Goal: Task Accomplishment & Management: Complete application form

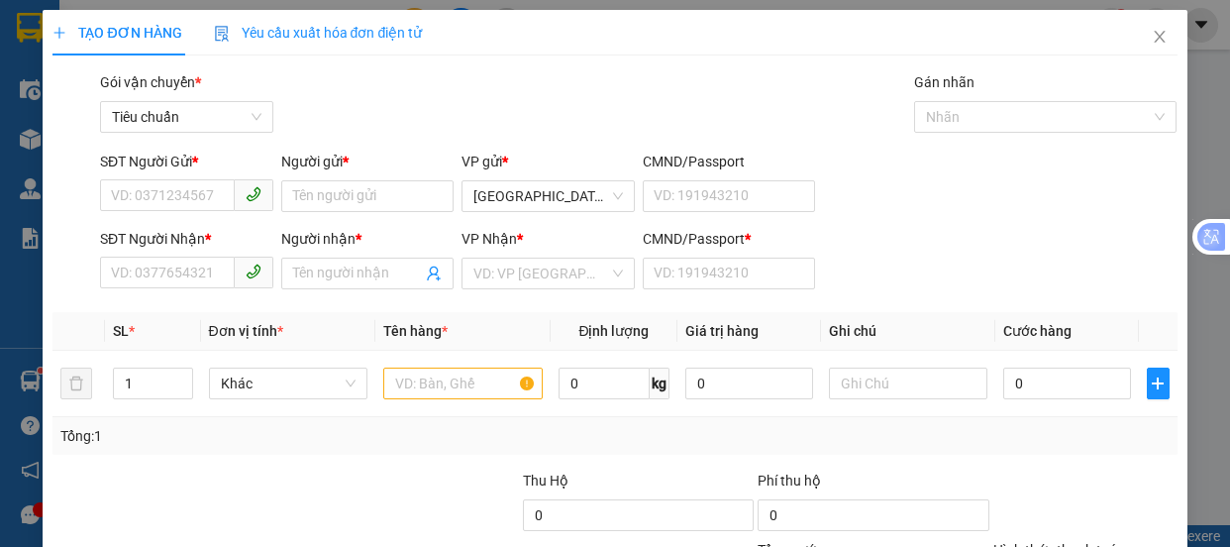
click at [347, 191] on input "Người gửi *" at bounding box center [367, 196] width 173 height 32
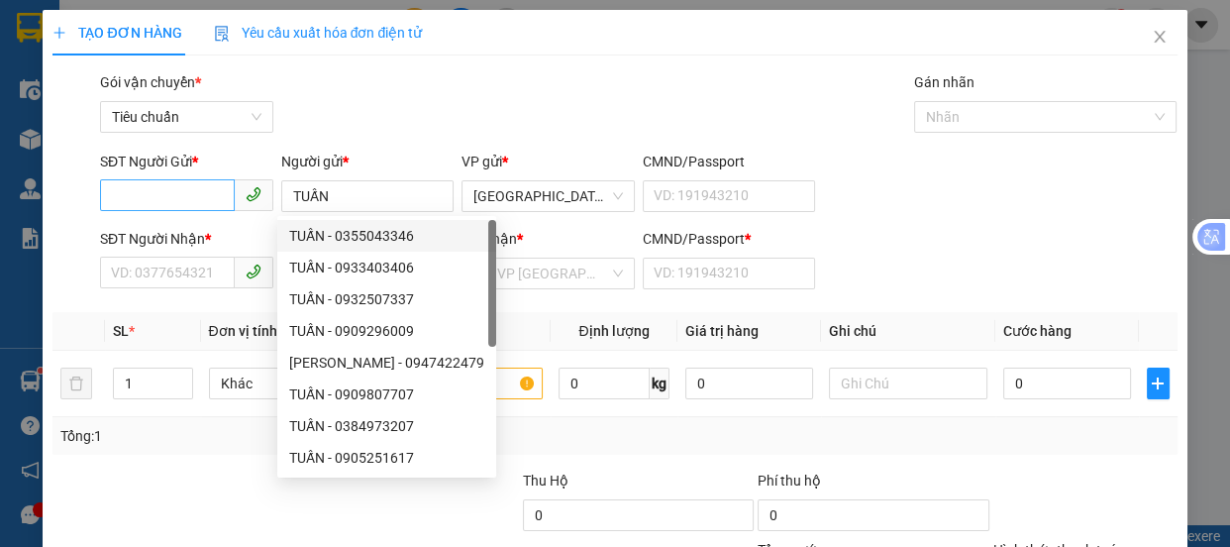
type input "TUẤN"
drag, startPoint x: 127, startPoint y: 198, endPoint x: 0, endPoint y: 286, distance: 154.4
click at [113, 200] on input "SĐT Người Gửi *" at bounding box center [167, 195] width 135 height 32
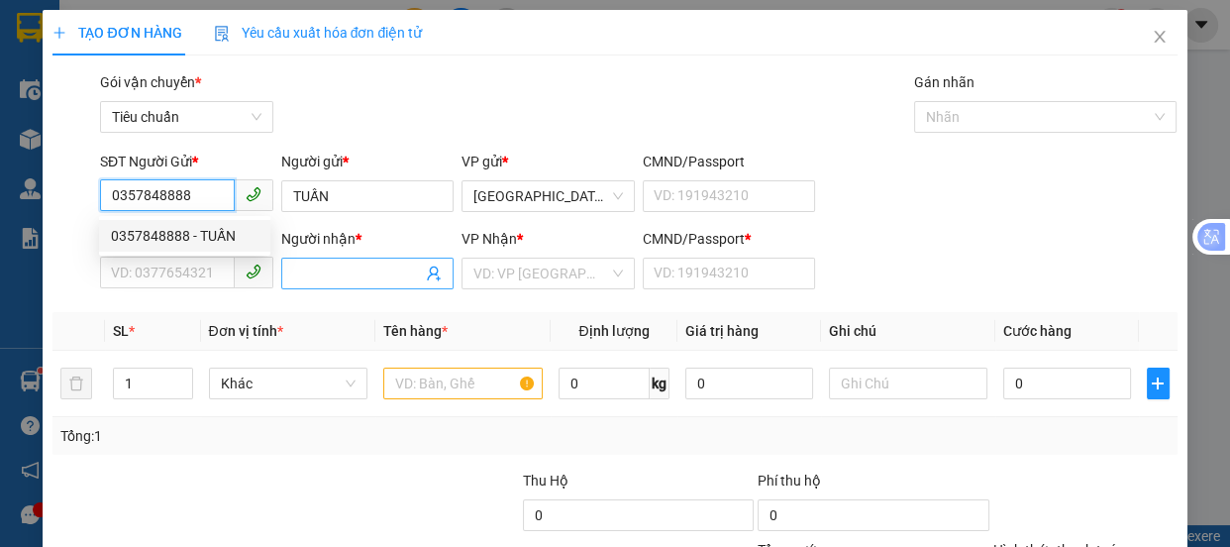
type input "0357848888"
drag, startPoint x: 315, startPoint y: 260, endPoint x: 640, endPoint y: 112, distance: 357.1
click at [325, 245] on div "Người nhận * Tên người nhận" at bounding box center [367, 262] width 173 height 69
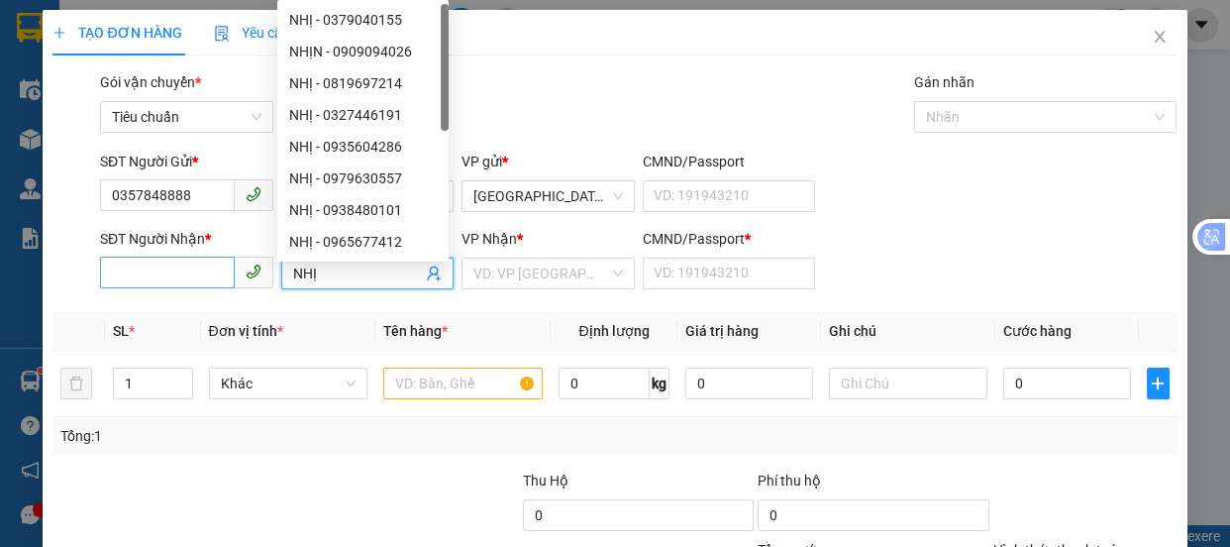
type input "NHỊ"
click at [198, 264] on input "SĐT Người Nhận *" at bounding box center [167, 272] width 135 height 32
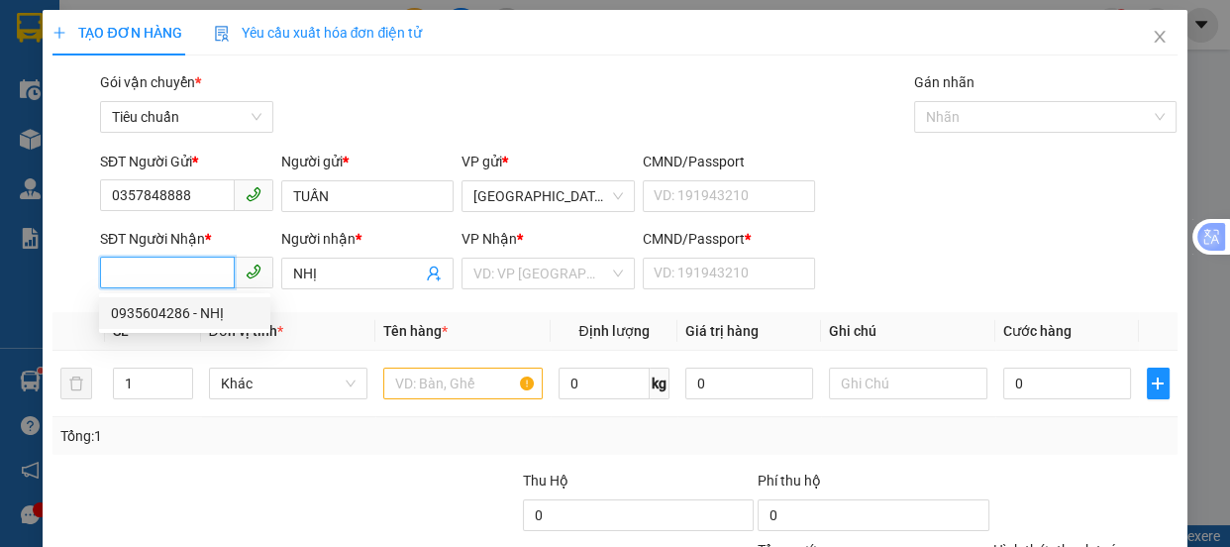
click at [189, 308] on div "0935604286 - NHỊ" at bounding box center [185, 313] width 148 height 22
type input "0935604286"
type input "A"
type input "350.000"
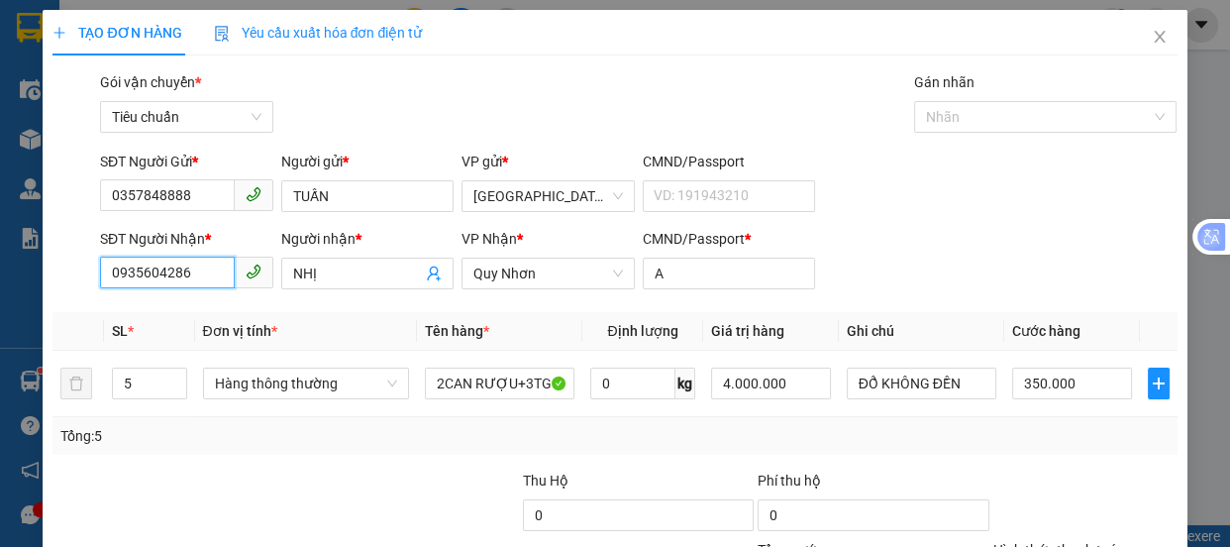
scroll to position [185, 0]
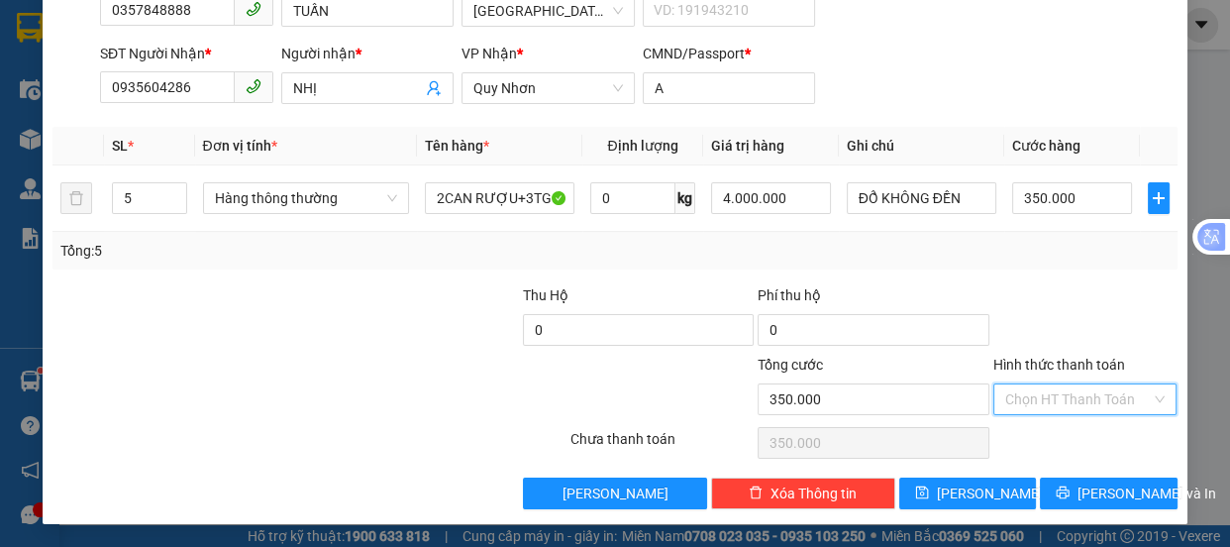
drag, startPoint x: 1019, startPoint y: 395, endPoint x: 1043, endPoint y: 289, distance: 108.6
click at [1019, 393] on input "Hình thức thanh toán" at bounding box center [1078, 399] width 147 height 30
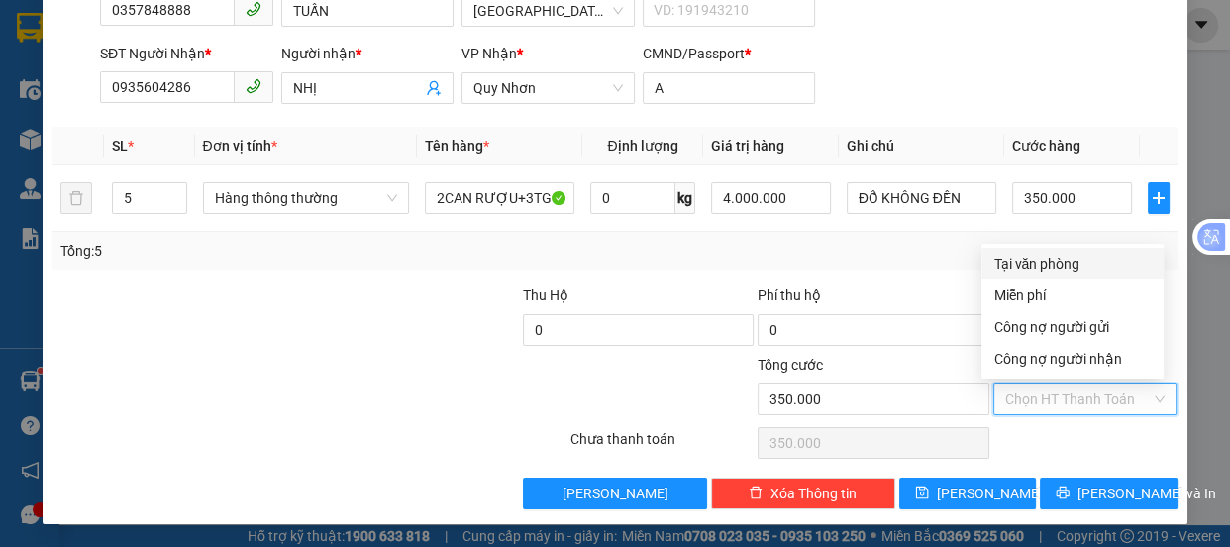
click at [1048, 261] on div "Tại văn phòng" at bounding box center [1072, 264] width 158 height 22
type input "0"
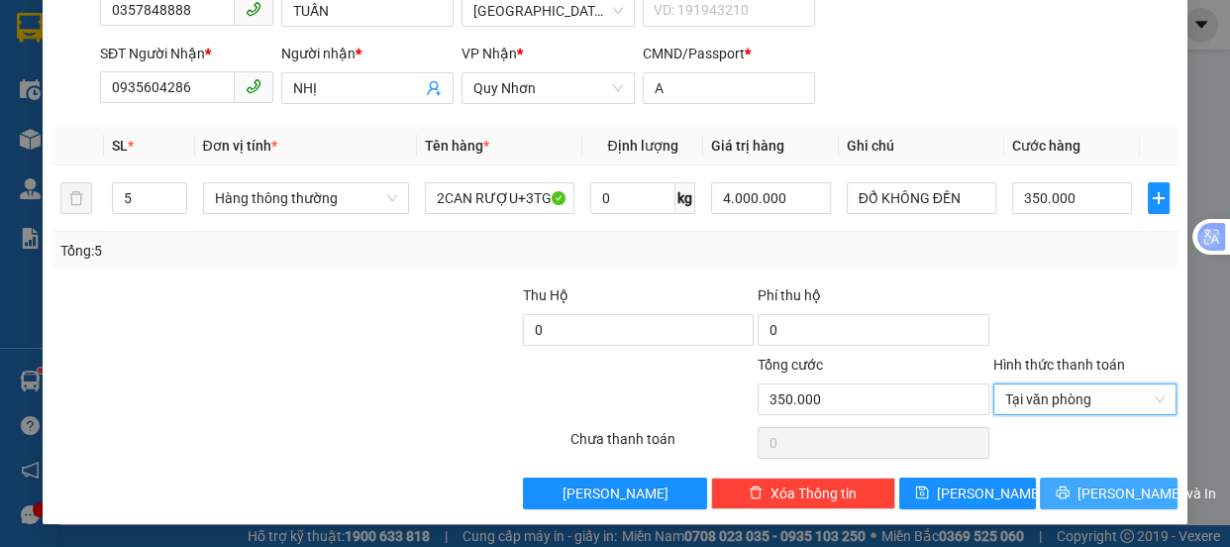
click at [1096, 494] on span "[PERSON_NAME] và In" at bounding box center [1146, 493] width 139 height 22
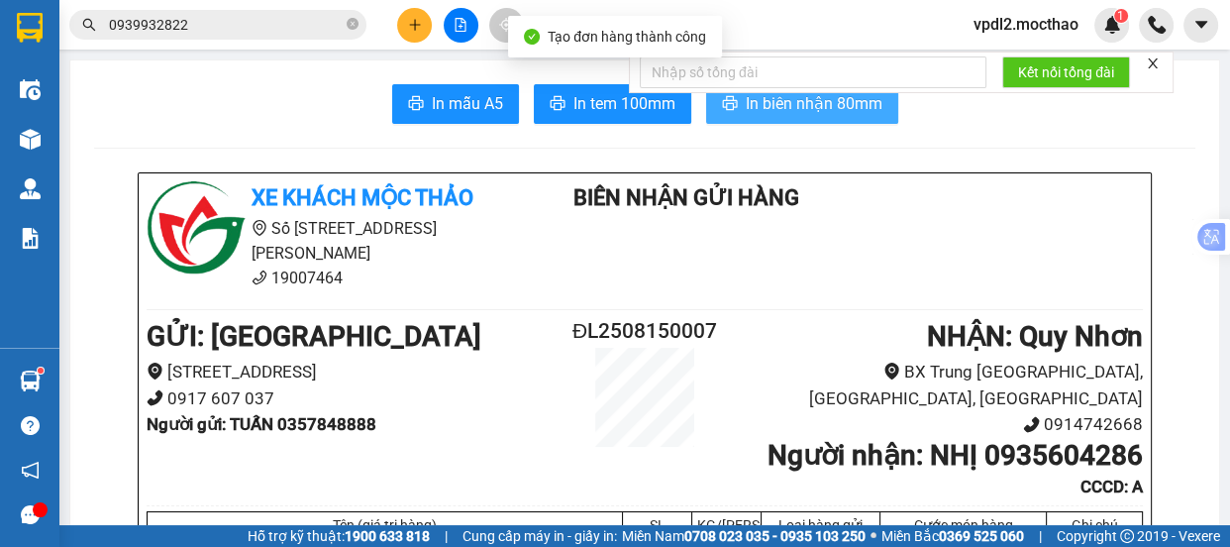
click at [788, 108] on span "In biên nhận 80mm" at bounding box center [814, 103] width 137 height 25
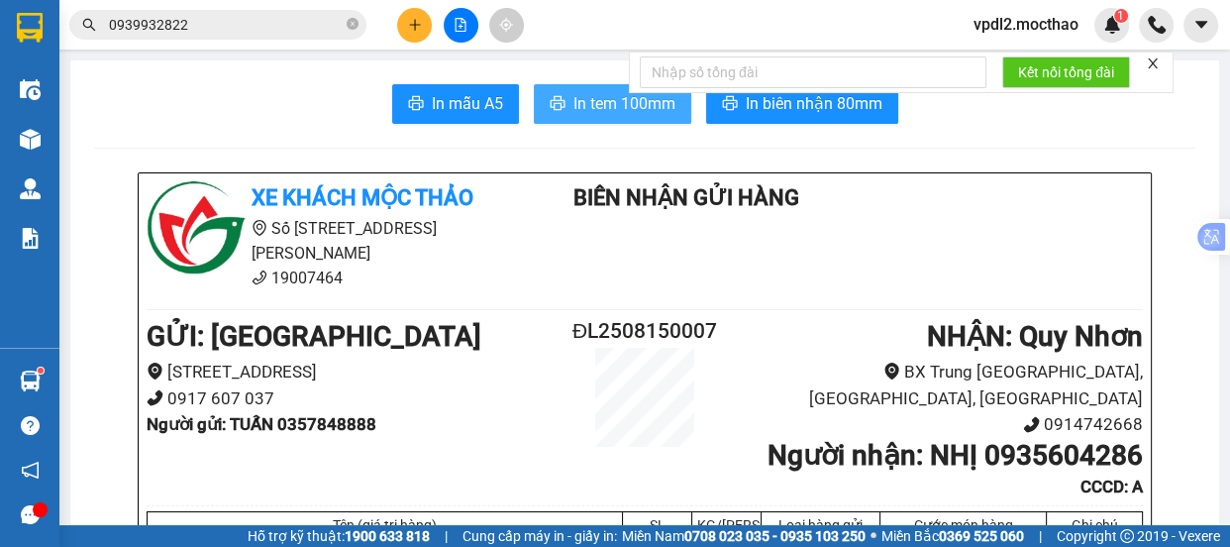
click at [584, 101] on span "In tem 100mm" at bounding box center [624, 103] width 102 height 25
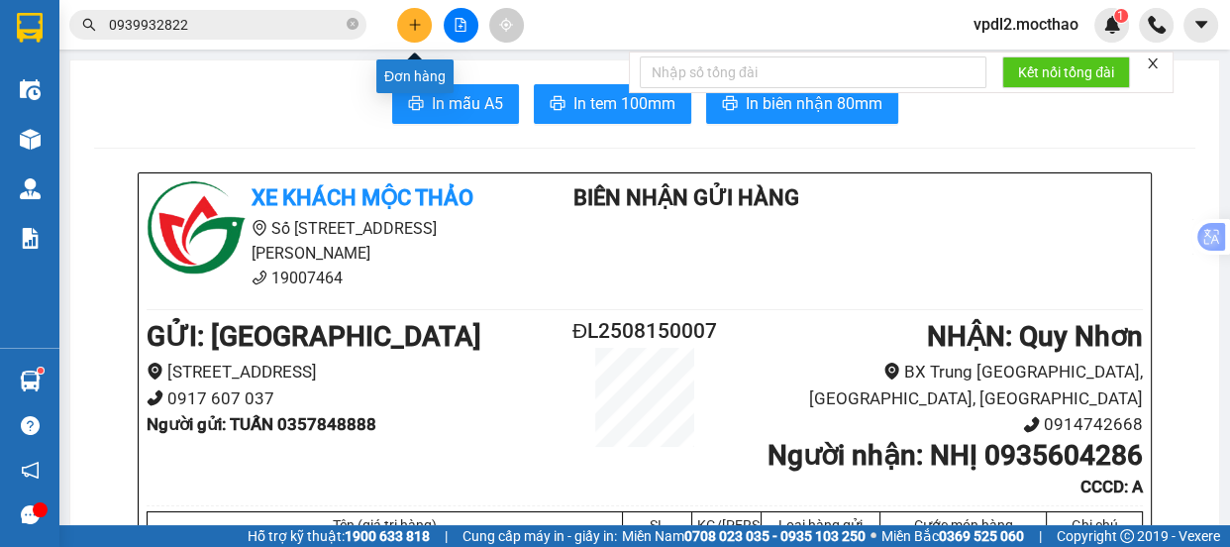
click at [418, 25] on icon "plus" at bounding box center [414, 24] width 11 height 1
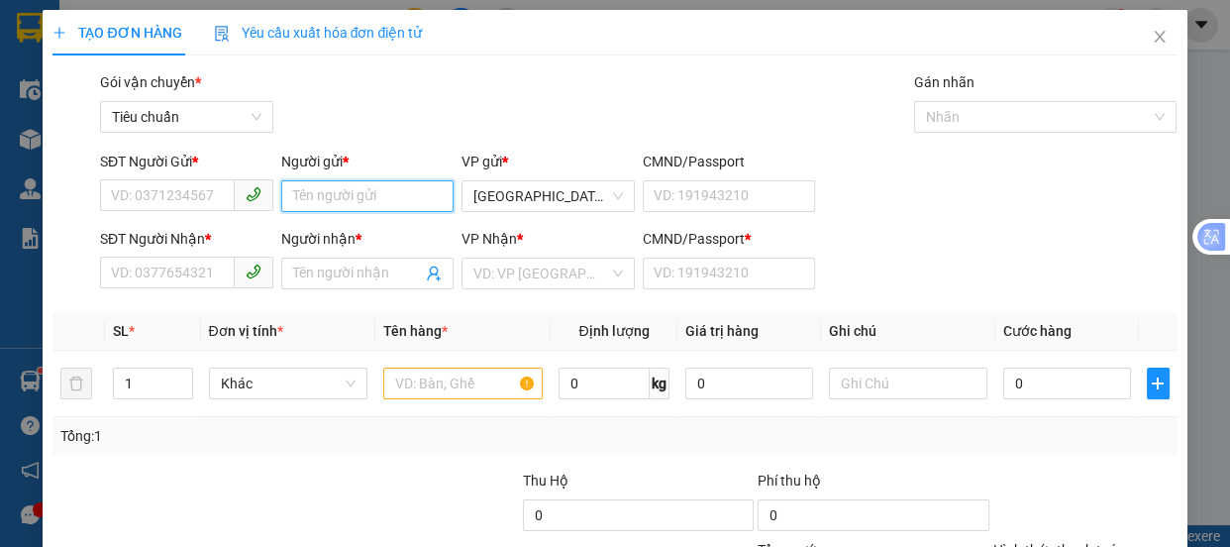
click at [331, 190] on input "Người gửi *" at bounding box center [367, 196] width 173 height 32
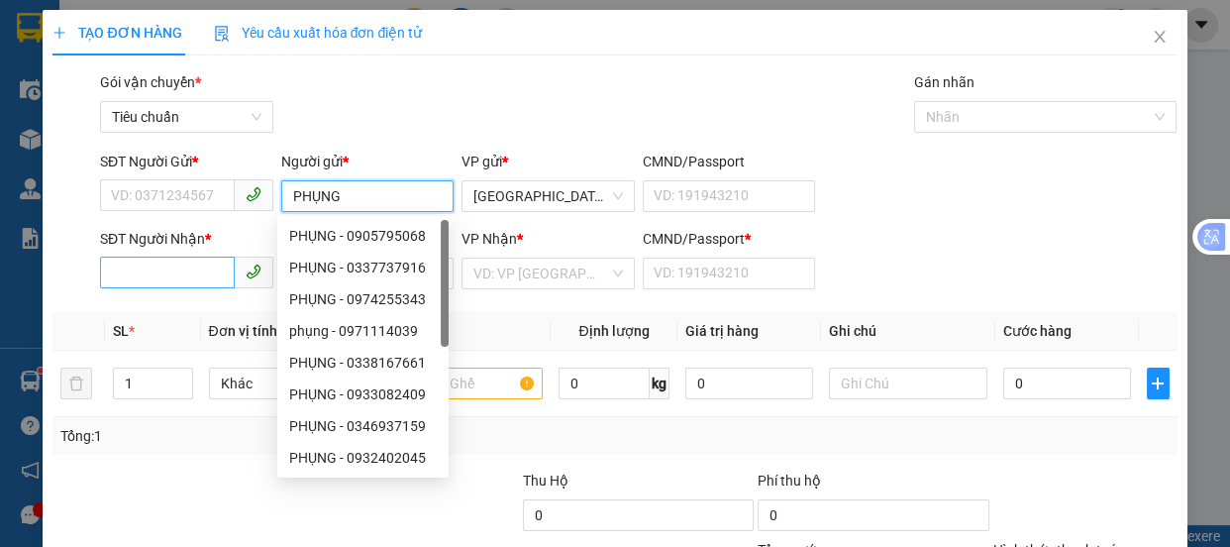
type input "PHỤNG"
drag, startPoint x: 143, startPoint y: 277, endPoint x: 217, endPoint y: 287, distance: 74.9
click at [147, 277] on input "SĐT Người Nhận *" at bounding box center [167, 272] width 135 height 32
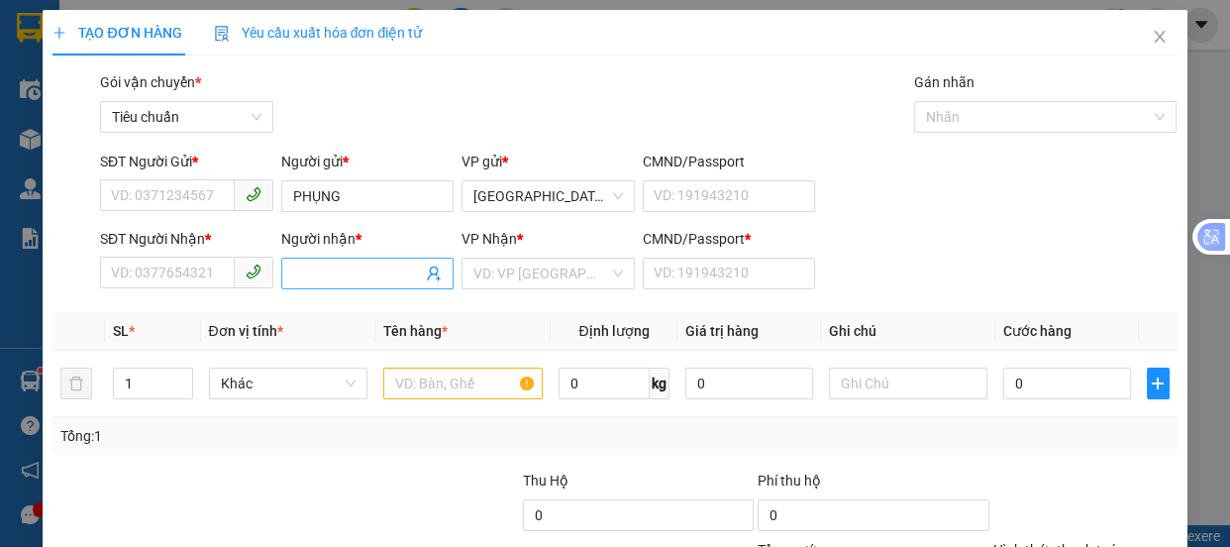
click at [332, 267] on input "Người nhận *" at bounding box center [358, 273] width 130 height 22
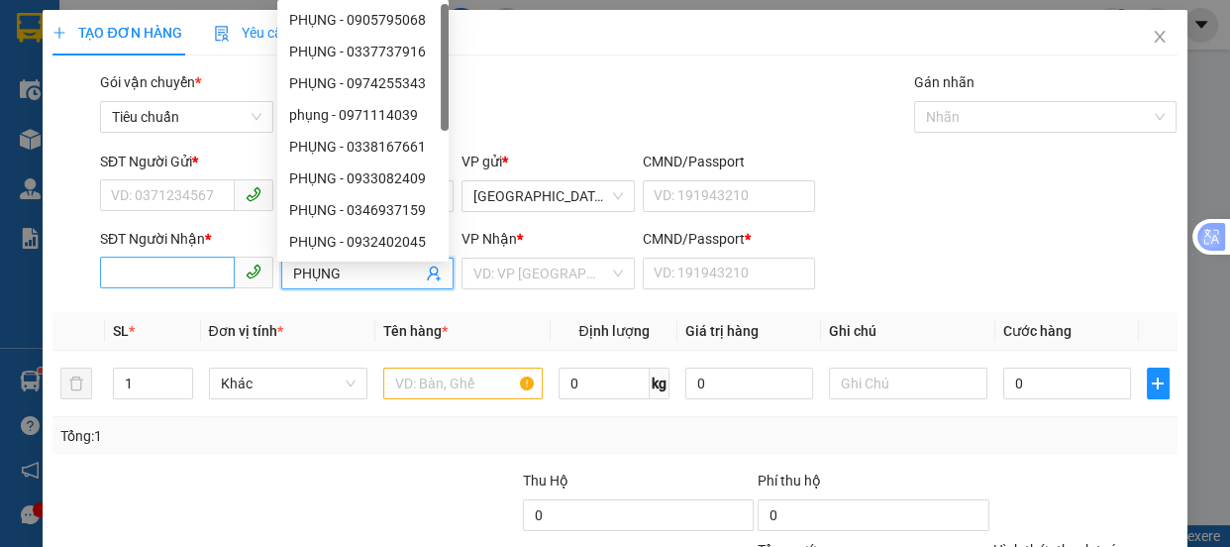
type input "PHỤNG"
click at [135, 269] on input "SĐT Người Nhận *" at bounding box center [167, 272] width 135 height 32
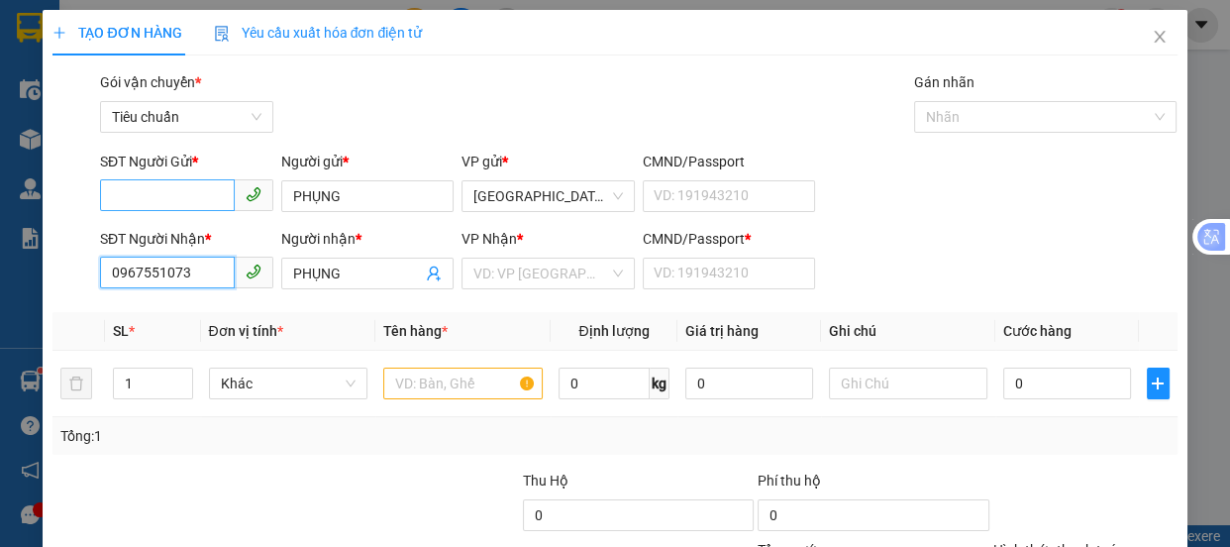
type input "0967551073"
click at [196, 200] on input "SĐT Người Gửi *" at bounding box center [167, 195] width 135 height 32
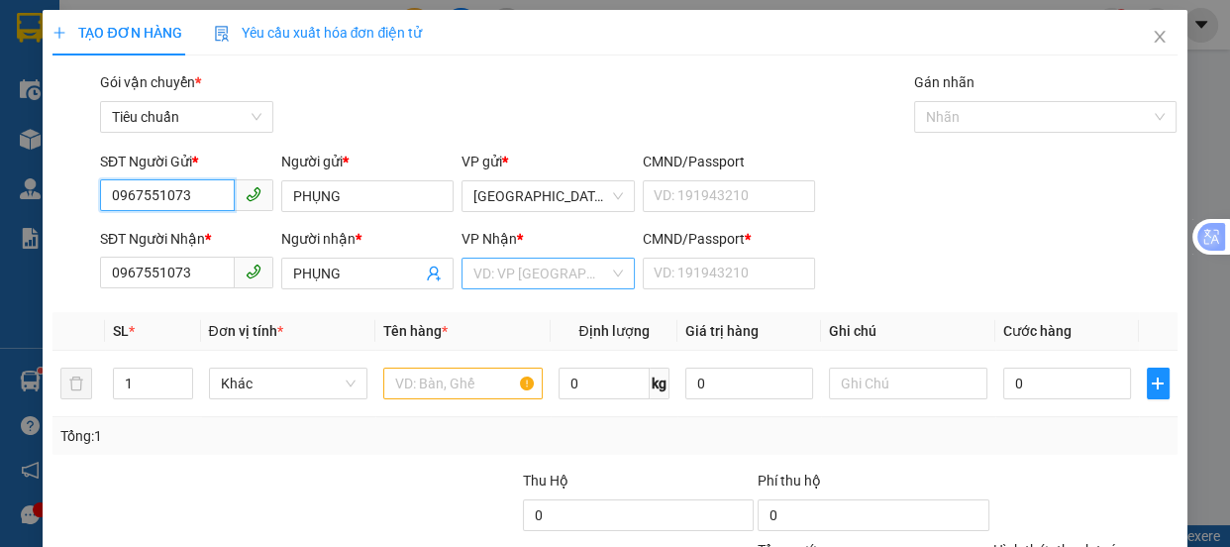
type input "0967551073"
click at [542, 271] on input "search" at bounding box center [541, 273] width 136 height 30
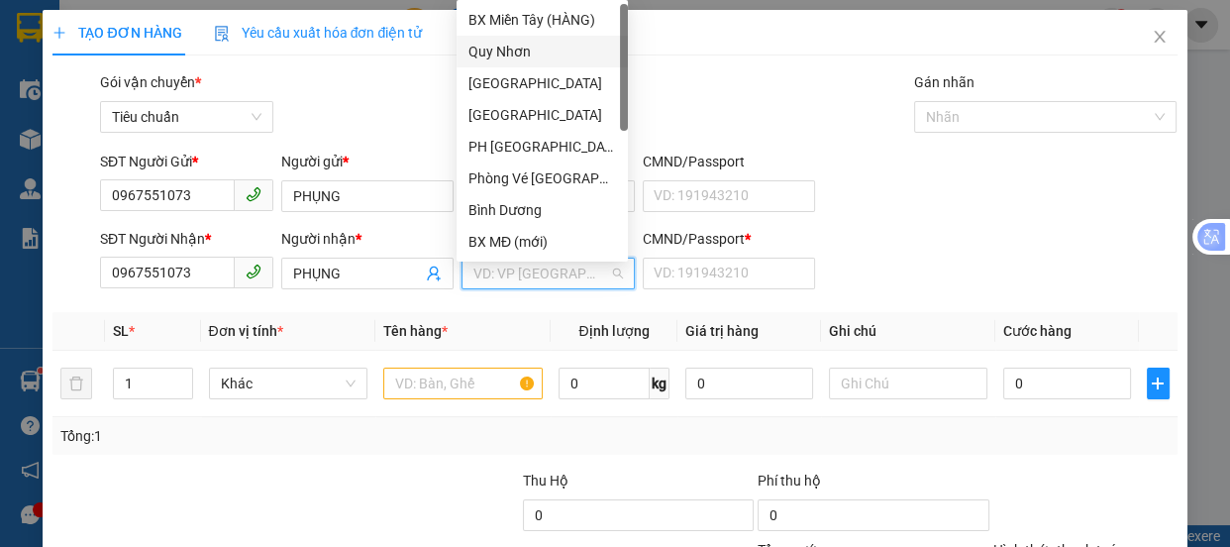
click at [510, 52] on div "Quy Nhơn" at bounding box center [542, 52] width 148 height 22
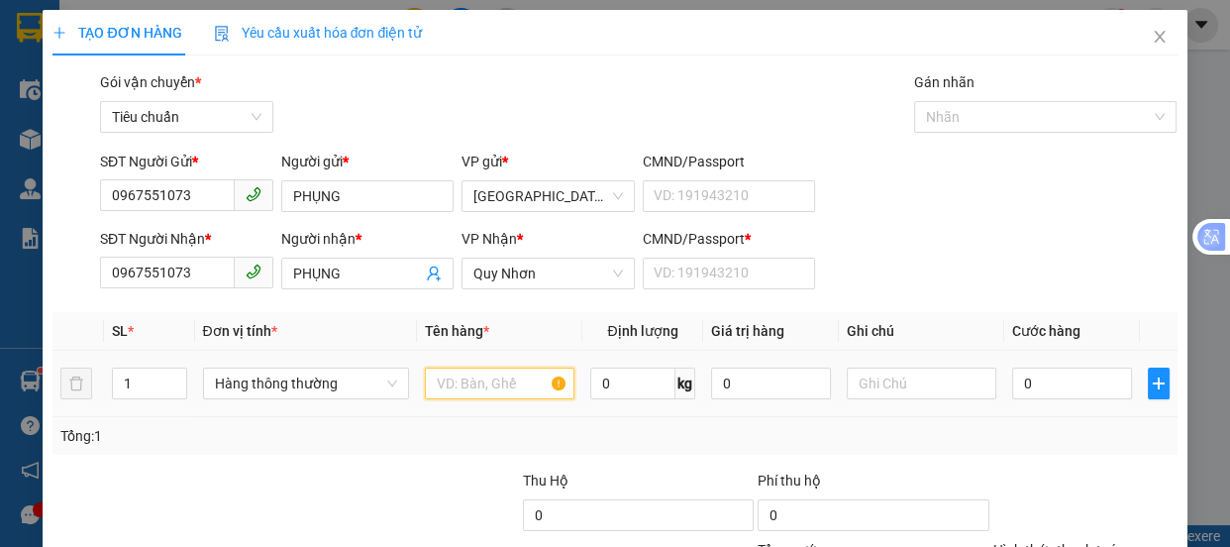
drag, startPoint x: 455, startPoint y: 387, endPoint x: 481, endPoint y: 294, distance: 96.6
click at [475, 323] on table "SL * Đơn vị tính * Tên hàng * Định lượng Giá trị hàng Ghi chú Cước hàng 1 Hàng …" at bounding box center [614, 364] width 1124 height 105
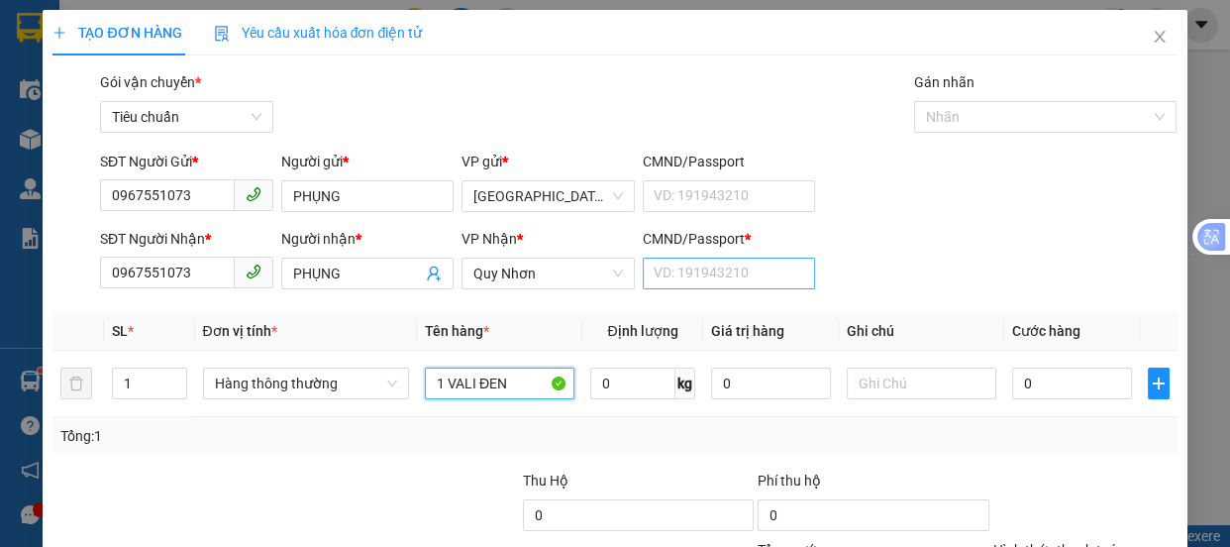
type input "1 VALI ĐEN"
click at [643, 274] on input "CMND/Passport *" at bounding box center [729, 273] width 173 height 32
type input "0"
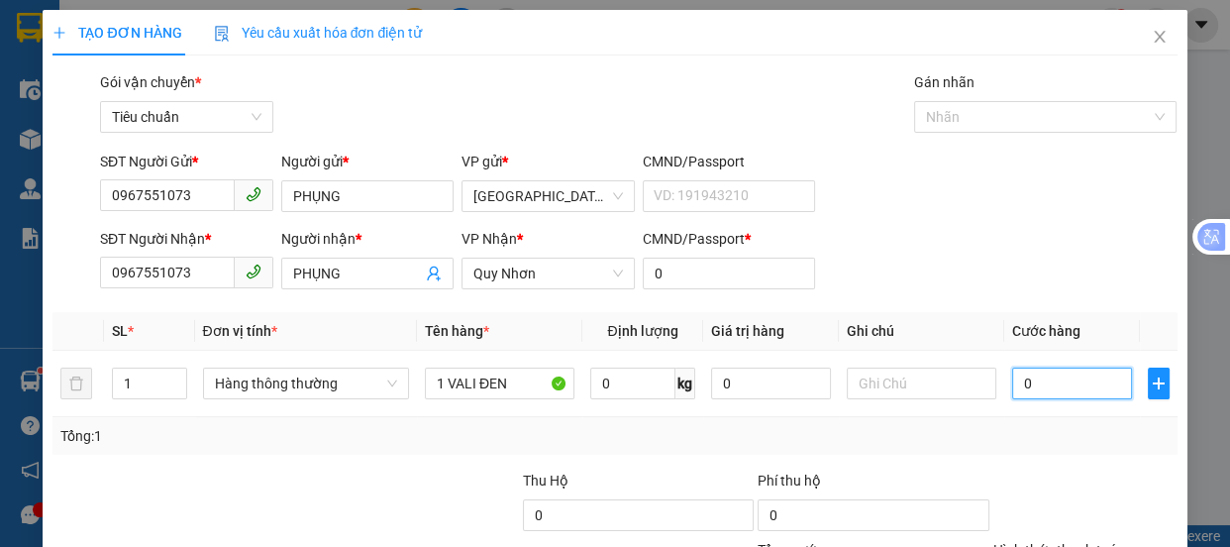
type input "1"
type input "10"
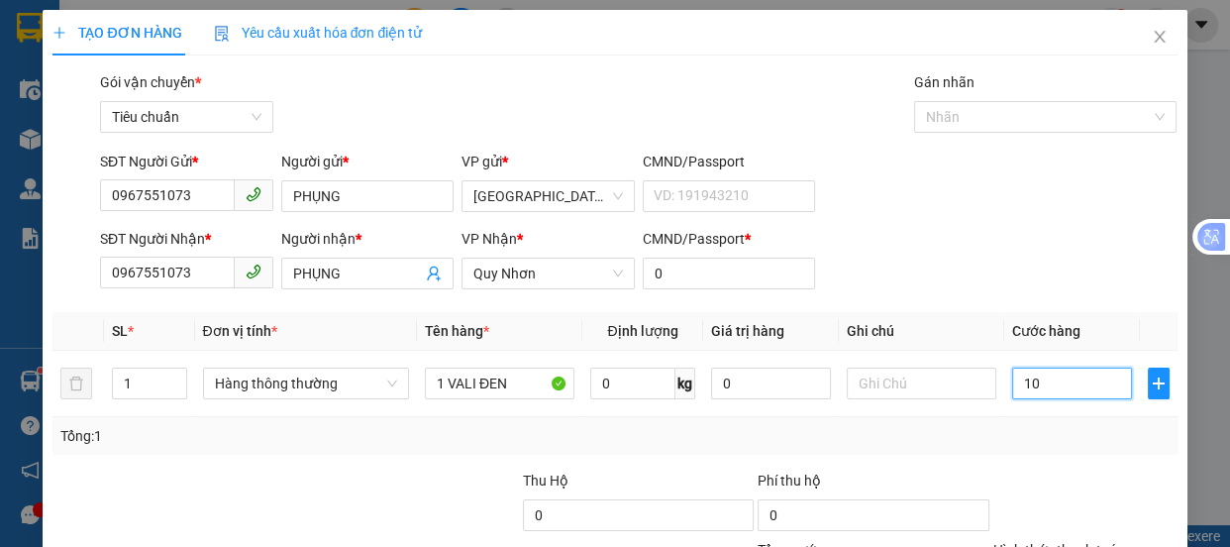
type input "10"
type input "100"
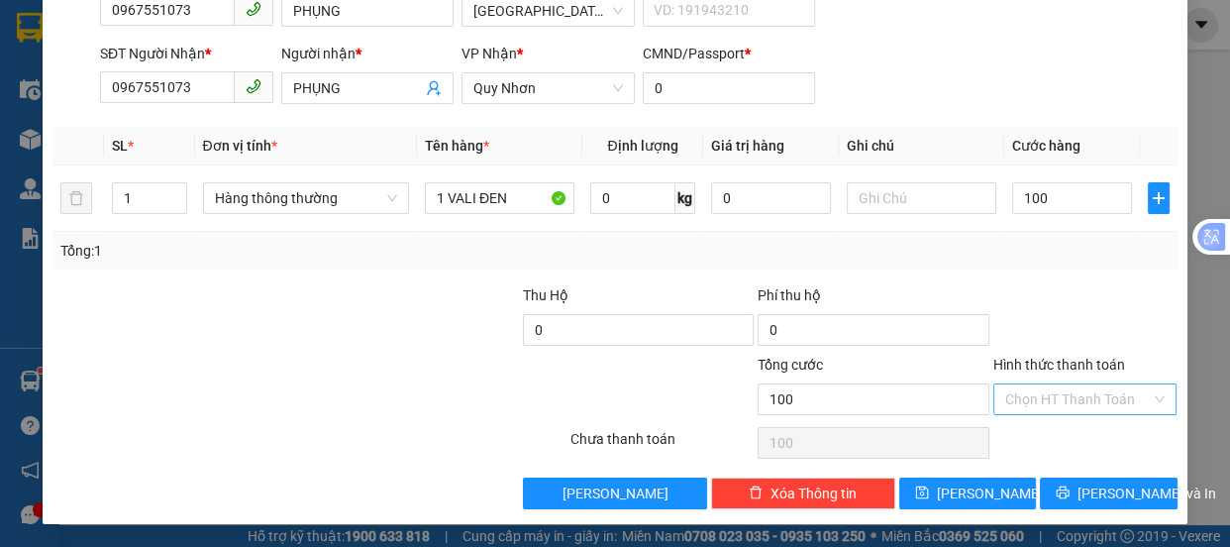
type input "100.000"
click at [1050, 406] on input "Hình thức thanh toán" at bounding box center [1078, 399] width 147 height 30
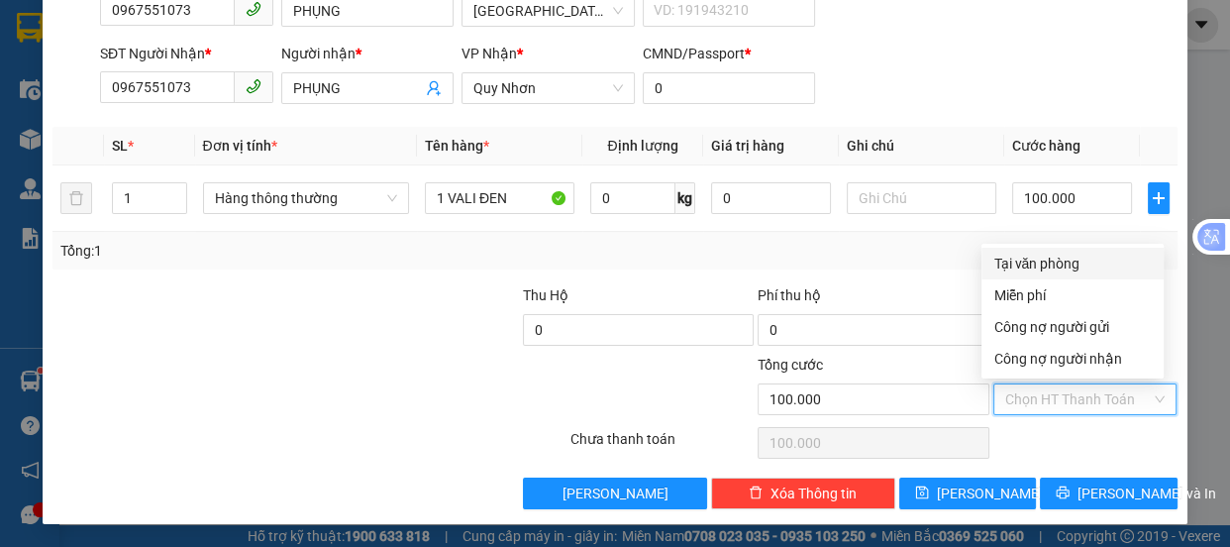
click at [1055, 265] on div "Tại văn phòng" at bounding box center [1072, 264] width 158 height 22
type input "0"
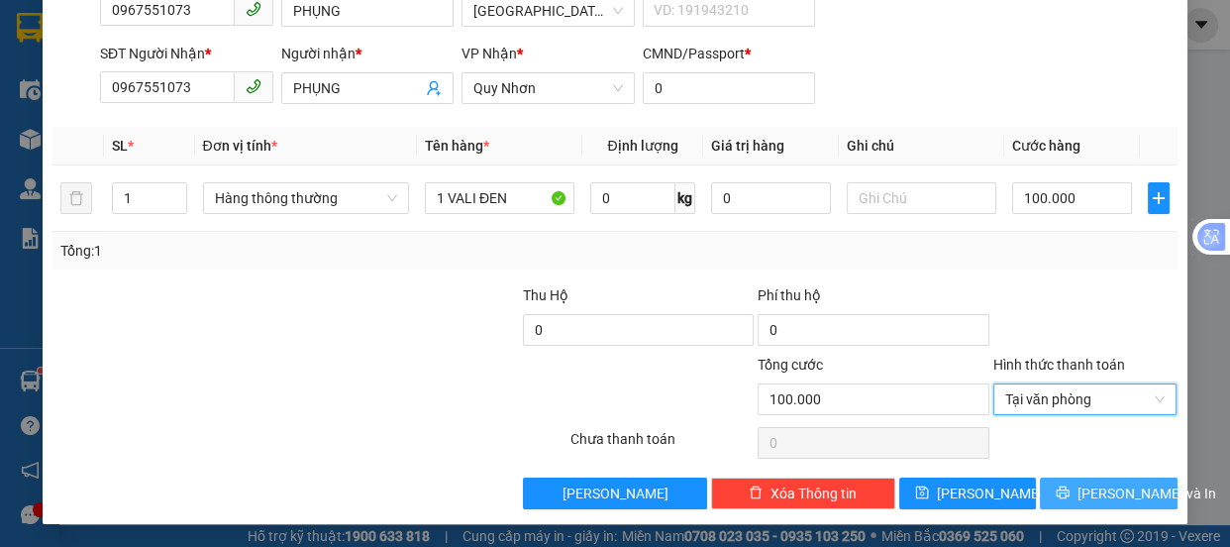
click at [1092, 487] on span "[PERSON_NAME] và In" at bounding box center [1146, 493] width 139 height 22
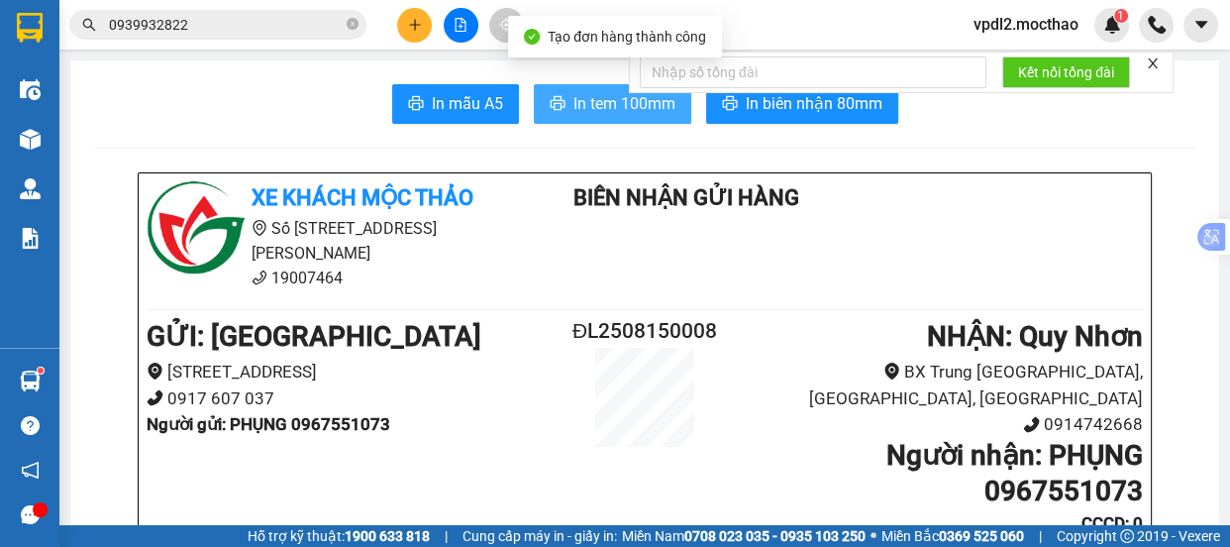
click at [602, 99] on span "In tem 100mm" at bounding box center [624, 103] width 102 height 25
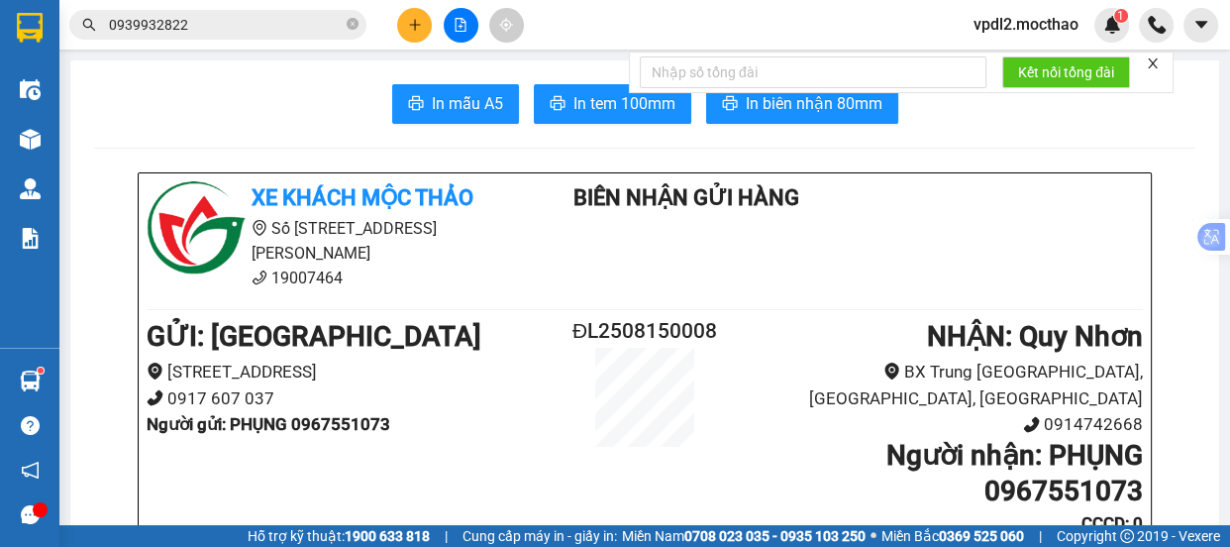
click at [449, 6] on div "Kết quả tìm kiếm ( 65 ) Bộ lọc Mã ĐH Trạng thái Món hàng Thu hộ Tổng cước Chưa …" at bounding box center [615, 25] width 1230 height 50
click at [423, 30] on button at bounding box center [414, 25] width 35 height 35
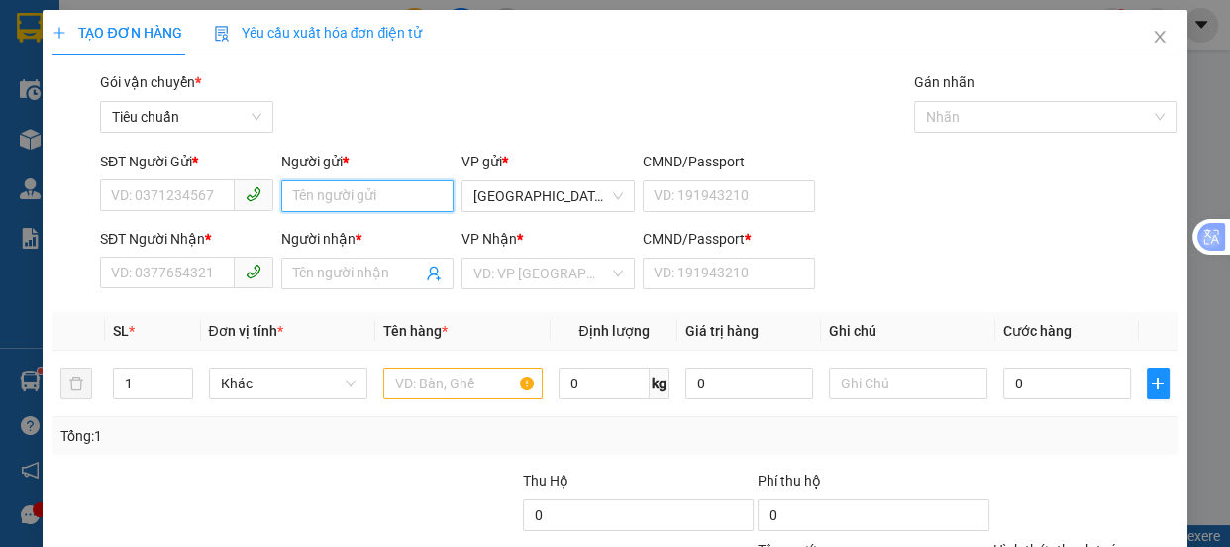
drag, startPoint x: 302, startPoint y: 202, endPoint x: 308, endPoint y: 180, distance: 22.6
click at [307, 188] on input "Người gửi *" at bounding box center [367, 196] width 173 height 32
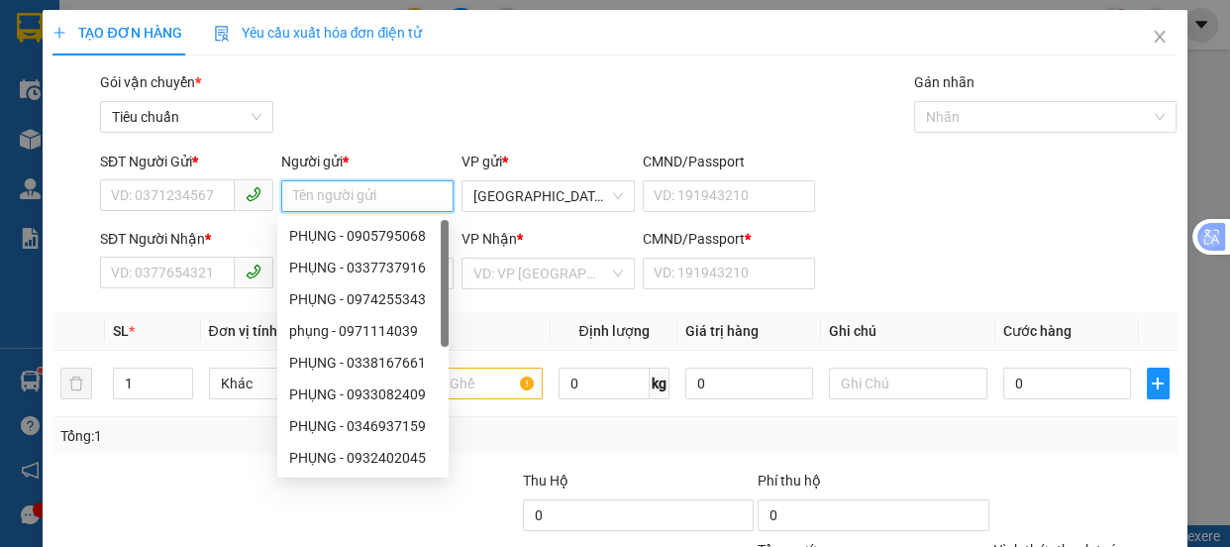
type input "A"
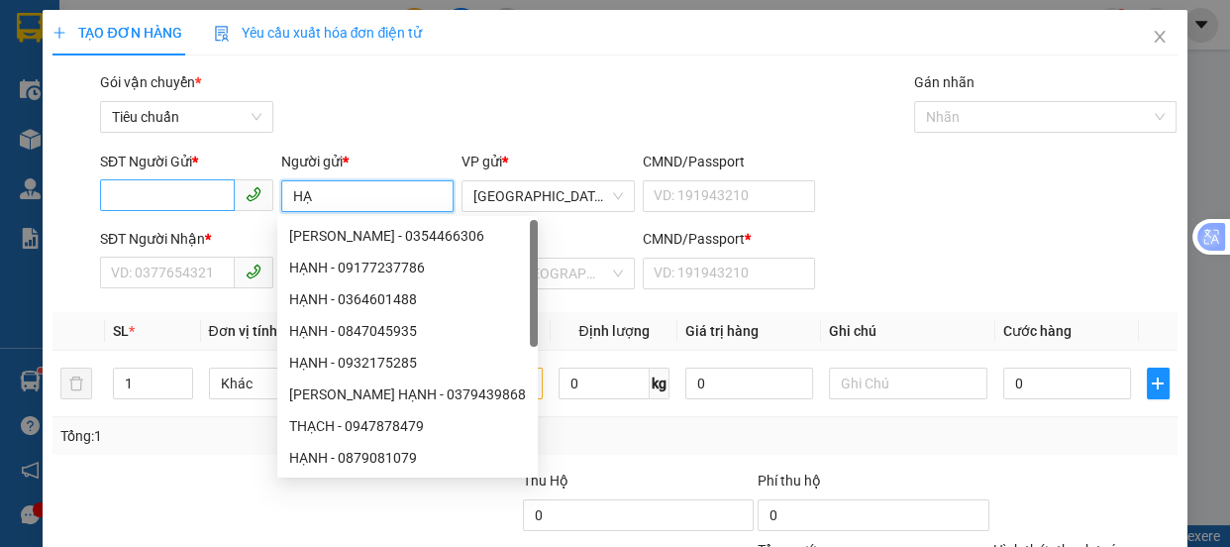
type input "HẠ"
click at [124, 202] on input "SĐT Người Gửi *" at bounding box center [167, 195] width 135 height 32
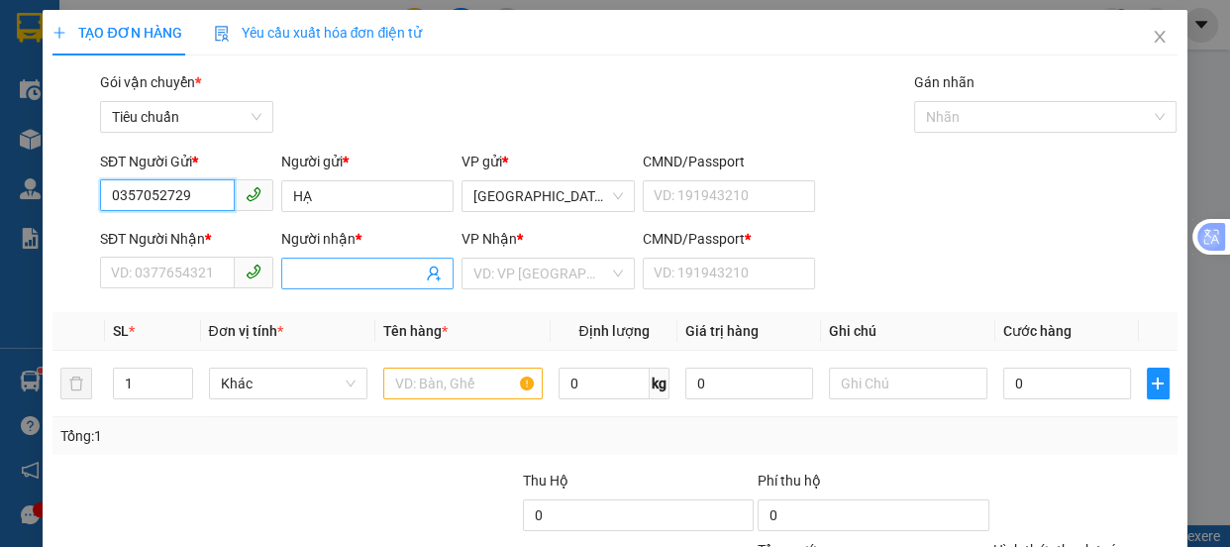
type input "0357052729"
click at [348, 260] on span at bounding box center [367, 273] width 173 height 32
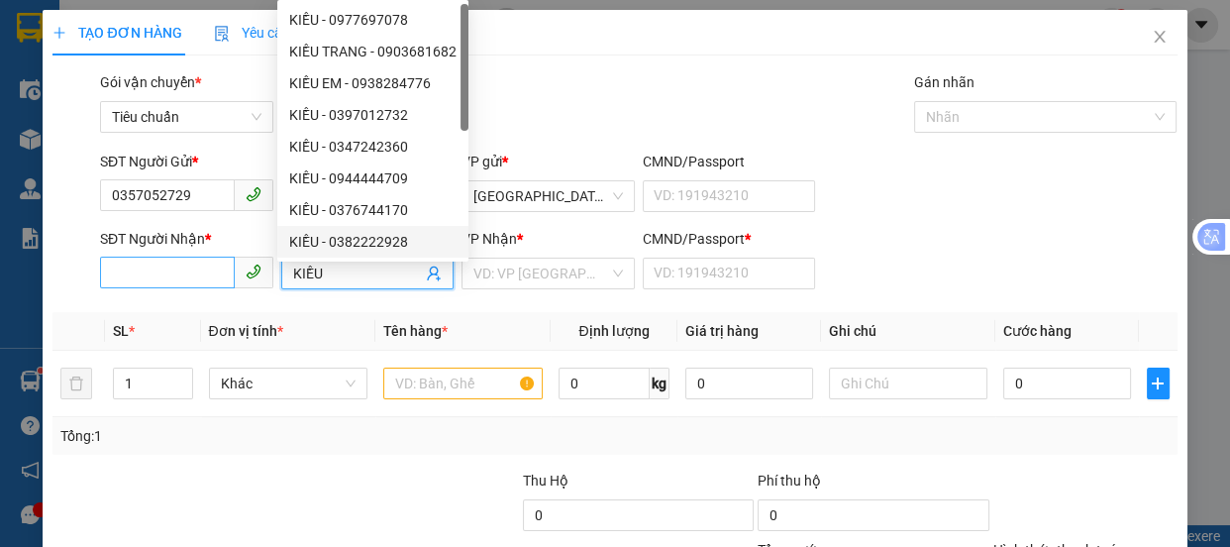
type input "KIỀU"
click at [132, 274] on input "SĐT Người Nhận *" at bounding box center [167, 272] width 135 height 32
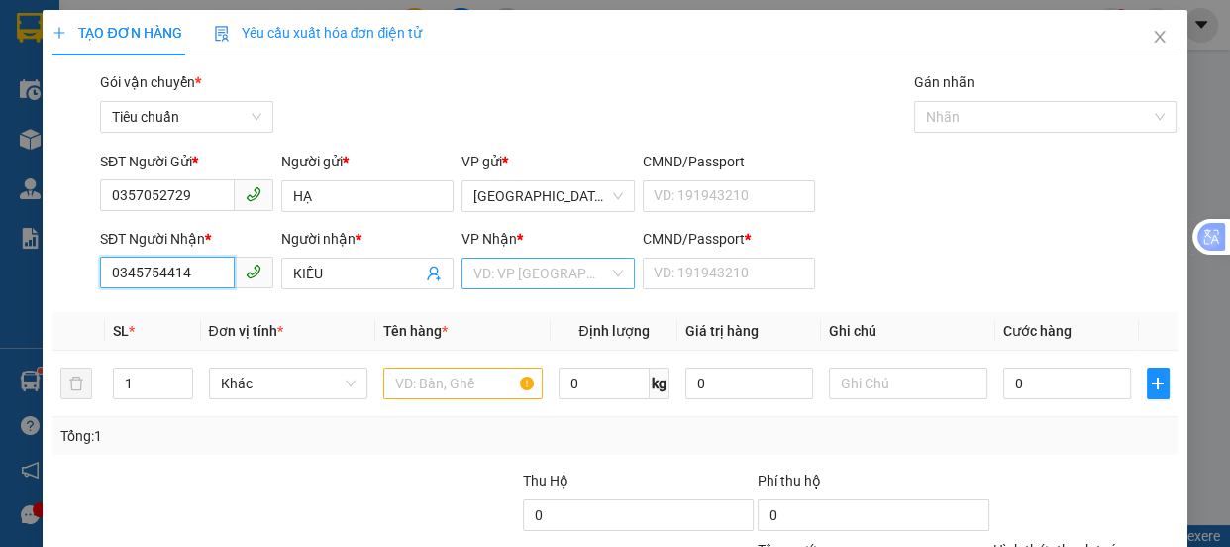
type input "0345754414"
click at [537, 269] on input "search" at bounding box center [541, 273] width 136 height 30
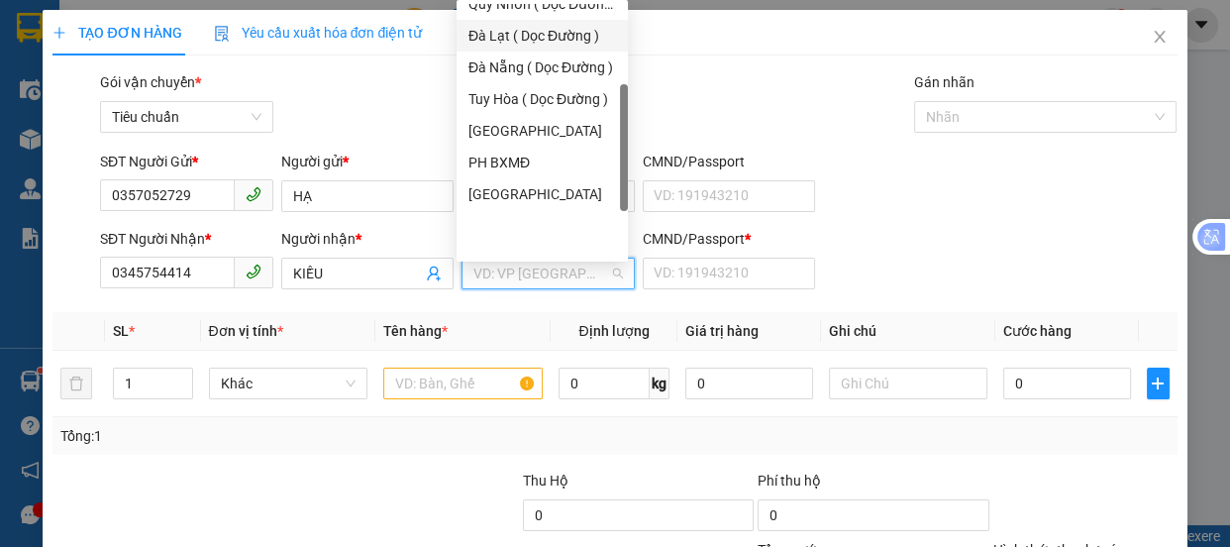
scroll to position [179, 0]
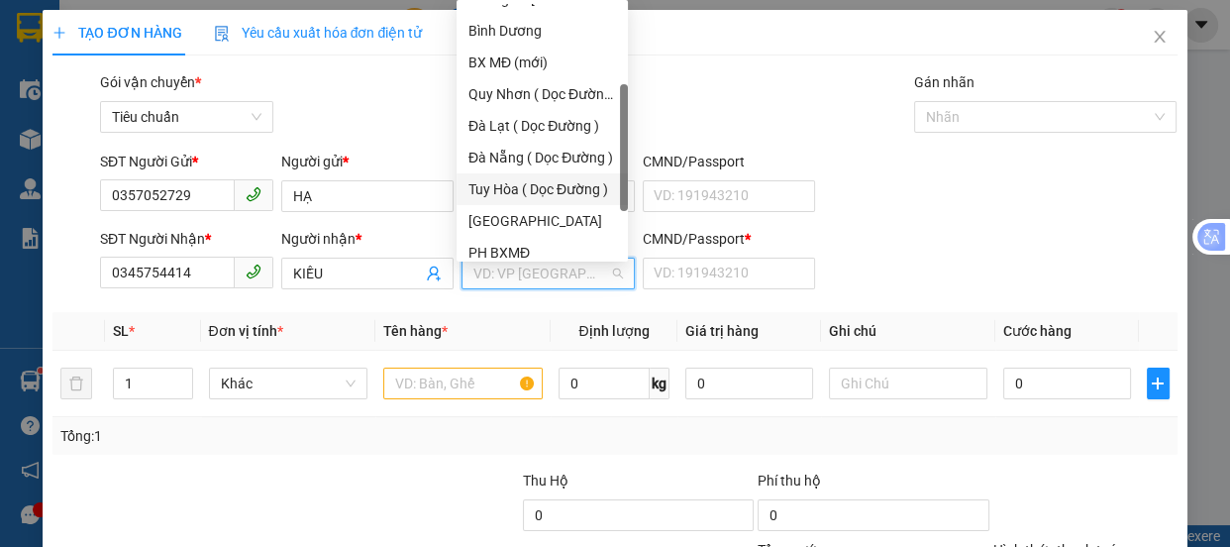
click at [542, 181] on div "Tuy Hòa ( Dọc Đường )" at bounding box center [542, 189] width 148 height 22
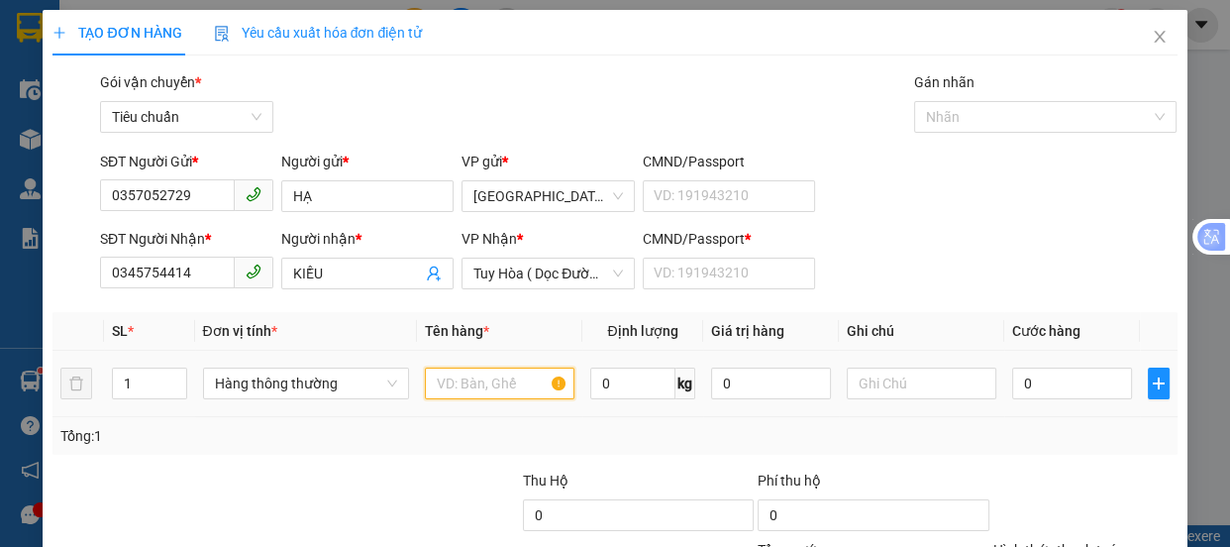
click at [440, 381] on input "text" at bounding box center [500, 383] width 150 height 32
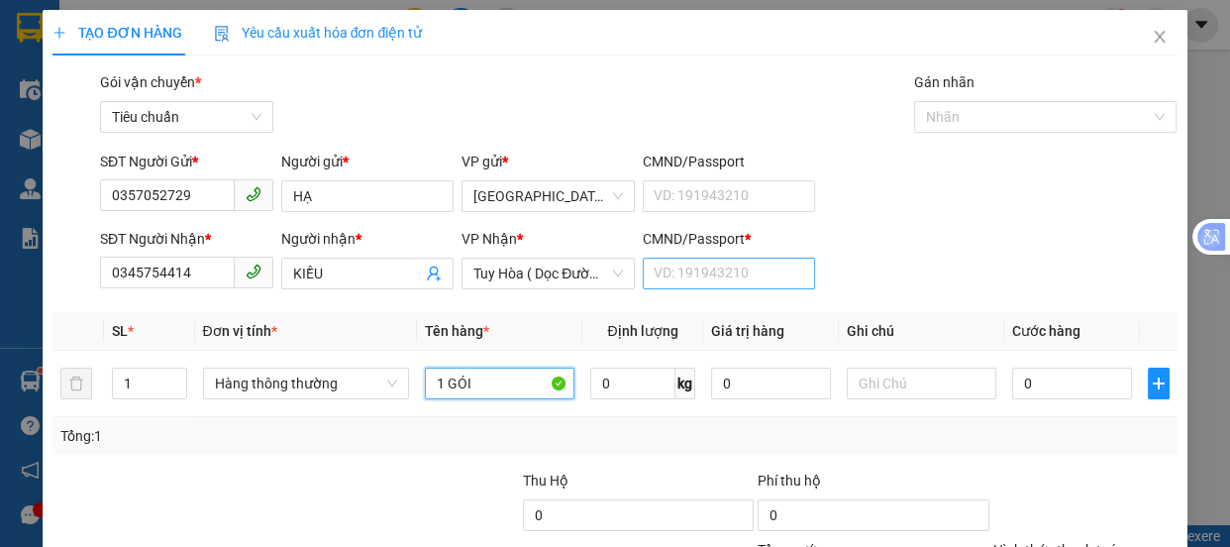
type input "1 GÓI"
click at [689, 277] on input "CMND/Passport *" at bounding box center [729, 273] width 173 height 32
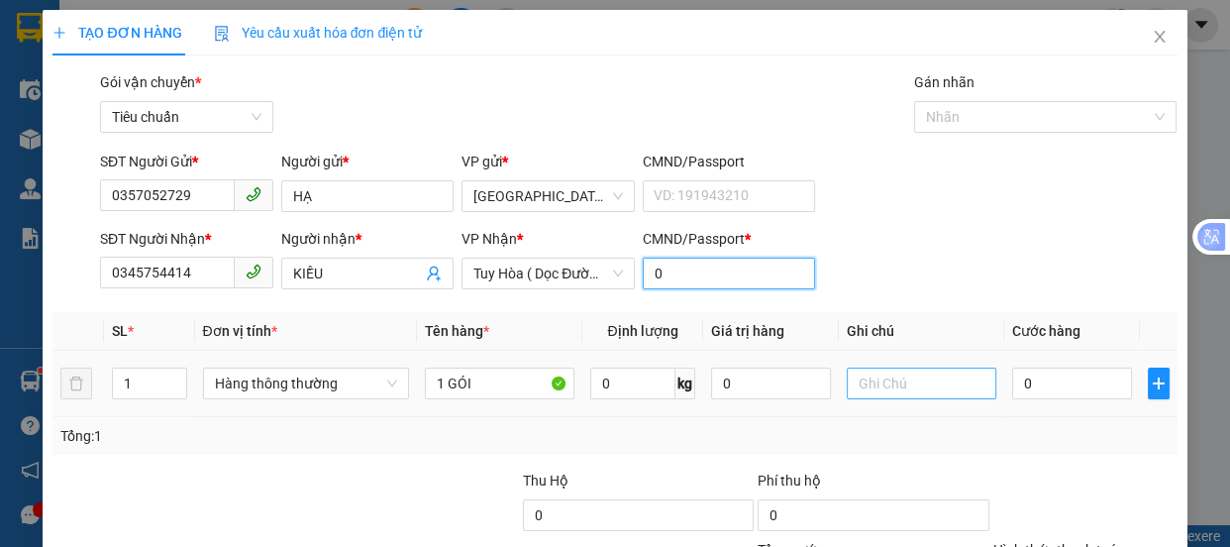
type input "0"
drag, startPoint x: 917, startPoint y: 390, endPoint x: 817, endPoint y: 382, distance: 100.3
click at [914, 386] on input "text" at bounding box center [922, 383] width 150 height 32
type input "D"
type input "ĐỒ DÙNG"
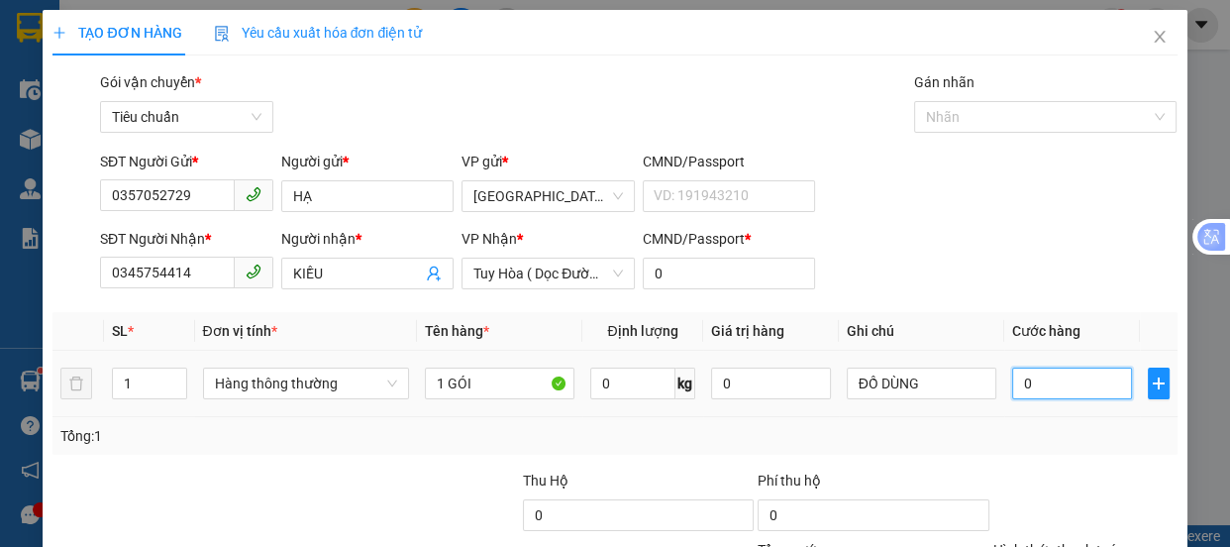
click at [1036, 393] on input "0" at bounding box center [1072, 383] width 120 height 32
drag, startPoint x: 1013, startPoint y: 388, endPoint x: 979, endPoint y: 332, distance: 65.7
click at [1013, 383] on input "0" at bounding box center [1072, 383] width 120 height 32
type input "50"
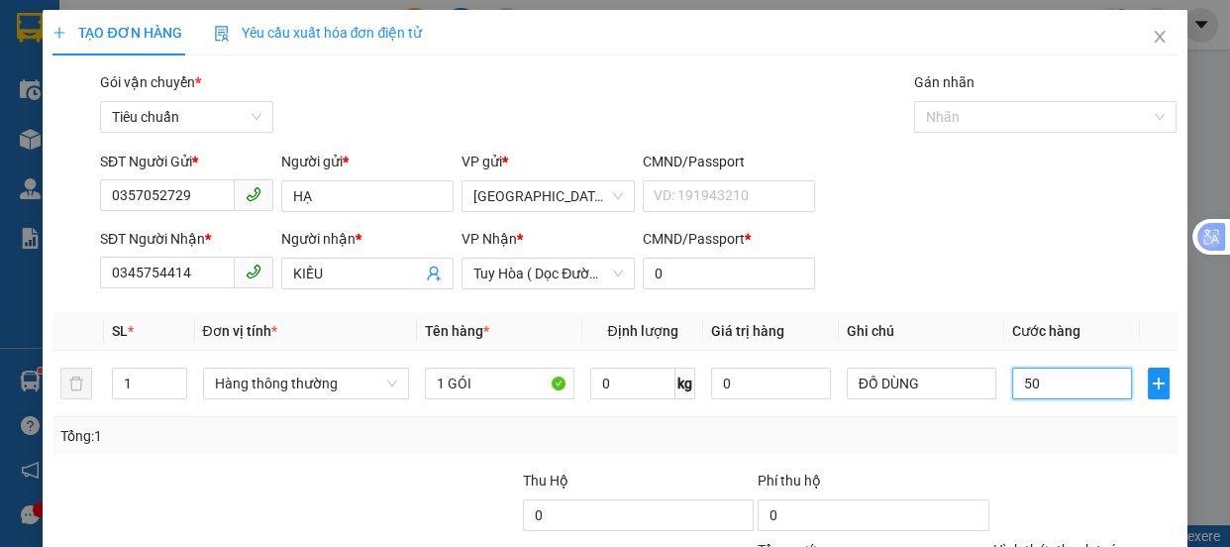
type input "50"
type input "500"
type input "50"
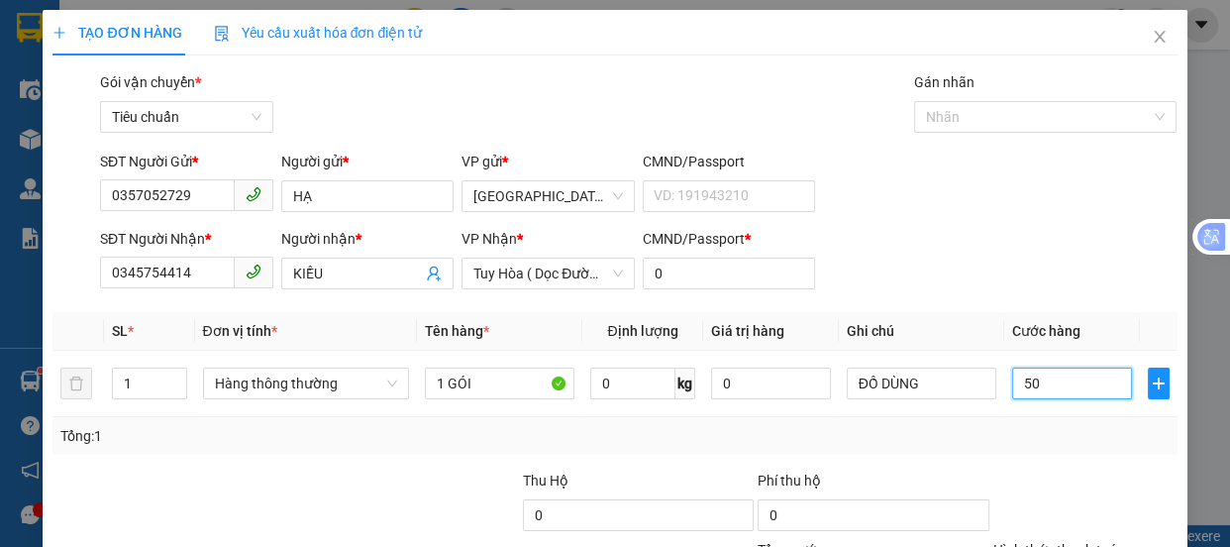
type input "50"
type input "50.000"
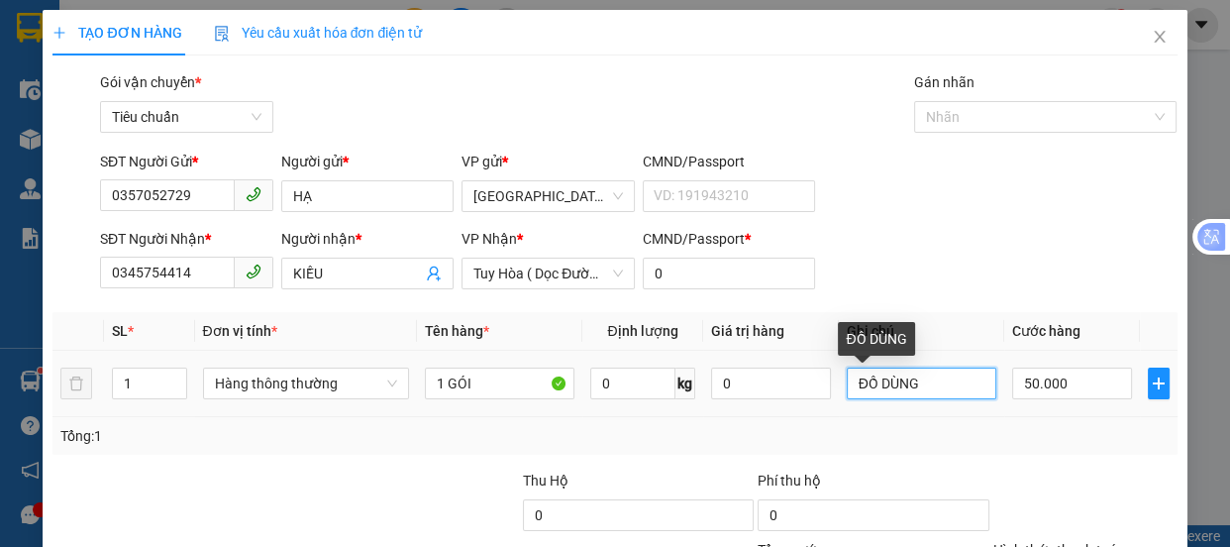
click at [933, 387] on input "ĐỒ DÙNG" at bounding box center [922, 383] width 150 height 32
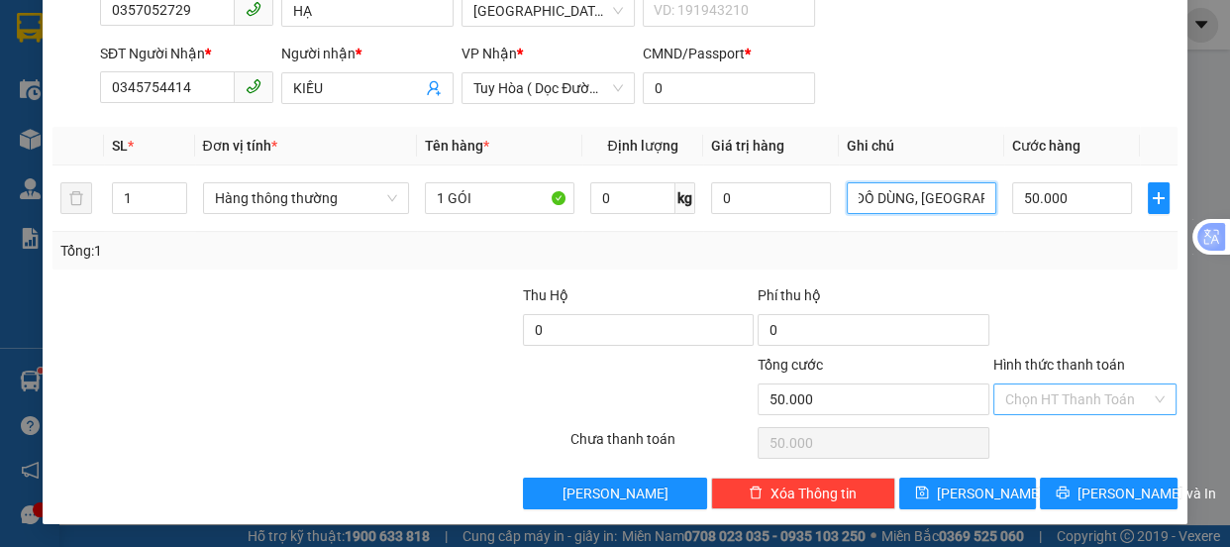
type input "ĐỒ DÙNG, [GEOGRAPHIC_DATA]"
click at [1036, 392] on input "Hình thức thanh toán" at bounding box center [1078, 399] width 147 height 30
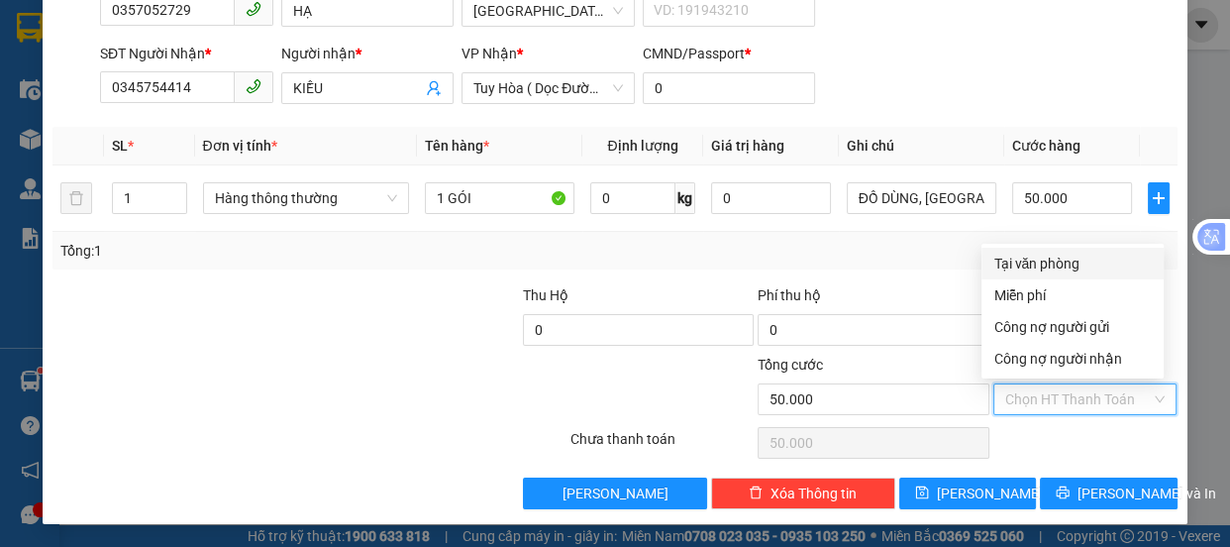
click at [1045, 267] on div "Tại văn phòng" at bounding box center [1072, 264] width 158 height 22
type input "0"
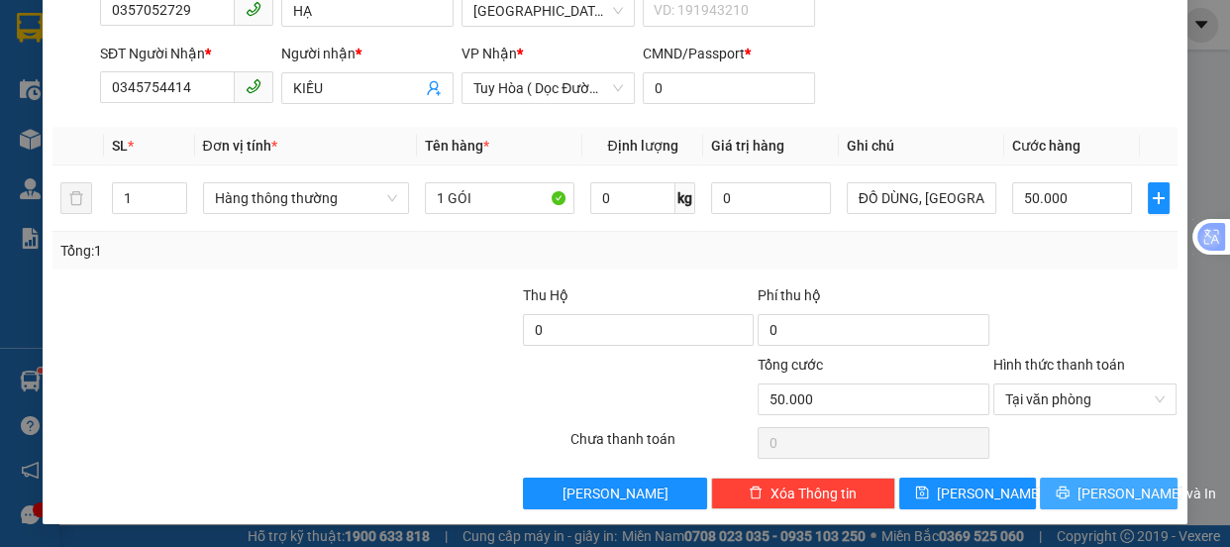
drag, startPoint x: 1079, startPoint y: 490, endPoint x: 1049, endPoint y: 432, distance: 66.0
click at [1081, 488] on span "[PERSON_NAME] và In" at bounding box center [1146, 493] width 139 height 22
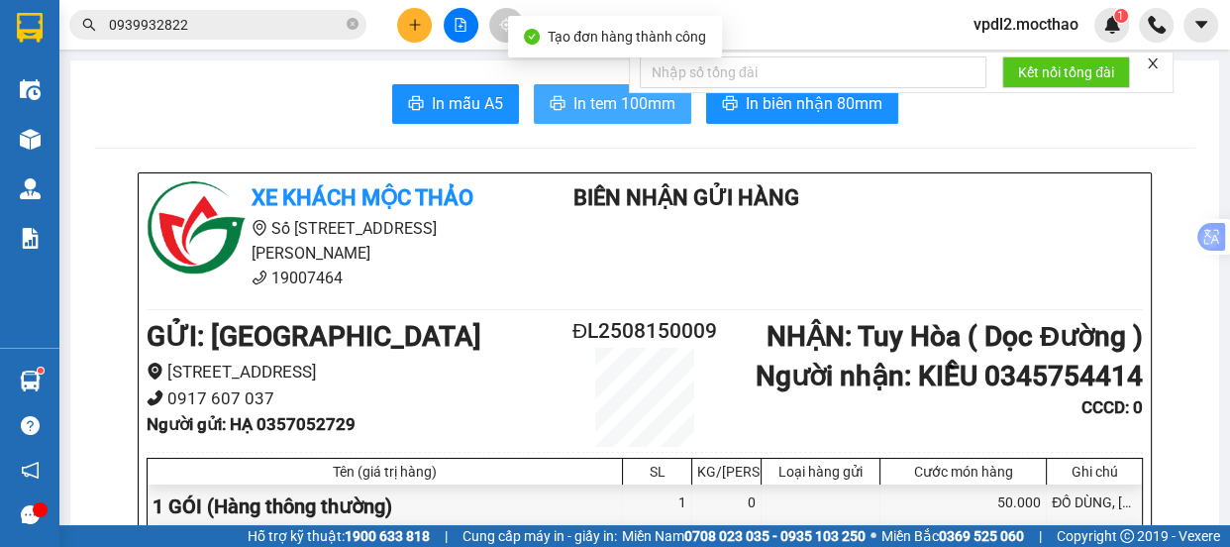
click at [616, 111] on span "In tem 100mm" at bounding box center [624, 103] width 102 height 25
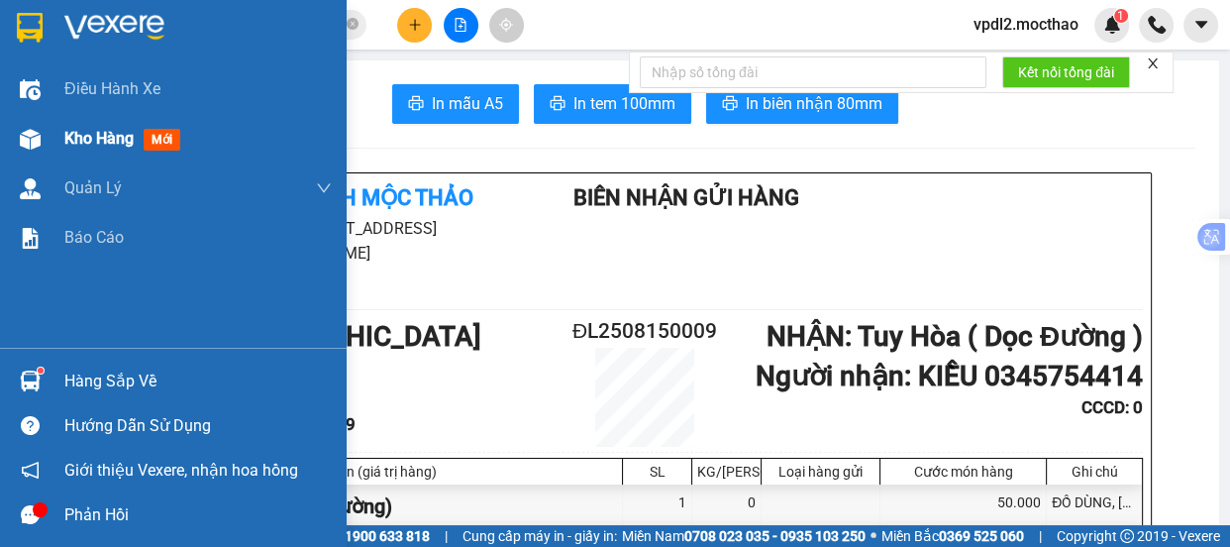
click at [87, 134] on span "Kho hàng" at bounding box center [98, 138] width 69 height 19
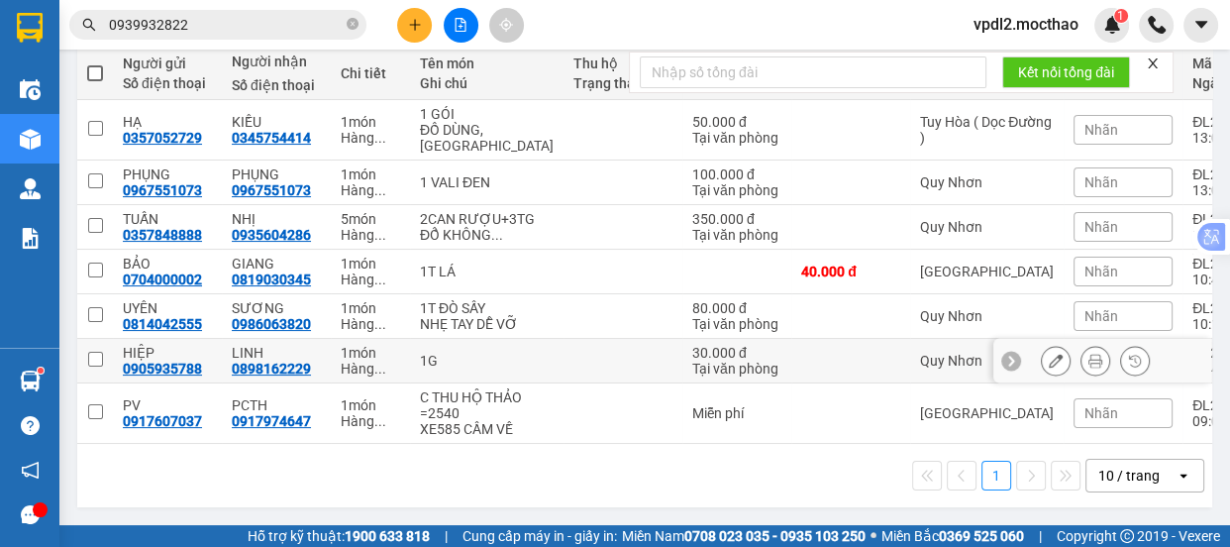
scroll to position [152, 0]
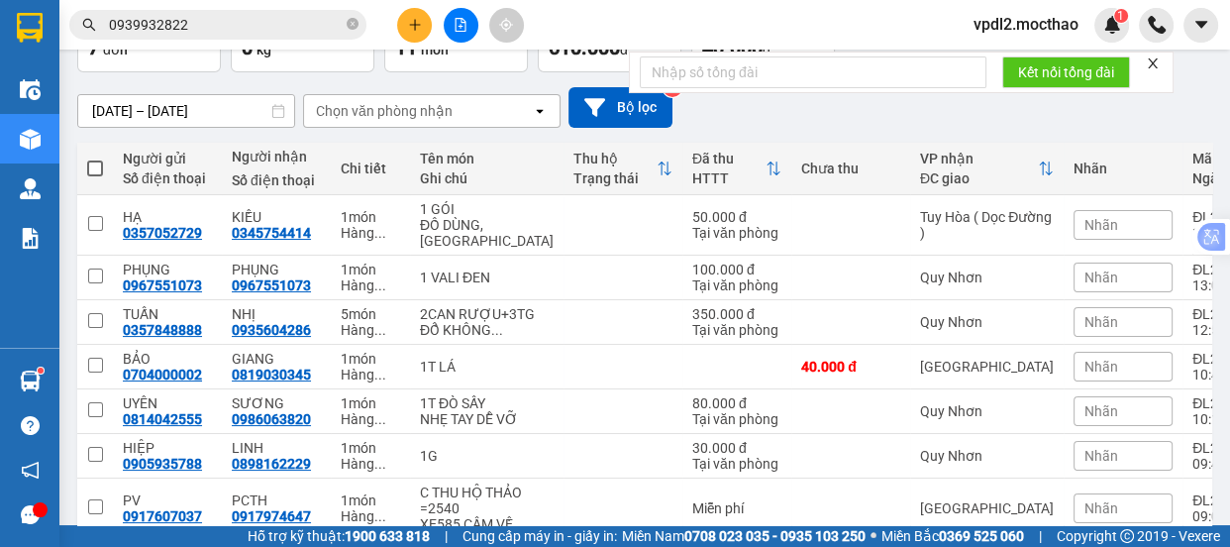
click at [819, 130] on div "[DATE] – [DATE] Press the down arrow key to interact with the calendar and sele…" at bounding box center [644, 107] width 1135 height 70
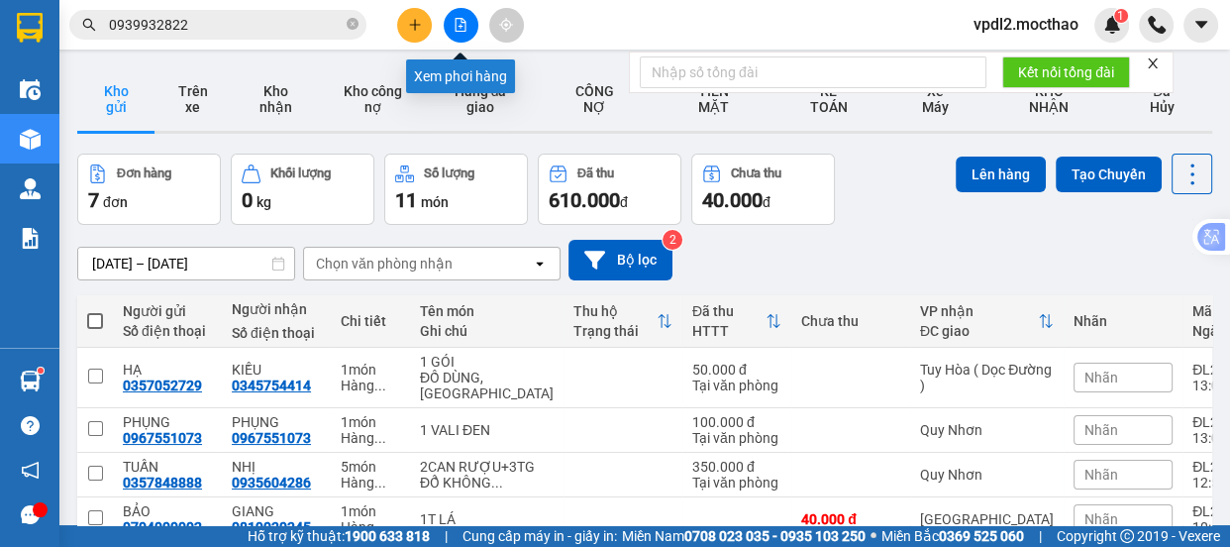
click at [460, 24] on icon "file-add" at bounding box center [460, 25] width 11 height 14
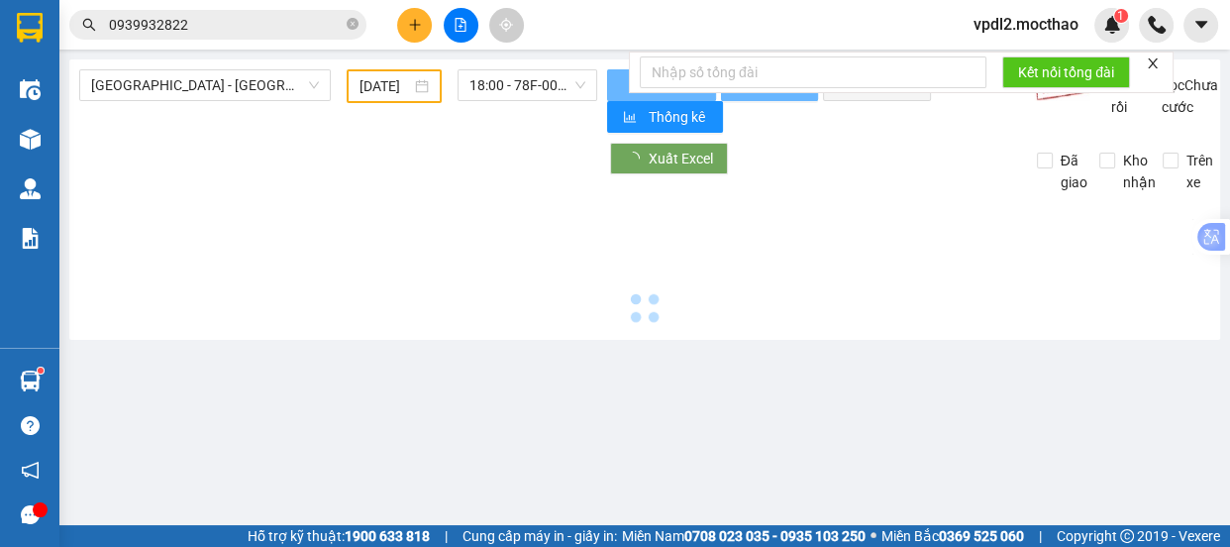
type input "[DATE]"
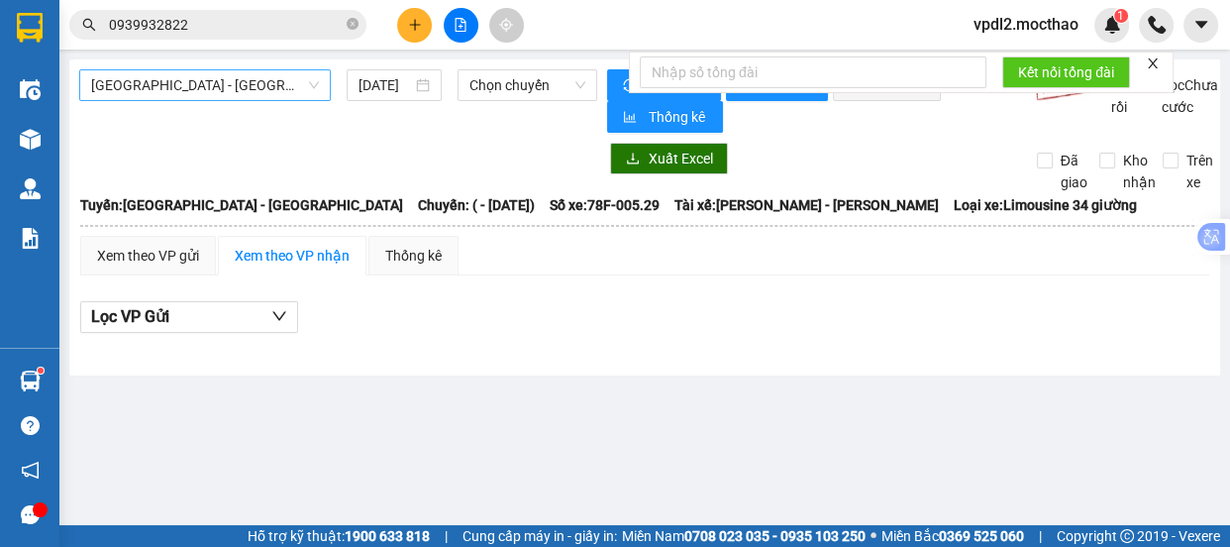
click at [238, 92] on span "[GEOGRAPHIC_DATA] - [GEOGRAPHIC_DATA]" at bounding box center [205, 85] width 228 height 30
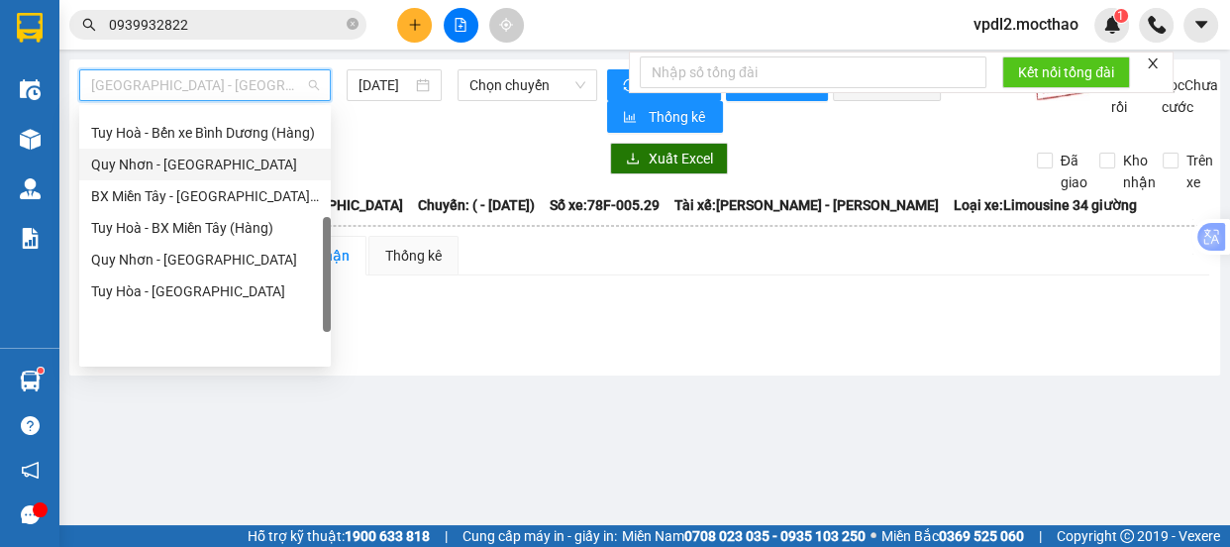
scroll to position [346, 0]
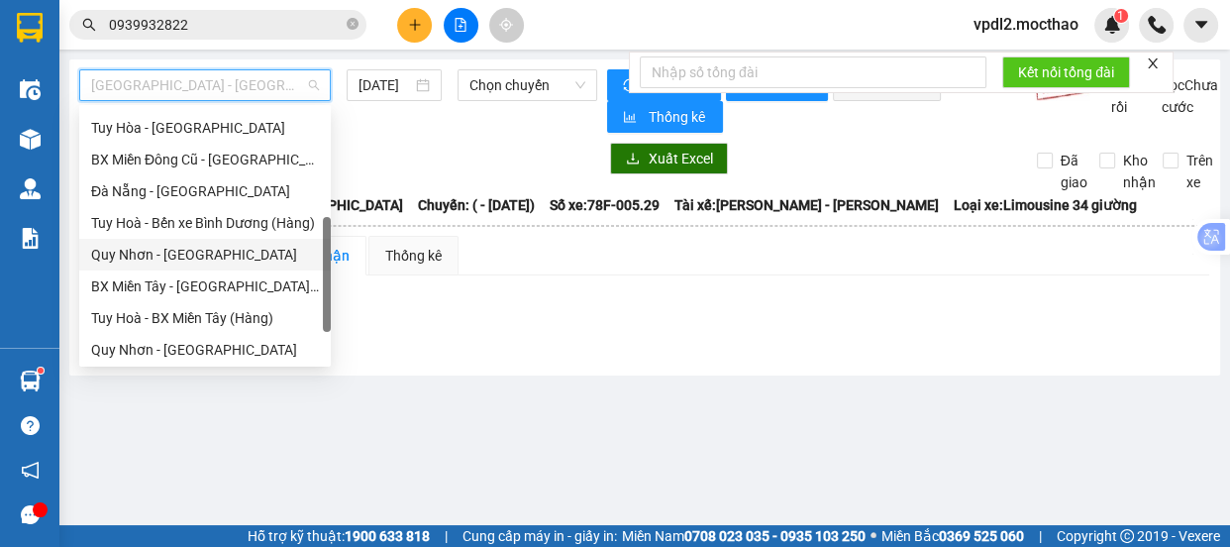
click at [176, 253] on div "Quy Nhơn - [GEOGRAPHIC_DATA]" at bounding box center [205, 255] width 228 height 22
type input "[DATE]"
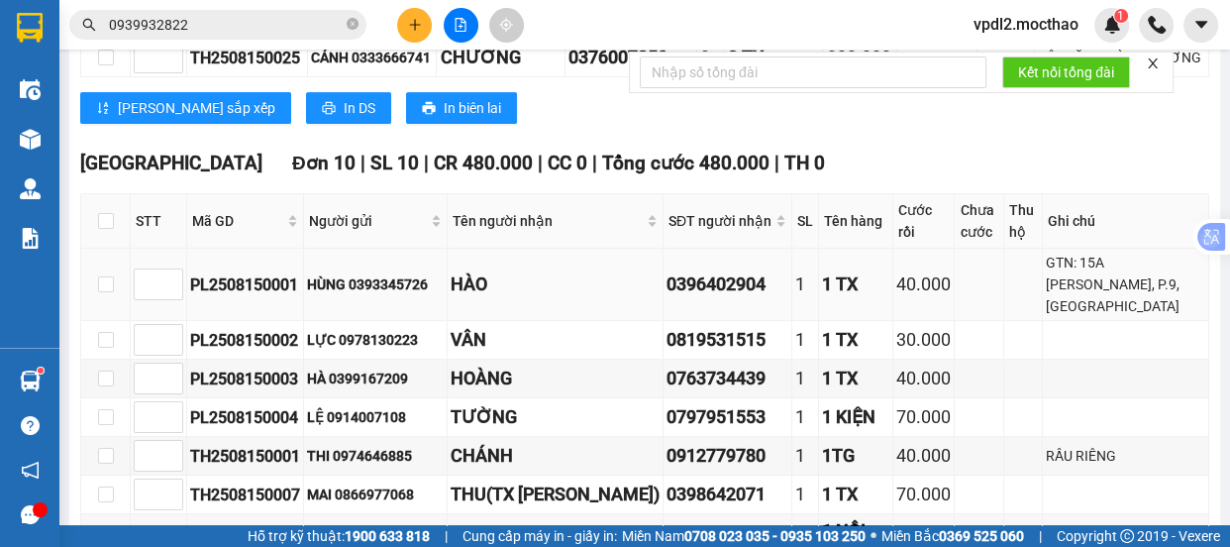
scroll to position [630, 0]
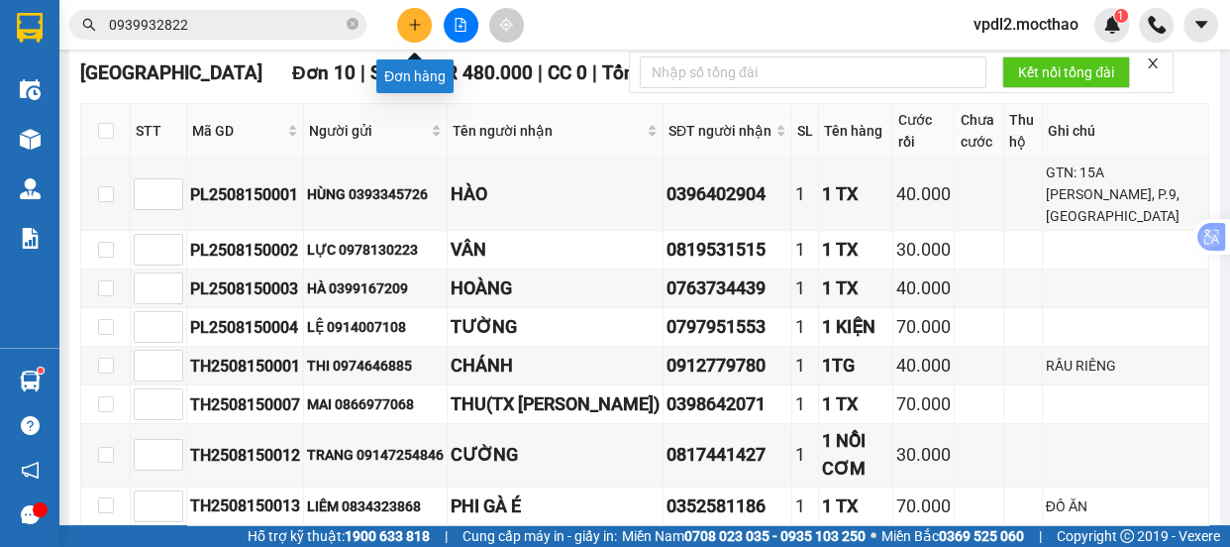
click at [411, 28] on icon "plus" at bounding box center [415, 25] width 14 height 14
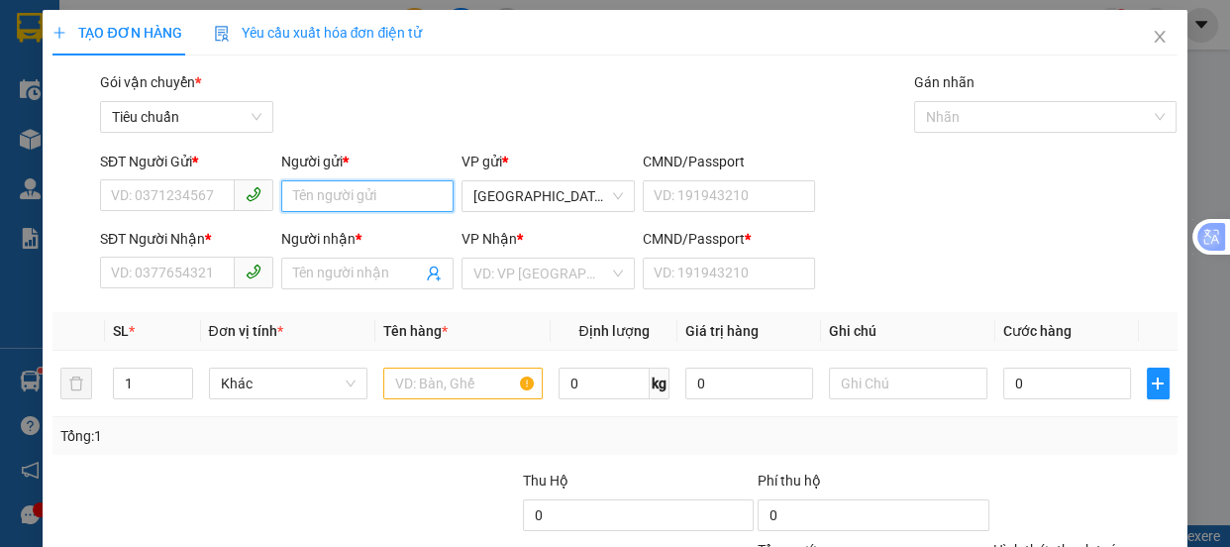
click at [330, 200] on input "Người gửi *" at bounding box center [367, 196] width 173 height 32
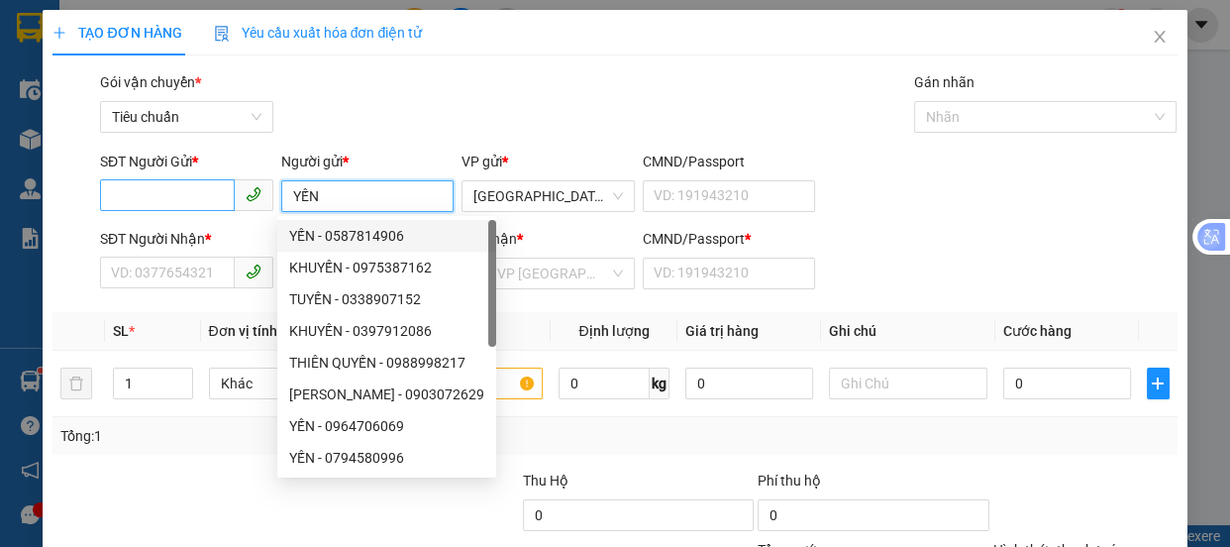
type input "YẾN"
click at [157, 196] on input "SĐT Người Gửi *" at bounding box center [167, 195] width 135 height 32
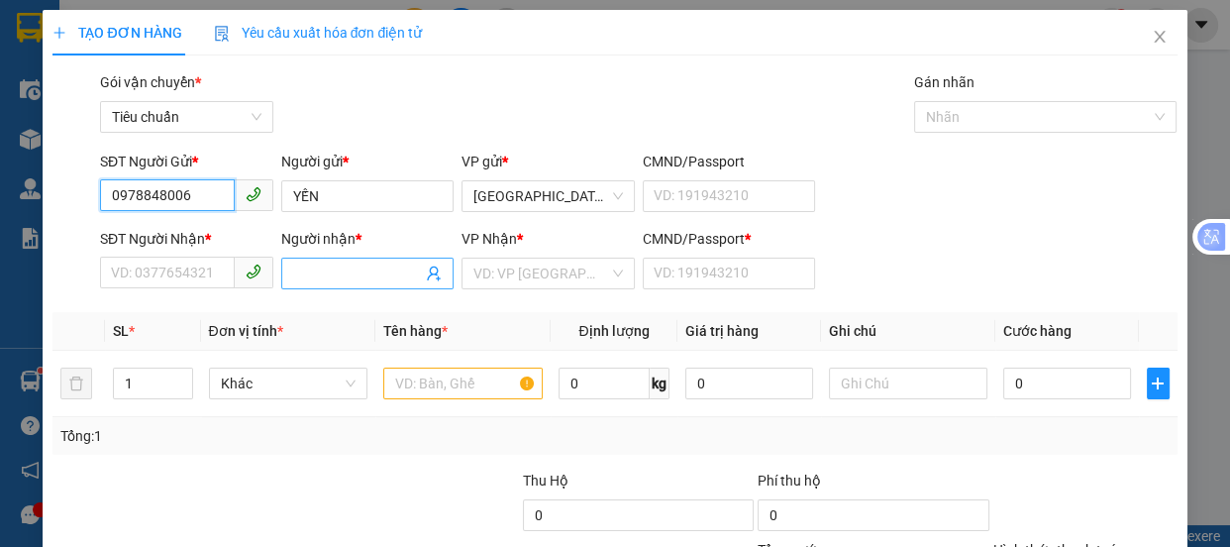
type input "0978848006"
drag, startPoint x: 305, startPoint y: 273, endPoint x: 364, endPoint y: 197, distance: 96.7
click at [310, 254] on div "Người nhận * Tên người nhận" at bounding box center [367, 262] width 173 height 69
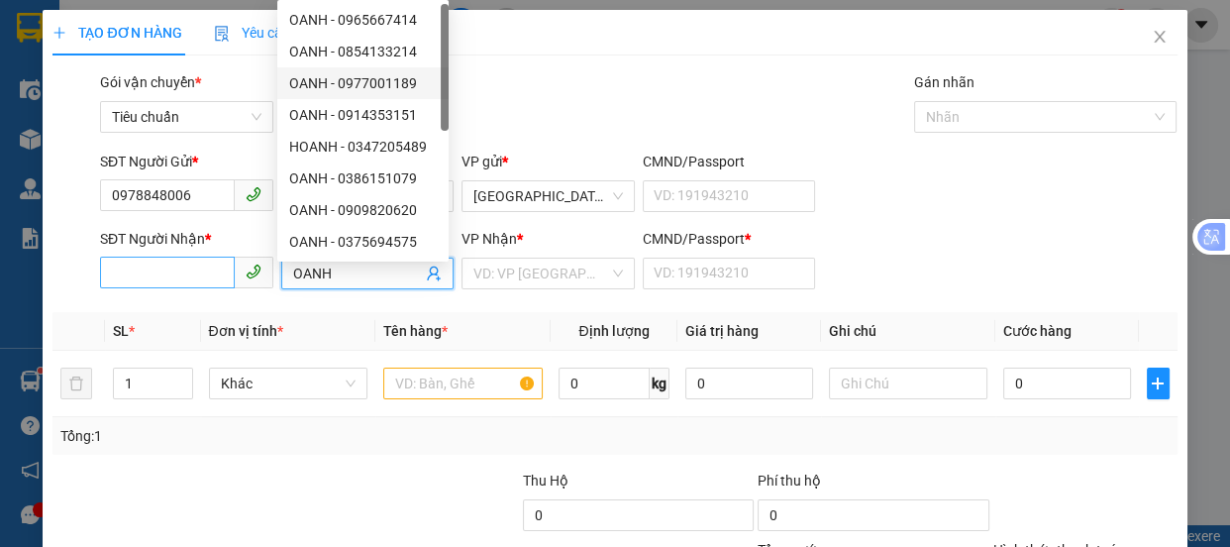
type input "OANH"
click at [109, 279] on input "SĐT Người Nhận *" at bounding box center [167, 272] width 135 height 32
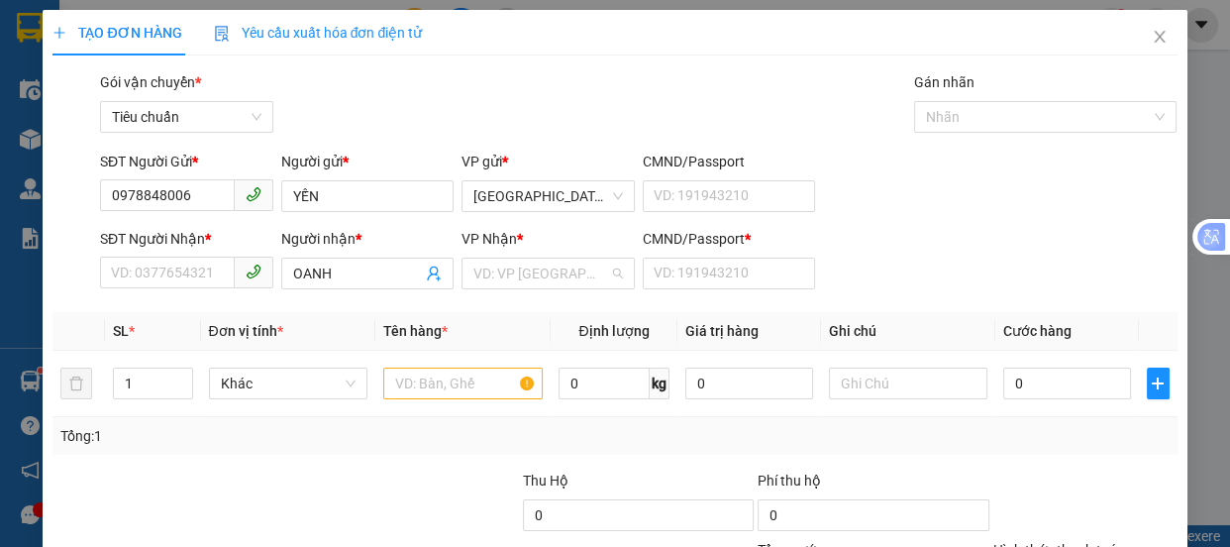
drag, startPoint x: 528, startPoint y: 276, endPoint x: 636, endPoint y: 292, distance: 109.1
click at [530, 276] on input "search" at bounding box center [541, 273] width 136 height 30
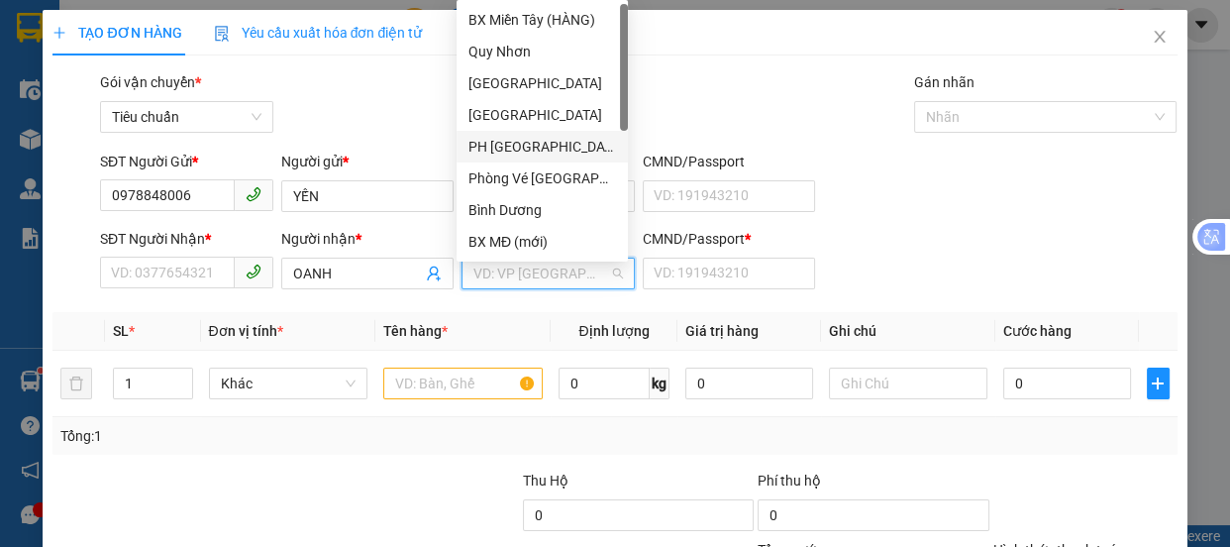
scroll to position [269, 0]
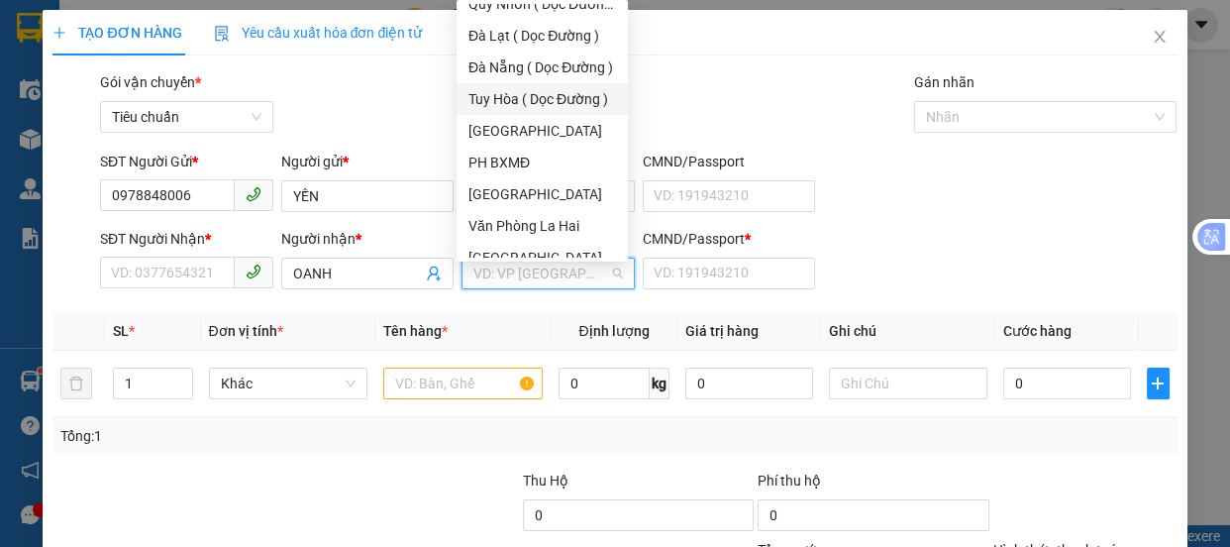
click at [555, 101] on div "Tuy Hòa ( Dọc Đường )" at bounding box center [542, 99] width 148 height 22
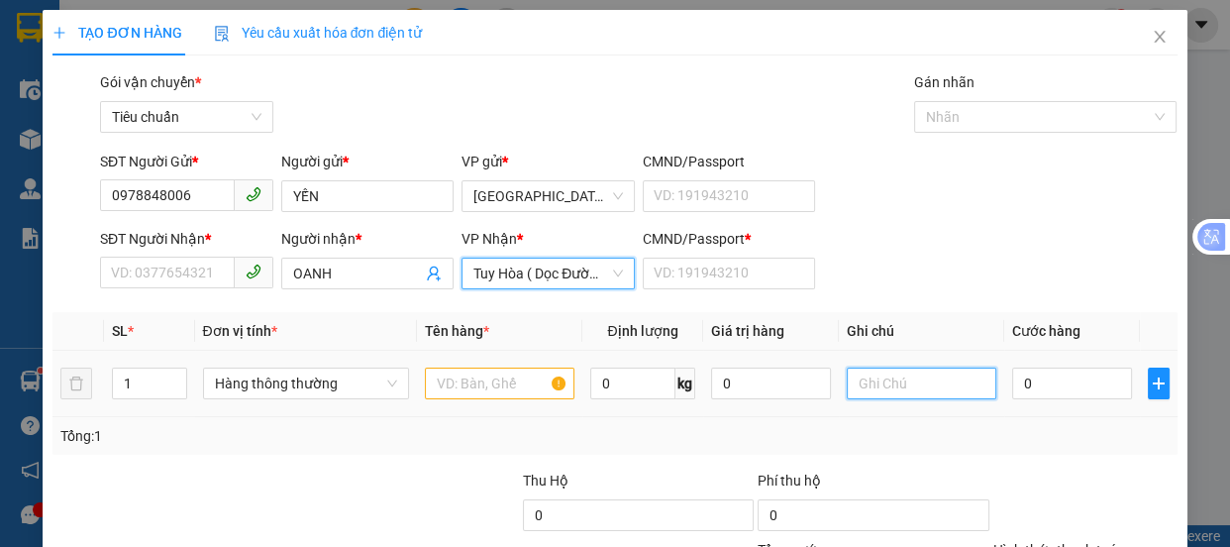
drag, startPoint x: 900, startPoint y: 385, endPoint x: 837, endPoint y: 354, distance: 70.9
click at [898, 376] on input "text" at bounding box center [922, 383] width 150 height 32
type input "PHÚ LÂM"
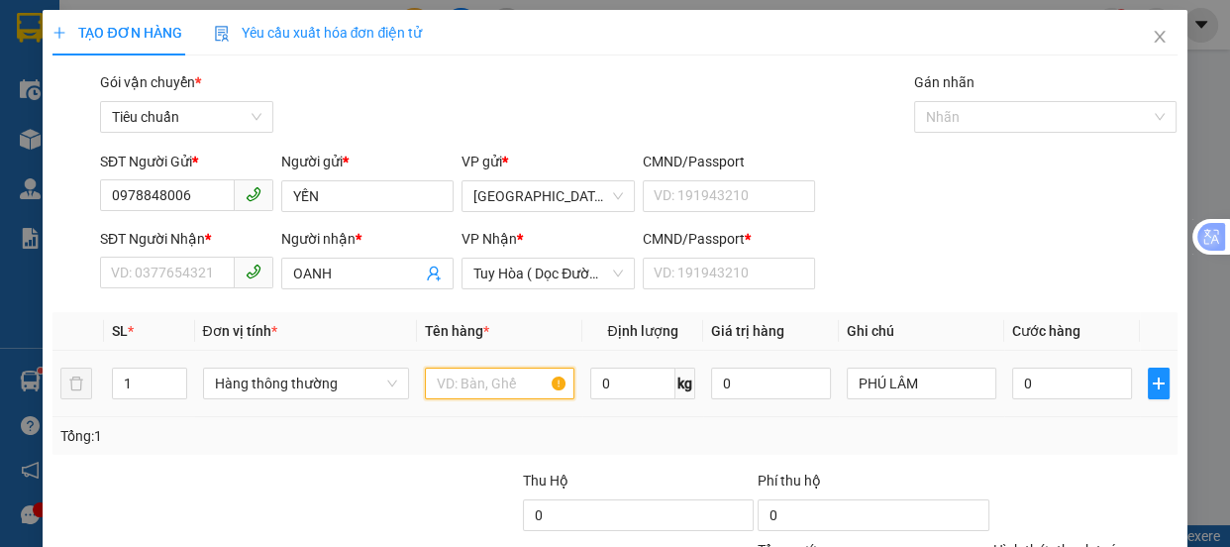
click at [443, 386] on input "text" at bounding box center [500, 383] width 150 height 32
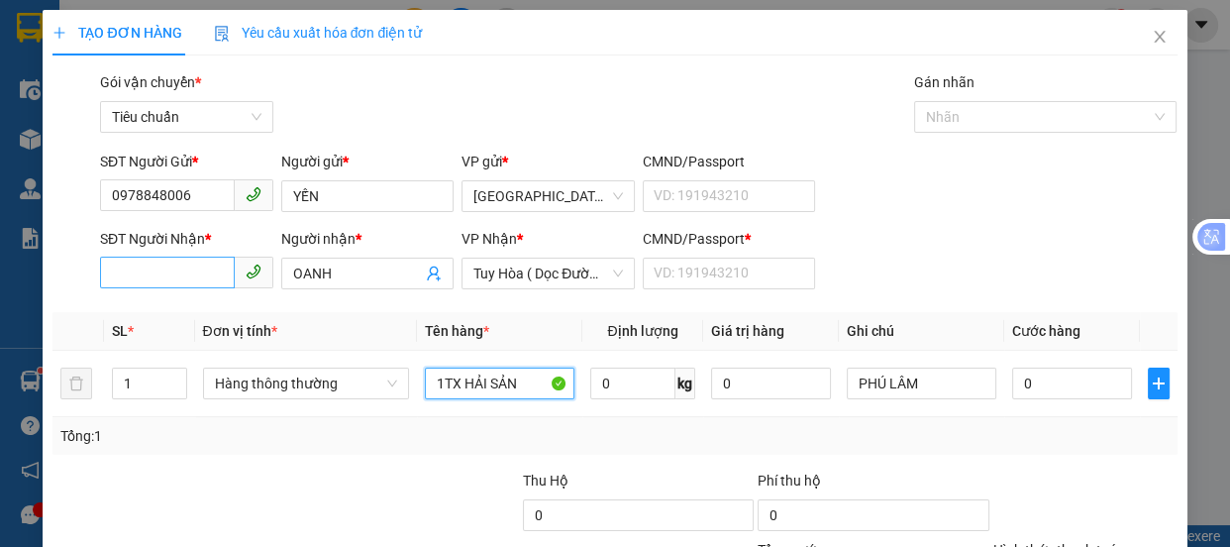
type input "1TX HẢI SẢN"
click at [185, 267] on input "SĐT Người Nhận *" at bounding box center [167, 272] width 135 height 32
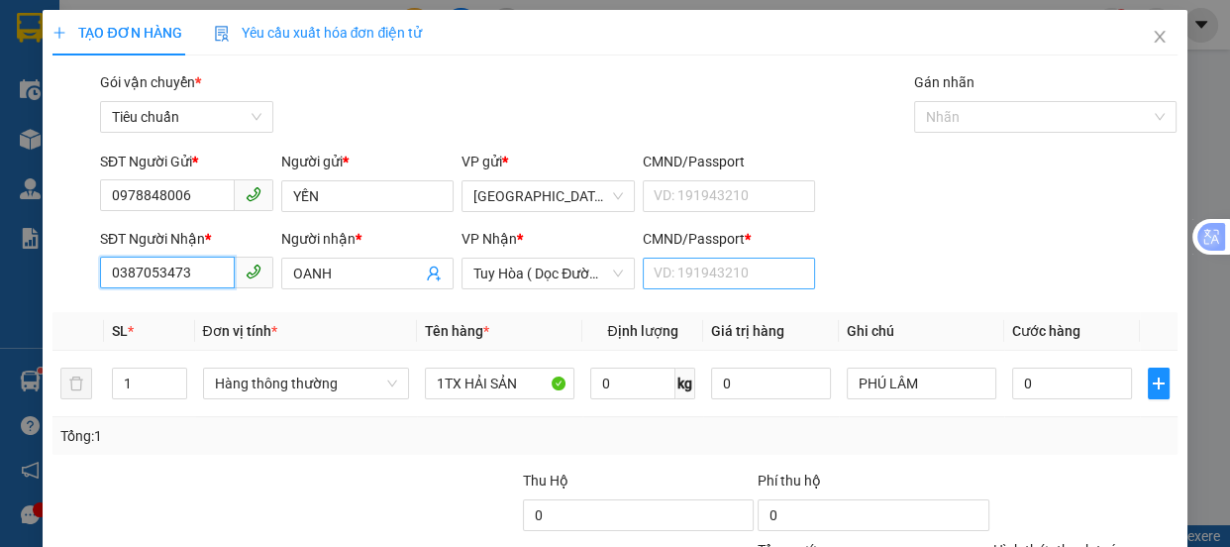
type input "0387053473"
click at [713, 272] on input "CMND/Passport *" at bounding box center [729, 273] width 173 height 32
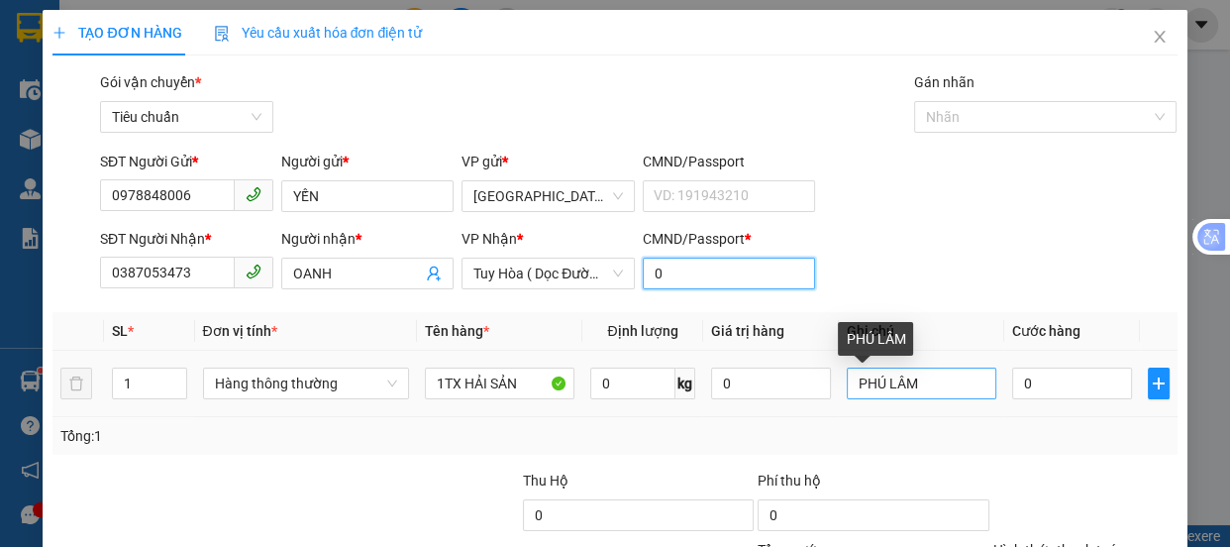
type input "0"
click at [929, 386] on input "PHÚ LÂM" at bounding box center [922, 383] width 150 height 32
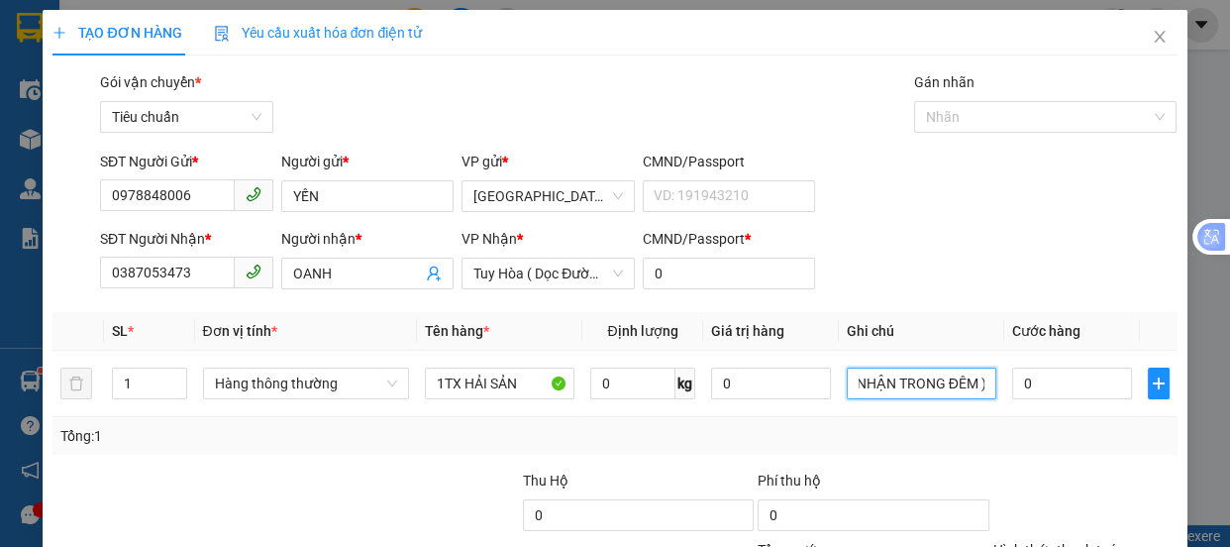
scroll to position [0, 72]
type input "PHÚ LÂM( NHẬN TRONG ĐÊM )"
click at [1056, 391] on input "0" at bounding box center [1072, 383] width 120 height 32
type input "5"
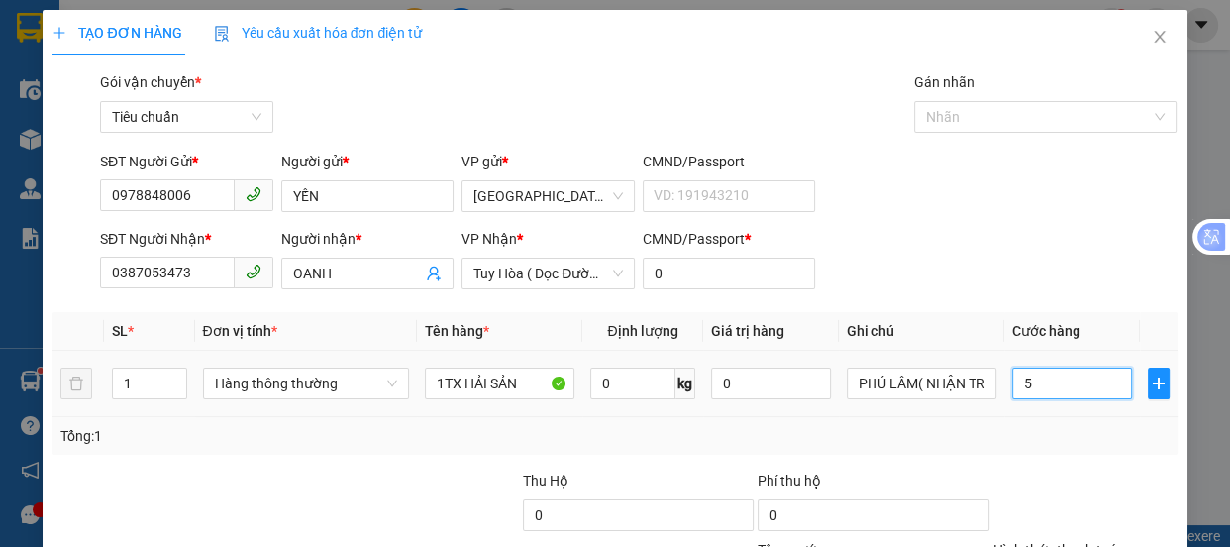
type input "5"
type input "50"
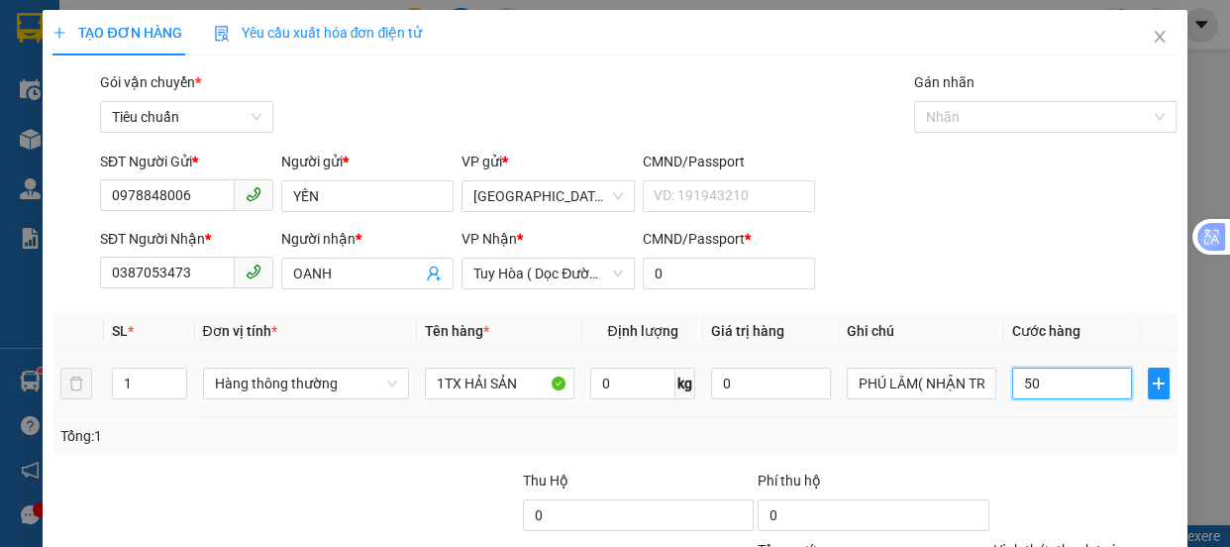
scroll to position [185, 0]
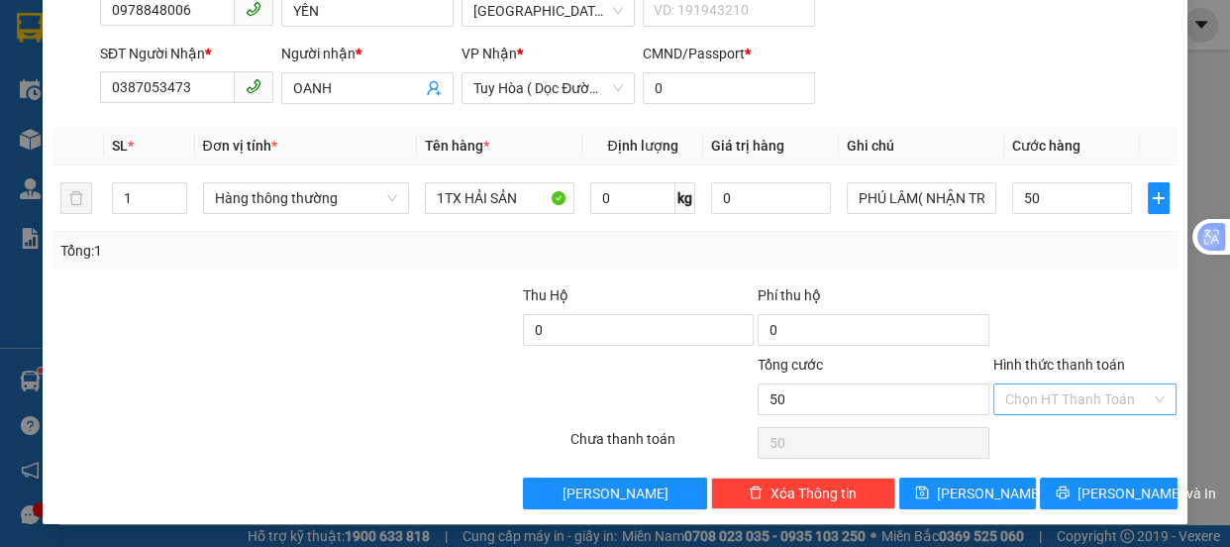
type input "50.000"
drag, startPoint x: 1029, startPoint y: 399, endPoint x: 1060, endPoint y: 255, distance: 146.8
click at [1029, 394] on input "Hình thức thanh toán" at bounding box center [1078, 399] width 147 height 30
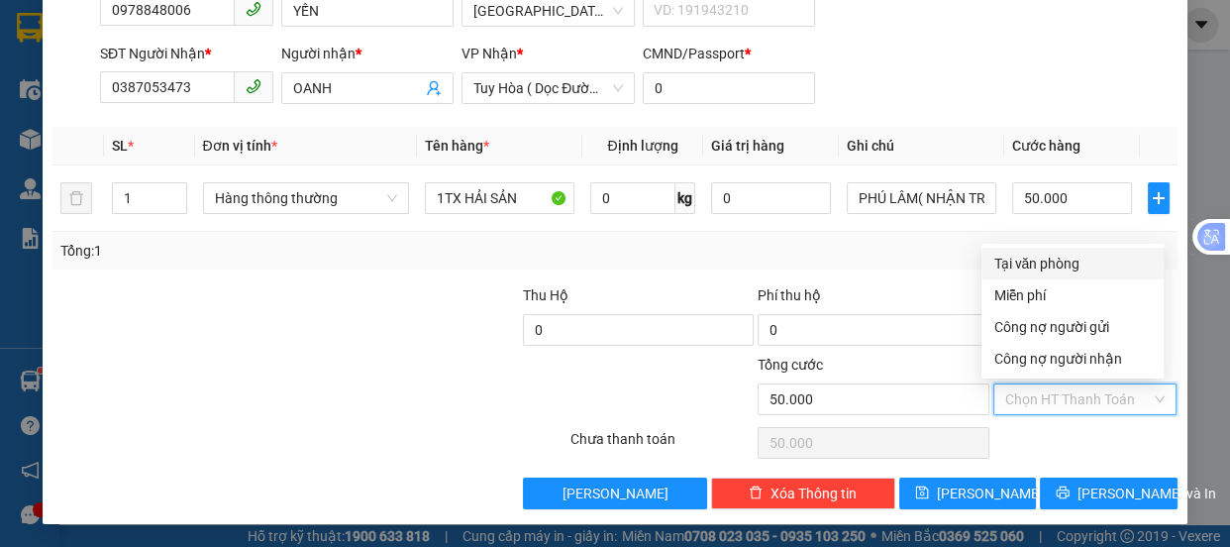
click at [1050, 263] on div "Tại văn phòng" at bounding box center [1072, 264] width 158 height 22
type input "0"
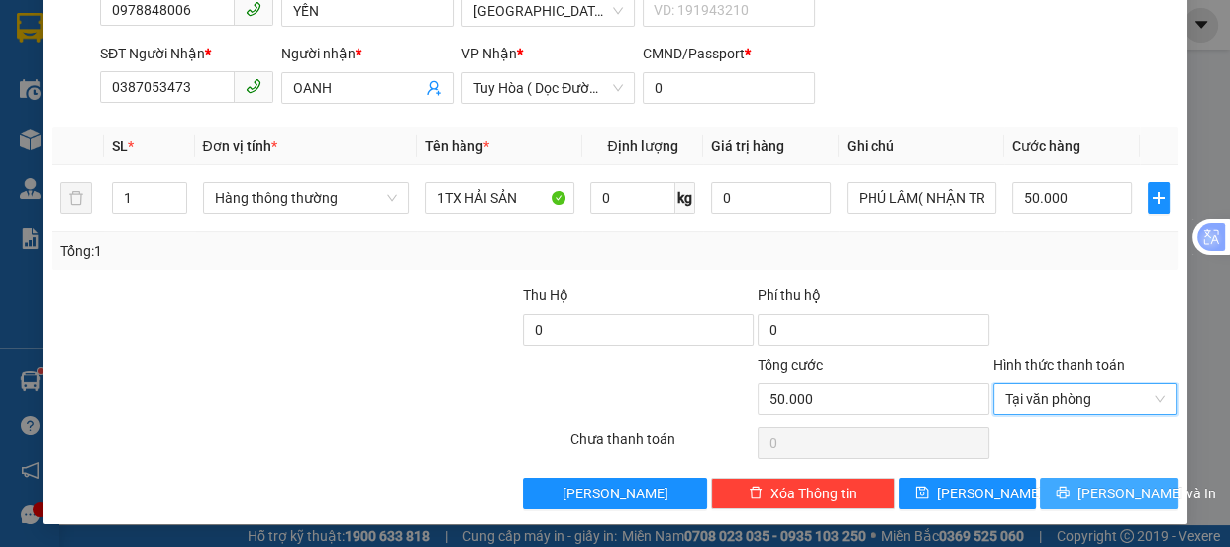
click at [1089, 489] on span "[PERSON_NAME] và In" at bounding box center [1146, 493] width 139 height 22
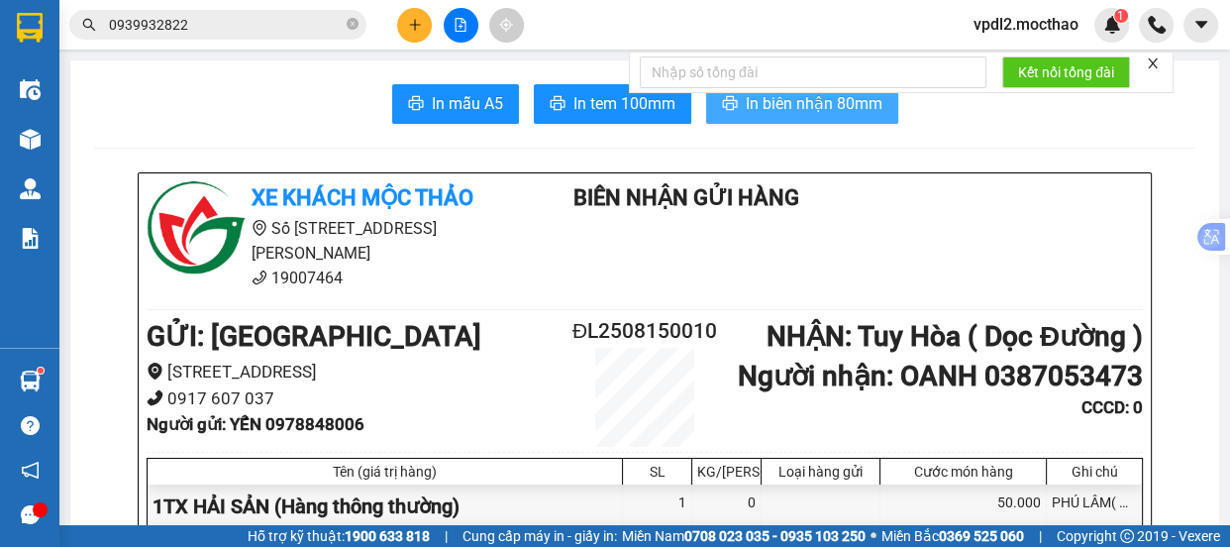
click at [787, 110] on span "In biên nhận 80mm" at bounding box center [814, 103] width 137 height 25
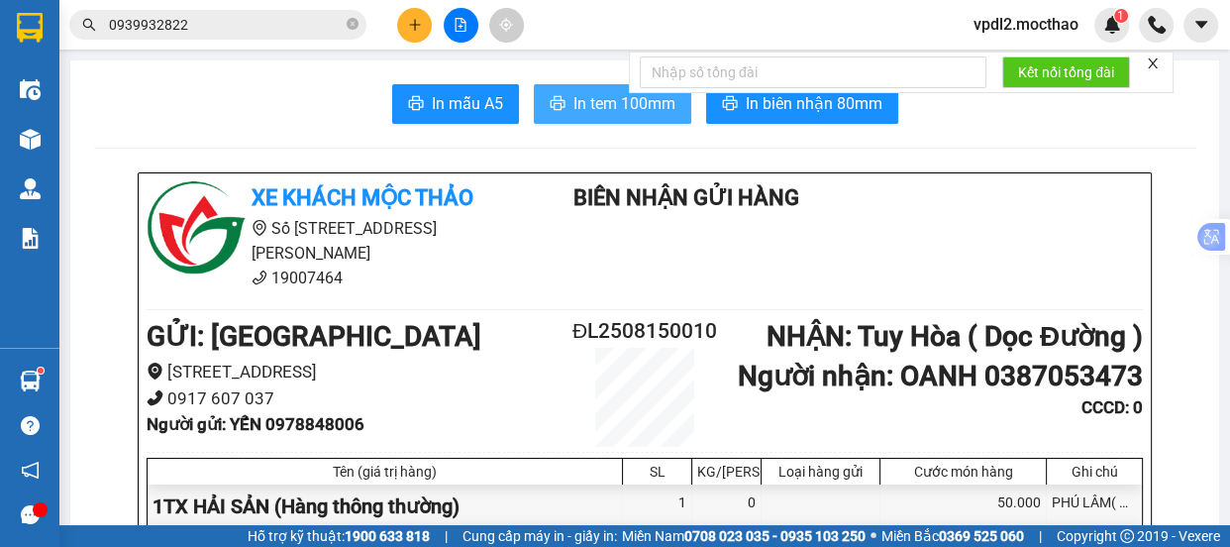
click at [596, 99] on span "In tem 100mm" at bounding box center [624, 103] width 102 height 25
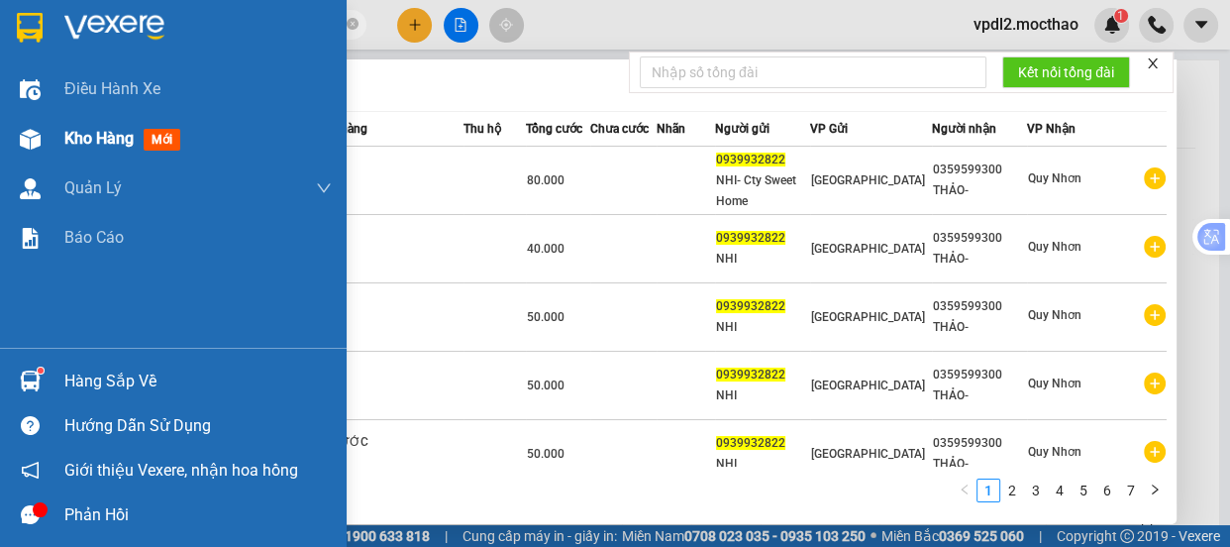
drag, startPoint x: 188, startPoint y: 26, endPoint x: 0, endPoint y: 11, distance: 188.7
click at [0, 127] on section "Kết quả tìm kiếm ( 65 ) Bộ lọc Mã ĐH Trạng thái Món hàng Thu hộ Tổng cước Chưa …" at bounding box center [615, 273] width 1230 height 547
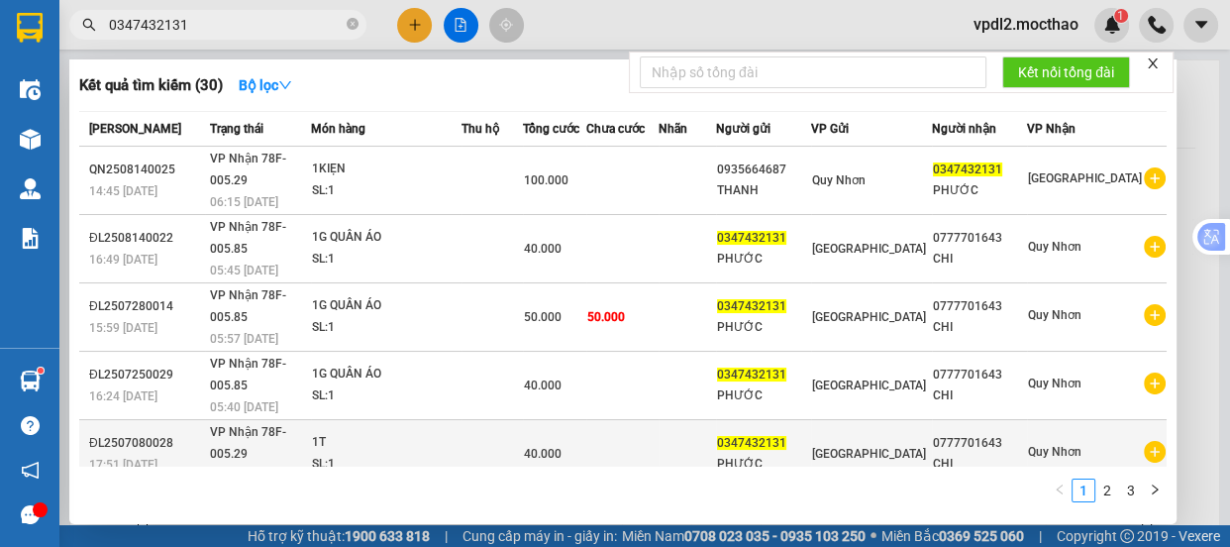
scroll to position [142, 0]
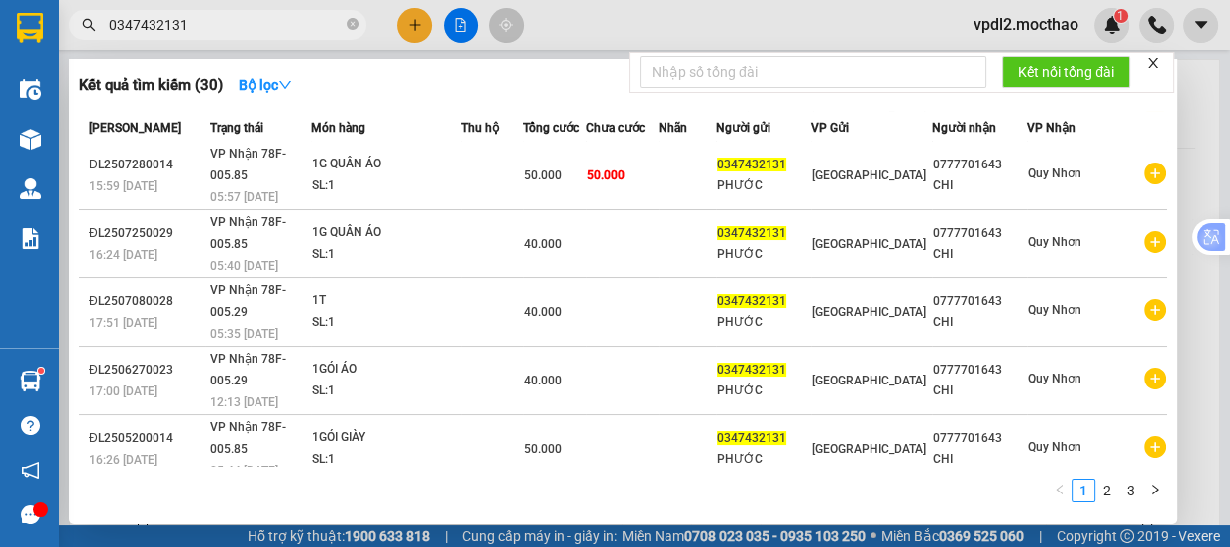
type input "0347432131"
click at [417, 20] on div at bounding box center [615, 273] width 1230 height 547
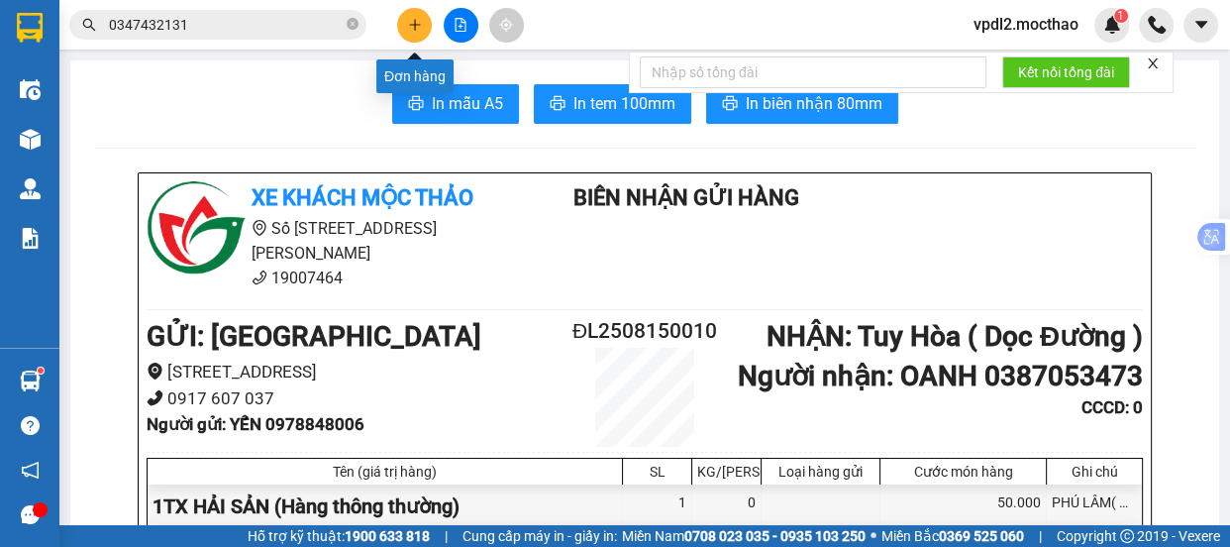
click at [411, 25] on icon "plus" at bounding box center [414, 24] width 11 height 1
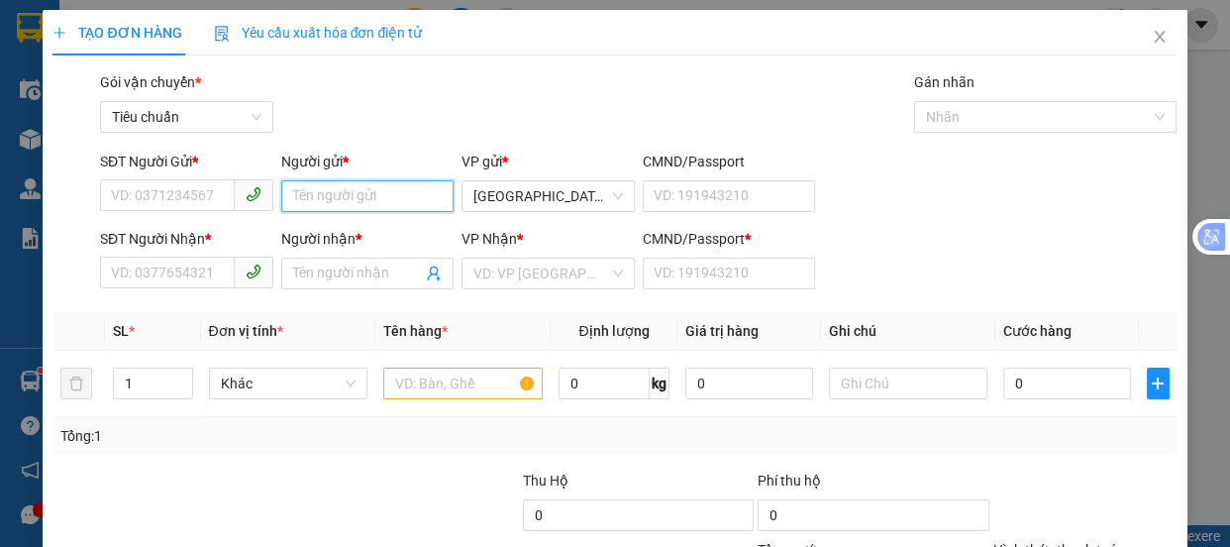
drag, startPoint x: 308, startPoint y: 206, endPoint x: 323, endPoint y: 176, distance: 33.2
click at [308, 203] on input "Người gửi *" at bounding box center [367, 196] width 173 height 32
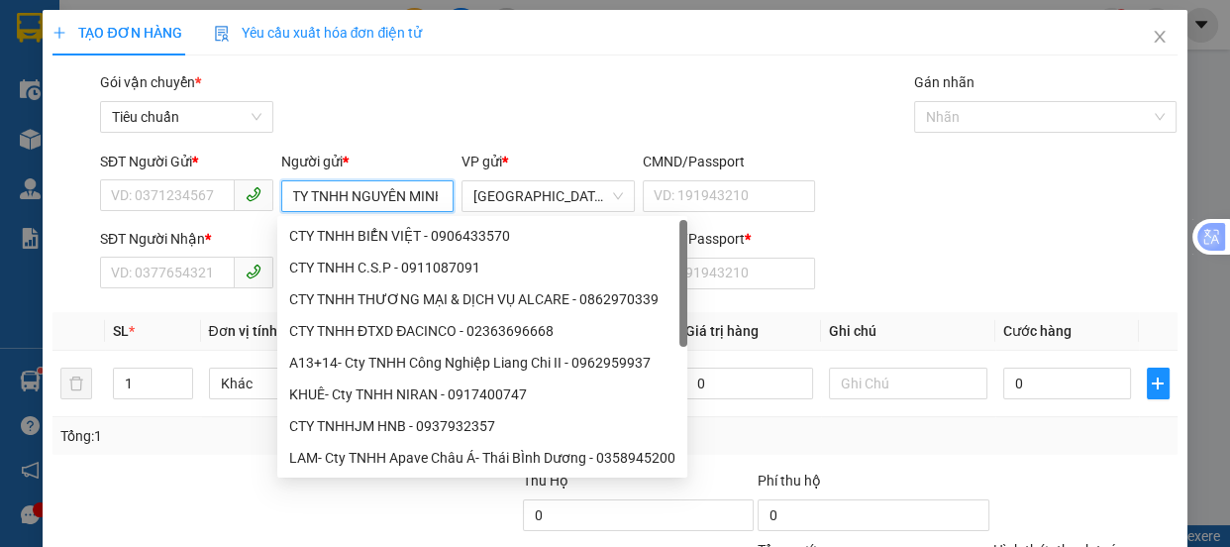
scroll to position [0, 20]
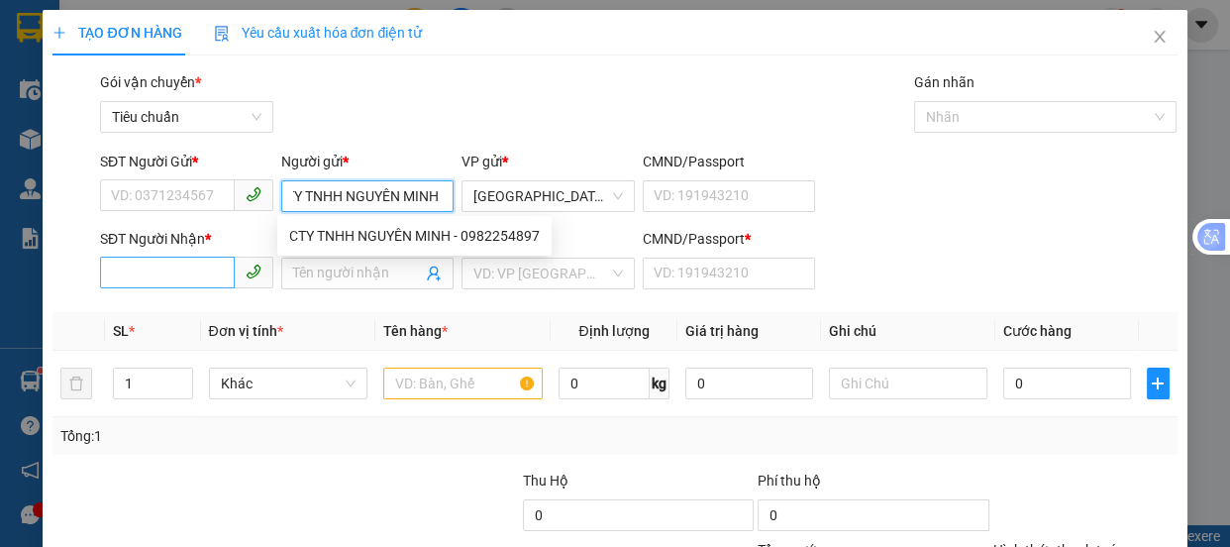
type input "CTY TNHH NGUYÊN MINH"
click at [162, 281] on input "SĐT Người Nhận *" at bounding box center [167, 272] width 135 height 32
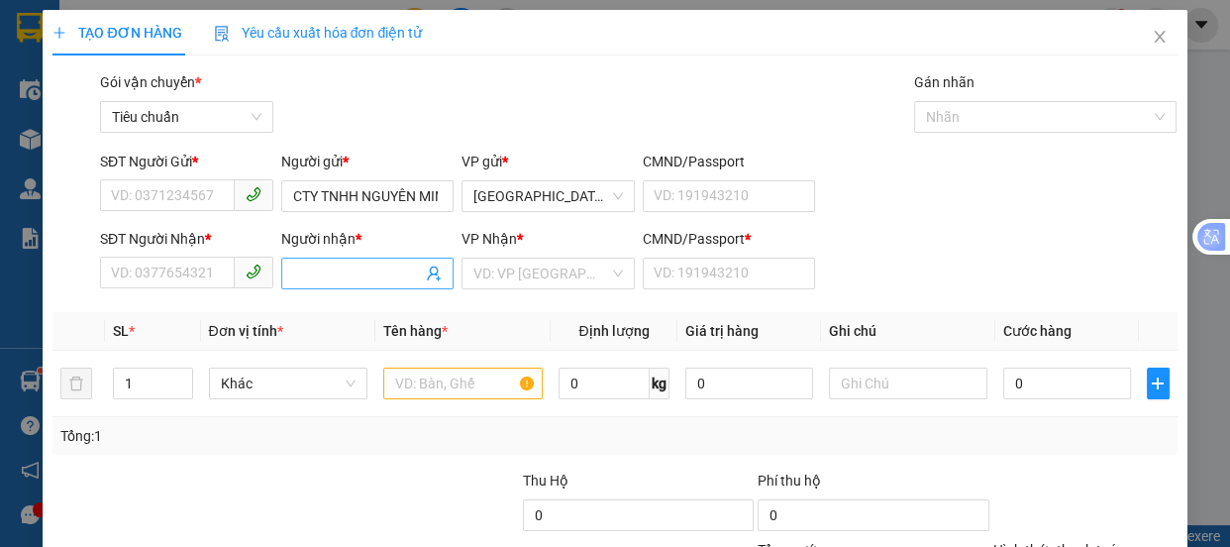
drag, startPoint x: 317, startPoint y: 273, endPoint x: 314, endPoint y: 262, distance: 11.3
click at [317, 273] on input "Người nhận *" at bounding box center [358, 273] width 130 height 22
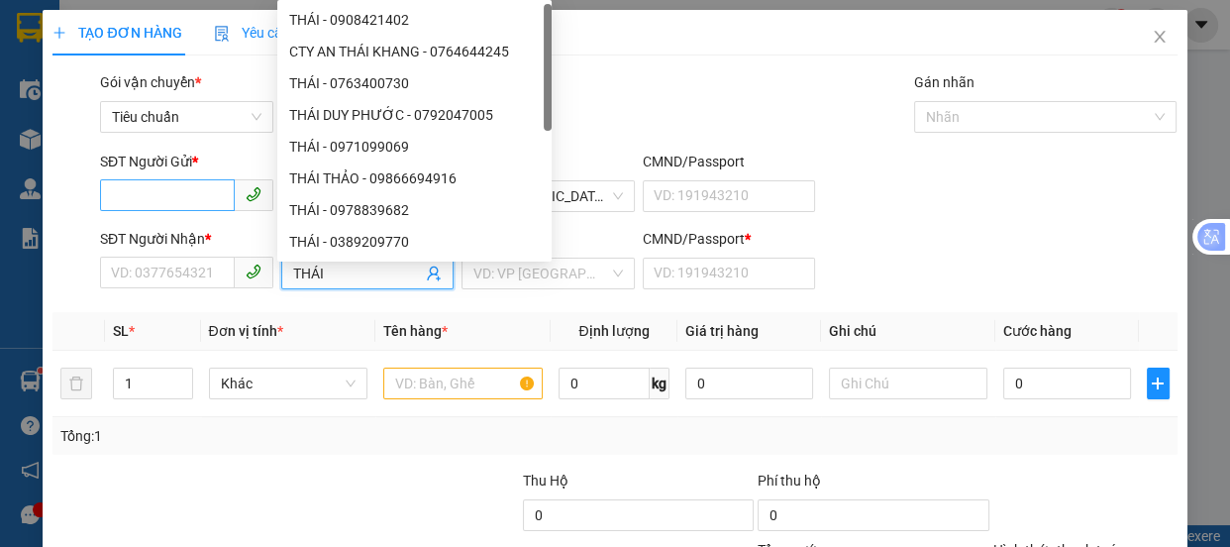
type input "THÁI"
click at [190, 190] on input "SĐT Người Gửi *" at bounding box center [167, 195] width 135 height 32
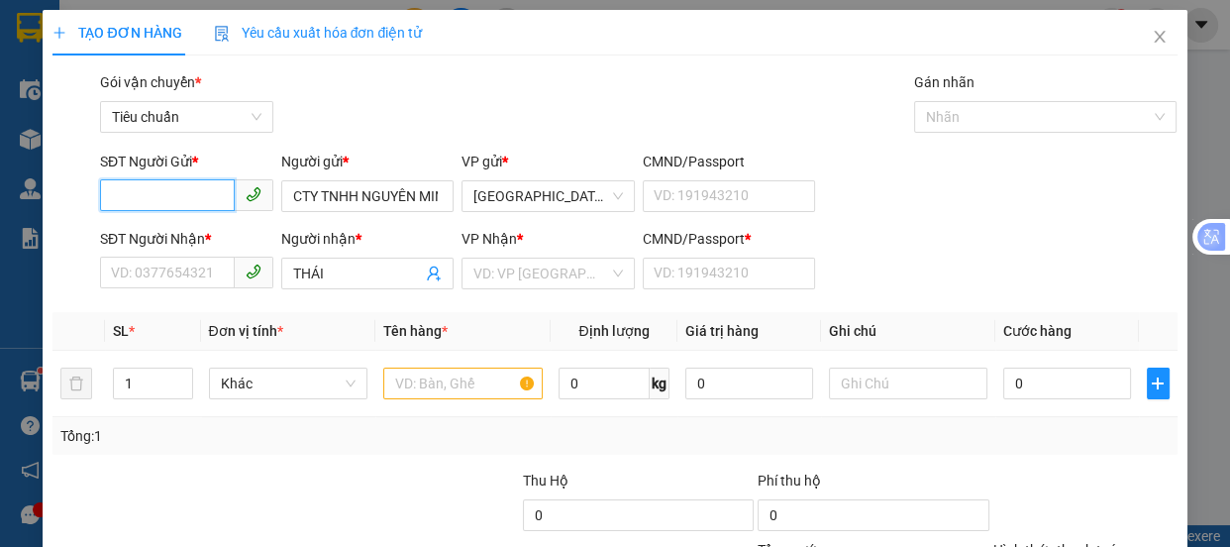
click at [204, 198] on input "SĐT Người Gửi *" at bounding box center [167, 195] width 135 height 32
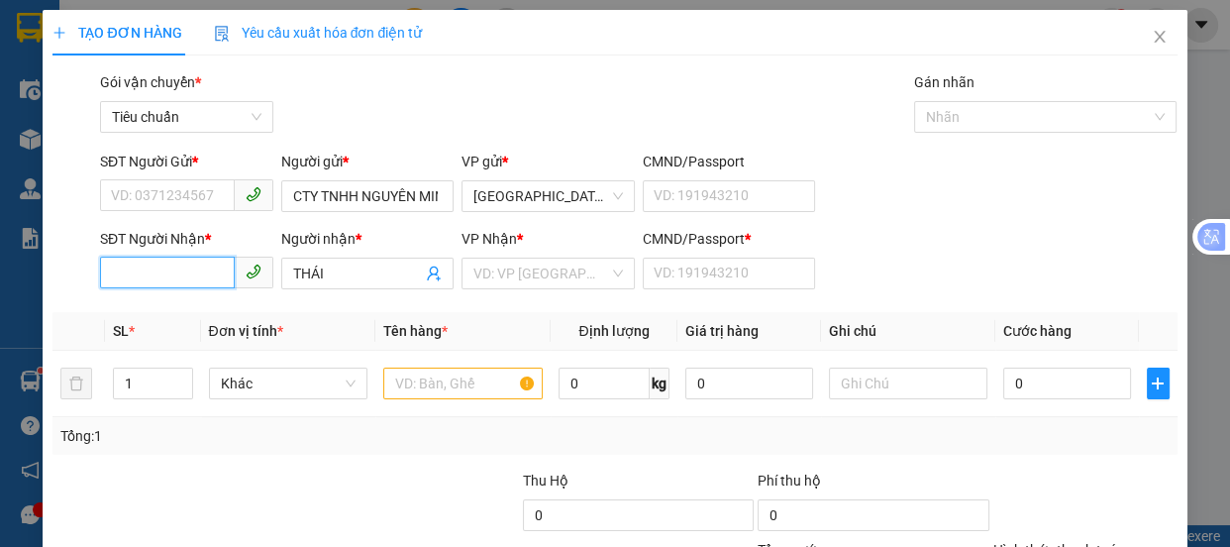
drag, startPoint x: 208, startPoint y: 278, endPoint x: 0, endPoint y: 15, distance: 335.6
click at [198, 277] on input "SĐT Người Nhận *" at bounding box center [167, 272] width 135 height 32
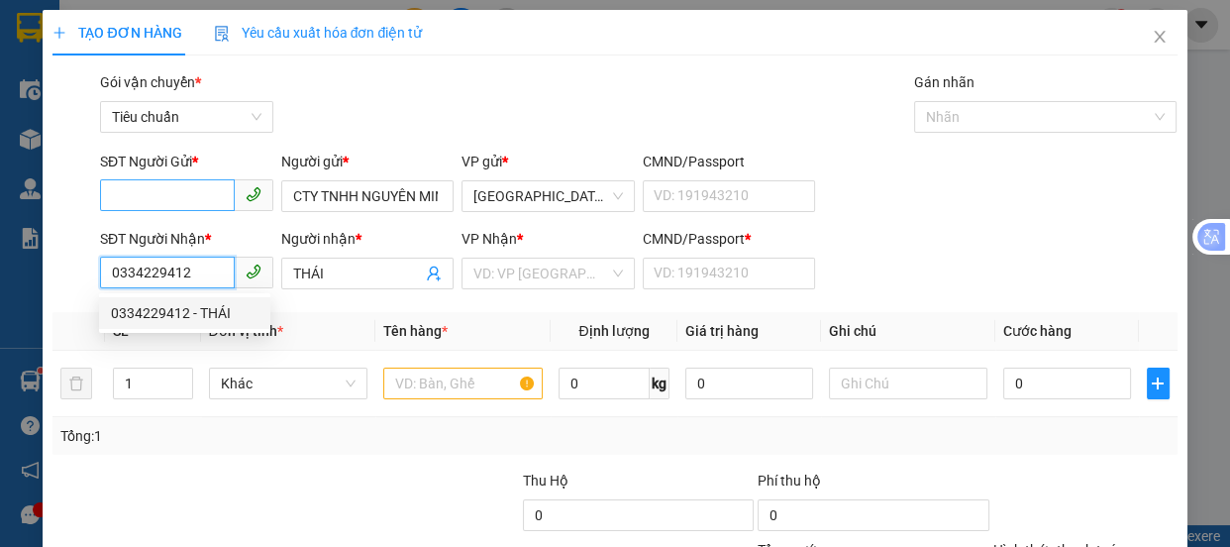
type input "0334229412"
click at [214, 195] on input "SĐT Người Gửi *" at bounding box center [167, 195] width 135 height 32
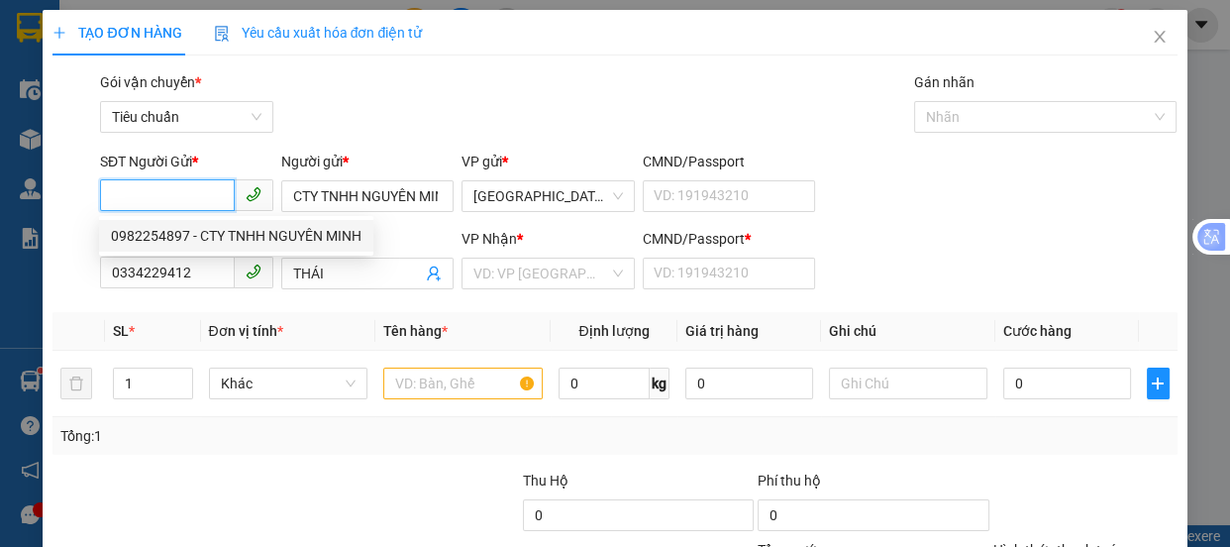
click at [264, 234] on div "0982254897 - CTY TNHH NGUYÊN MINH" at bounding box center [236, 236] width 251 height 22
type input "0982254897"
type input "70.000"
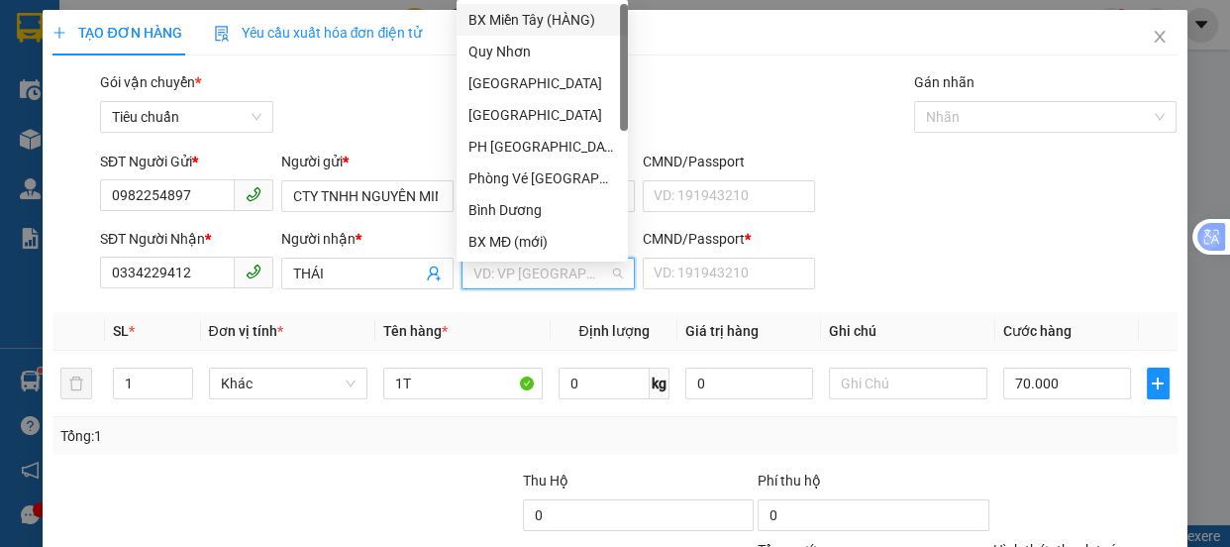
click at [581, 276] on input "search" at bounding box center [541, 273] width 136 height 30
click at [512, 55] on div "Quy Nhơn" at bounding box center [542, 52] width 148 height 22
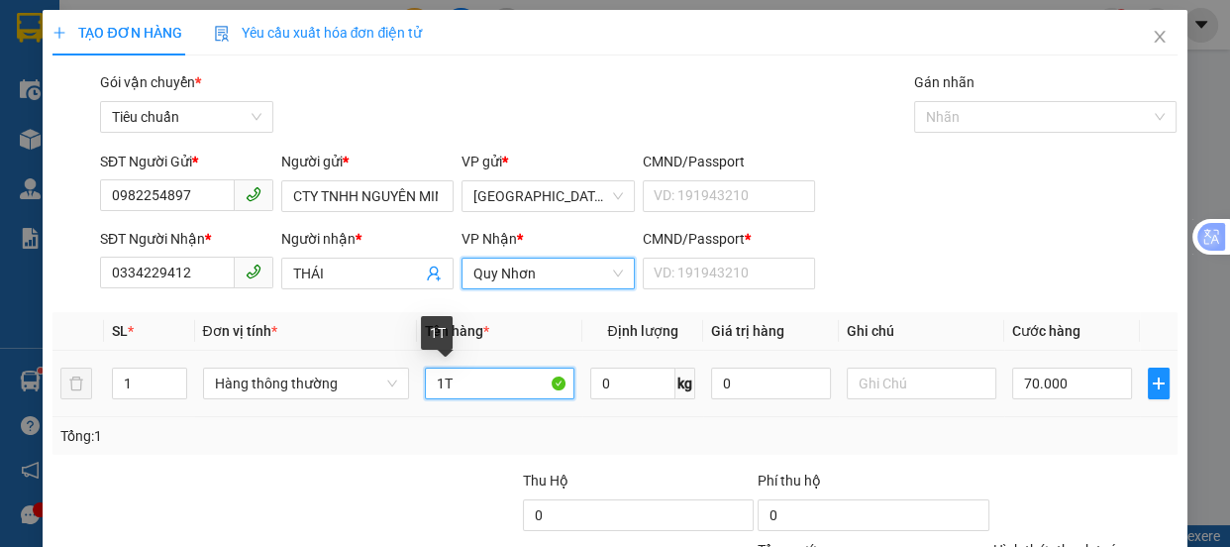
click at [461, 391] on input "1T" at bounding box center [500, 383] width 150 height 32
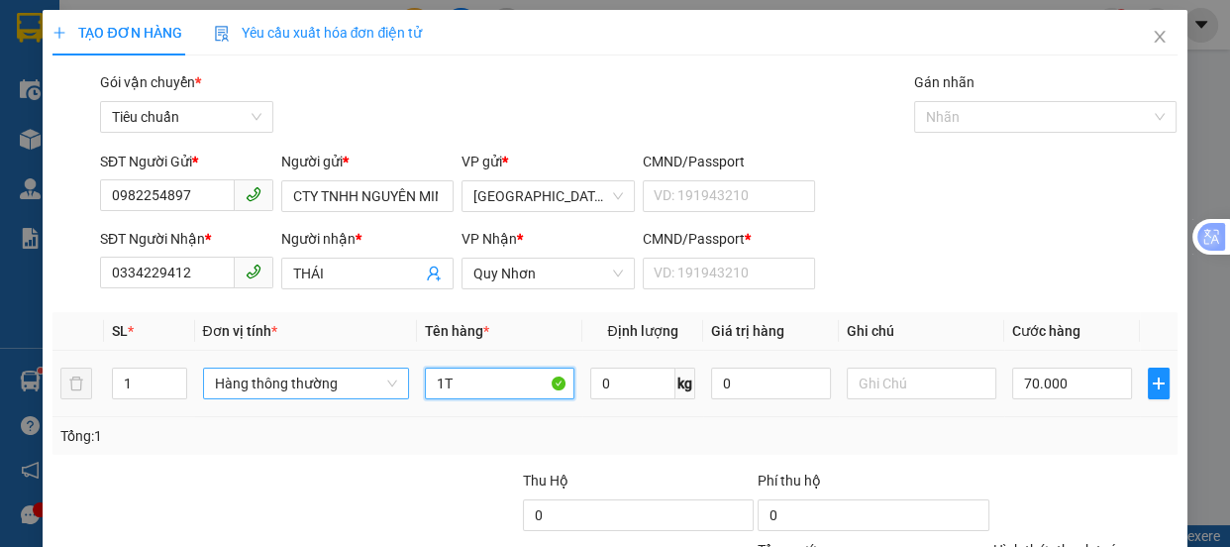
type input "1"
type input "4K"
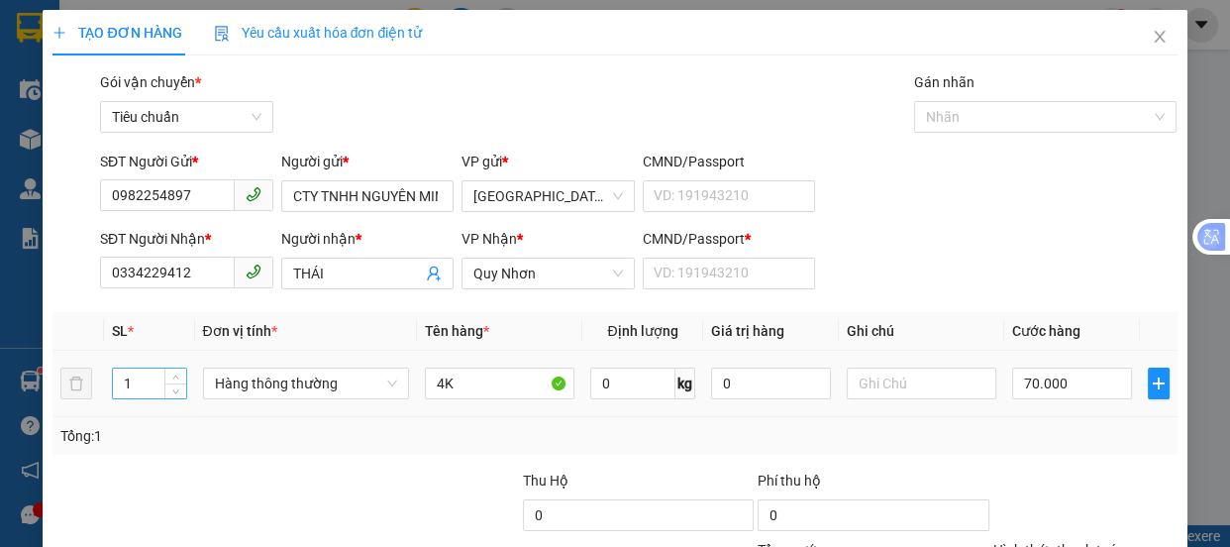
click at [140, 376] on input "1" at bounding box center [149, 383] width 72 height 30
type input "4"
click at [1076, 385] on input "70.000" at bounding box center [1072, 383] width 120 height 32
type input "0"
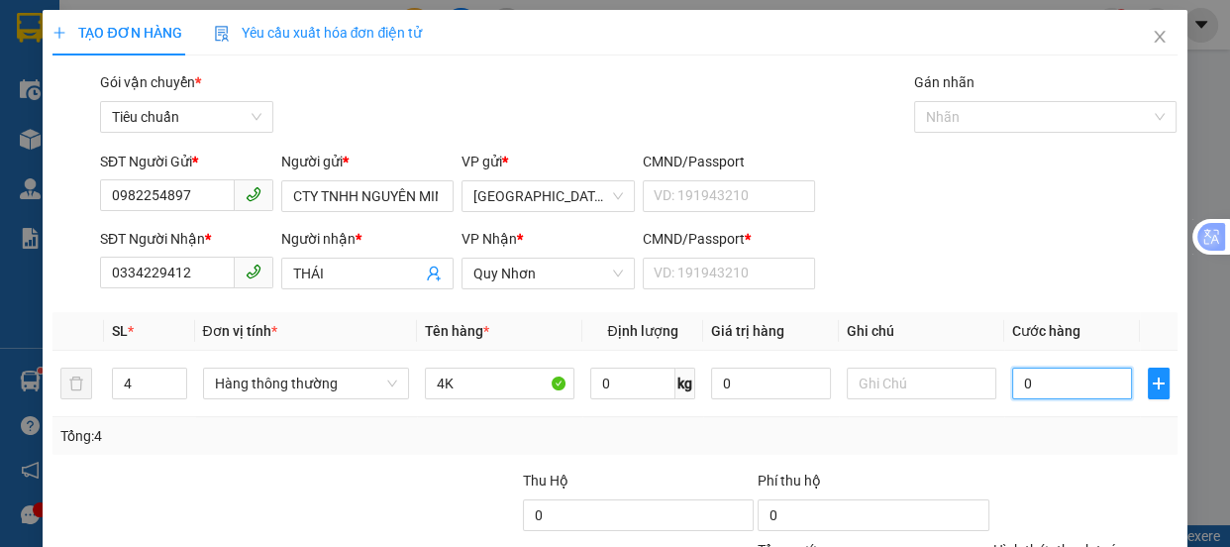
type input "02"
type input "2"
type input "025"
type input "25"
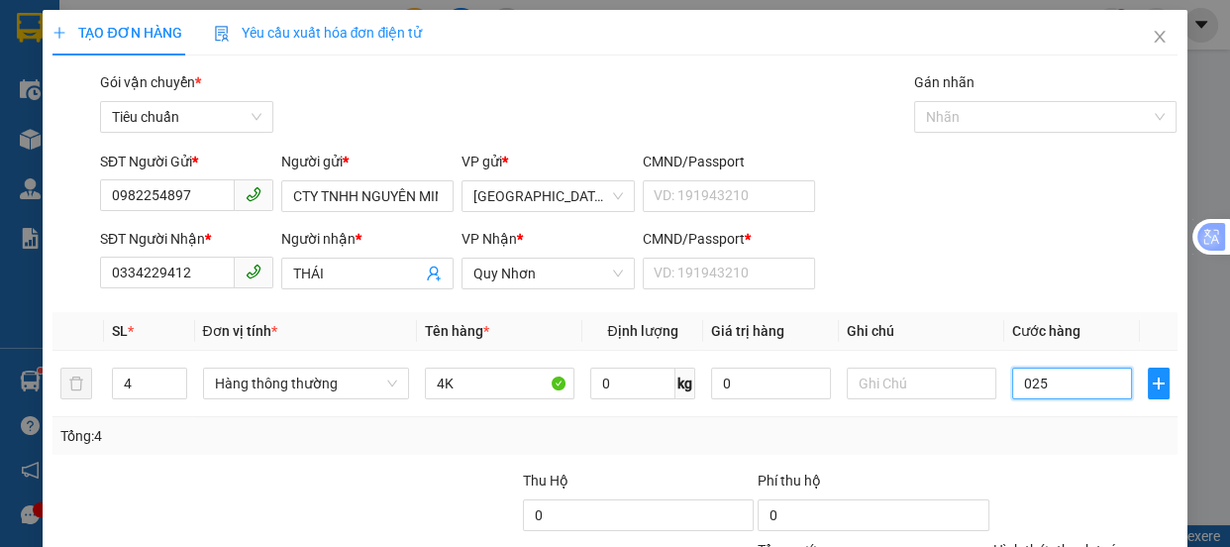
type input "25"
type input "02"
type input "2"
type input "0"
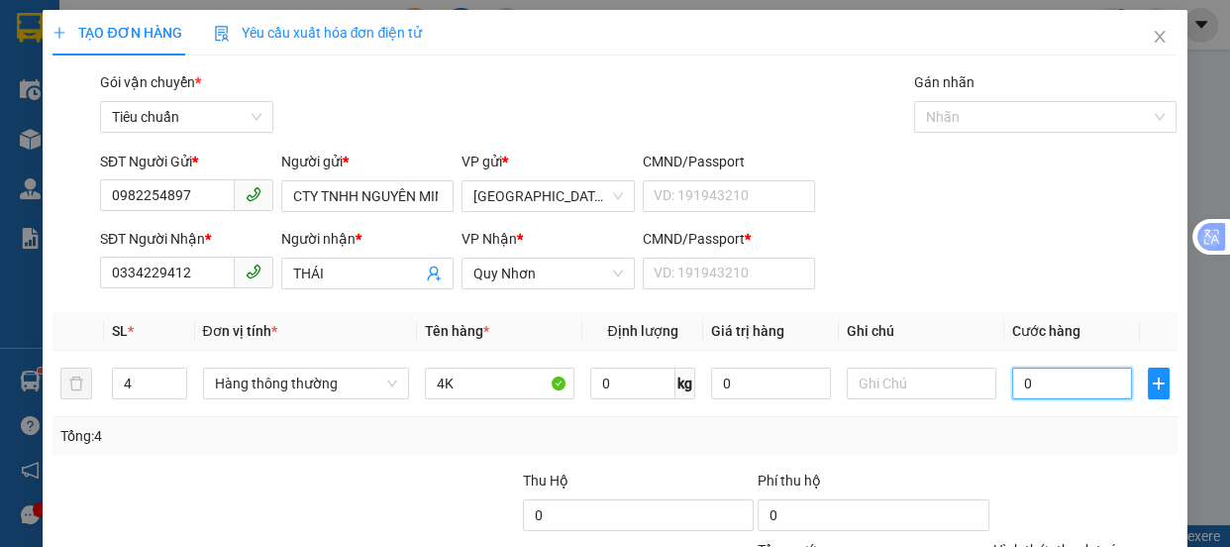
type input "0"
click at [1012, 382] on input "0" at bounding box center [1072, 383] width 120 height 32
type input "20"
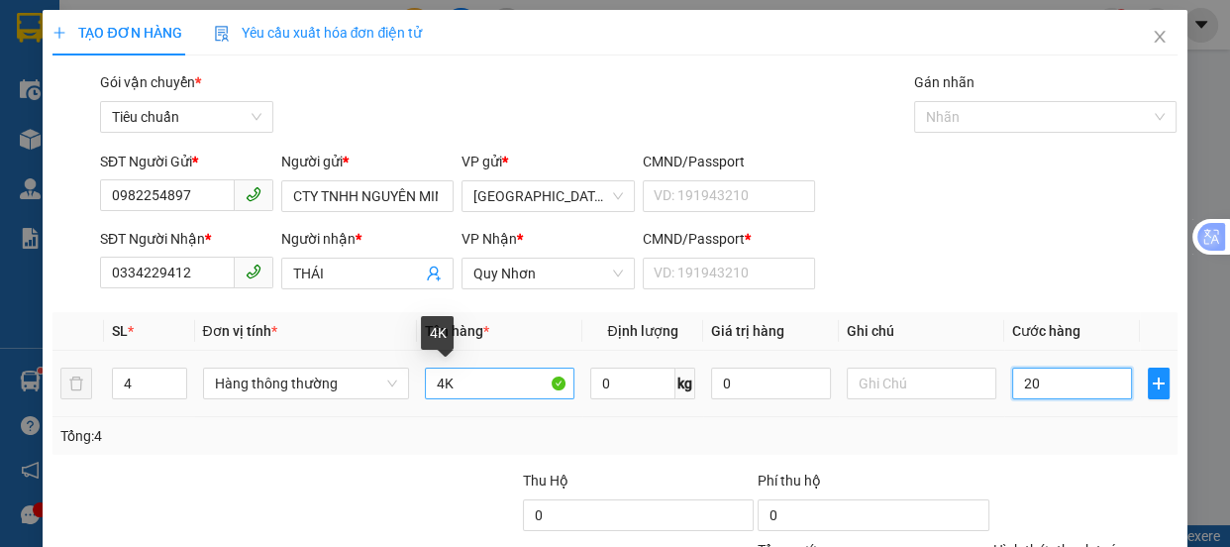
type input "250"
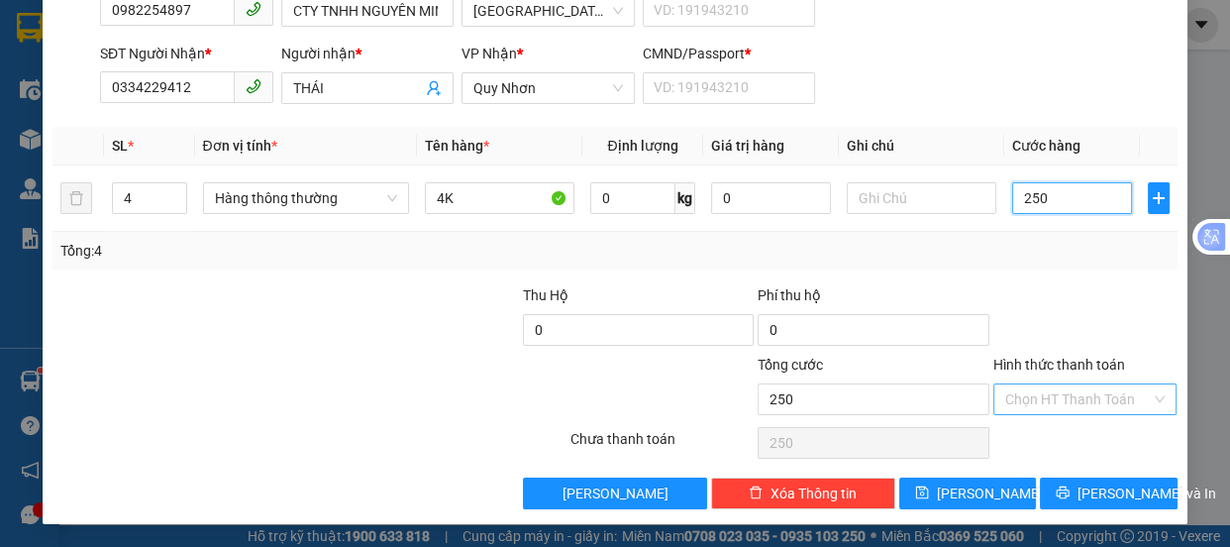
type input "250"
type input "250.000"
click at [1026, 386] on input "Hình thức thanh toán" at bounding box center [1078, 399] width 147 height 30
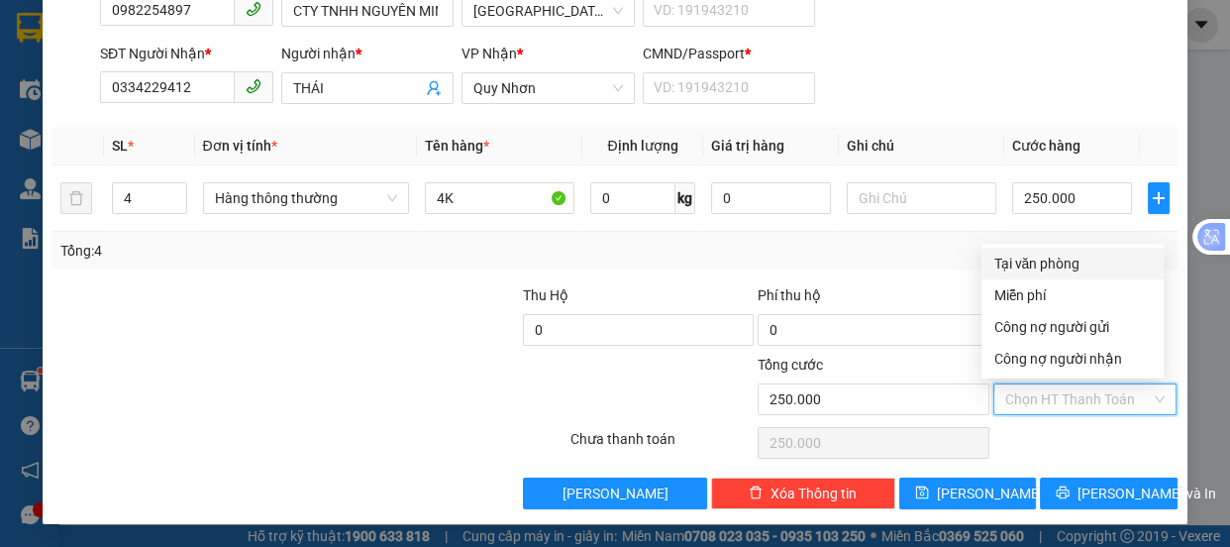
click at [1017, 256] on div "Tại văn phòng" at bounding box center [1072, 264] width 158 height 22
type input "0"
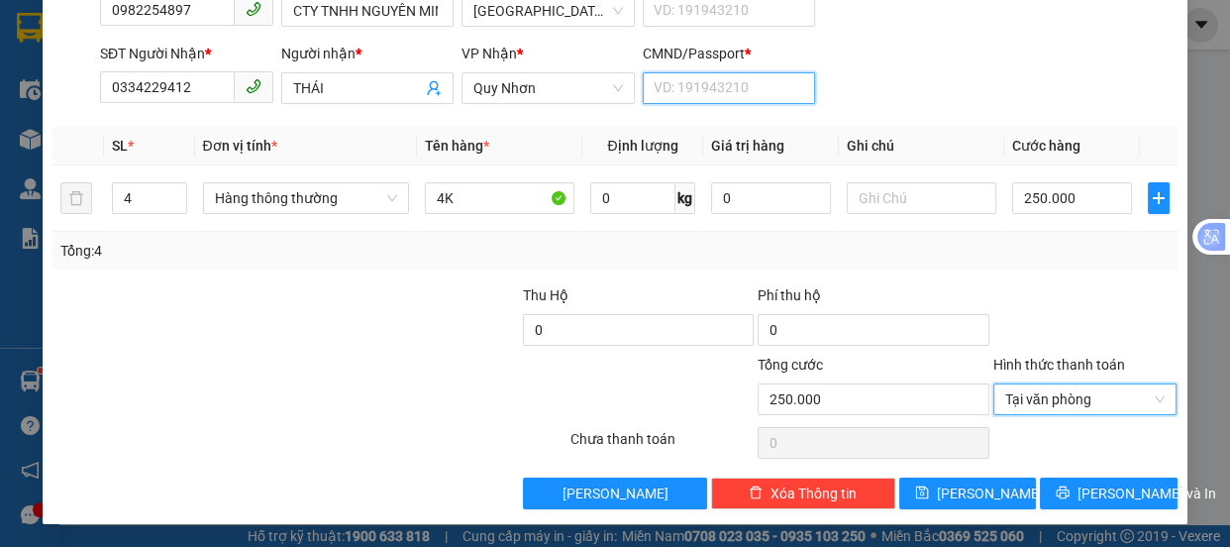
click at [683, 93] on input "CMND/Passport *" at bounding box center [729, 88] width 173 height 32
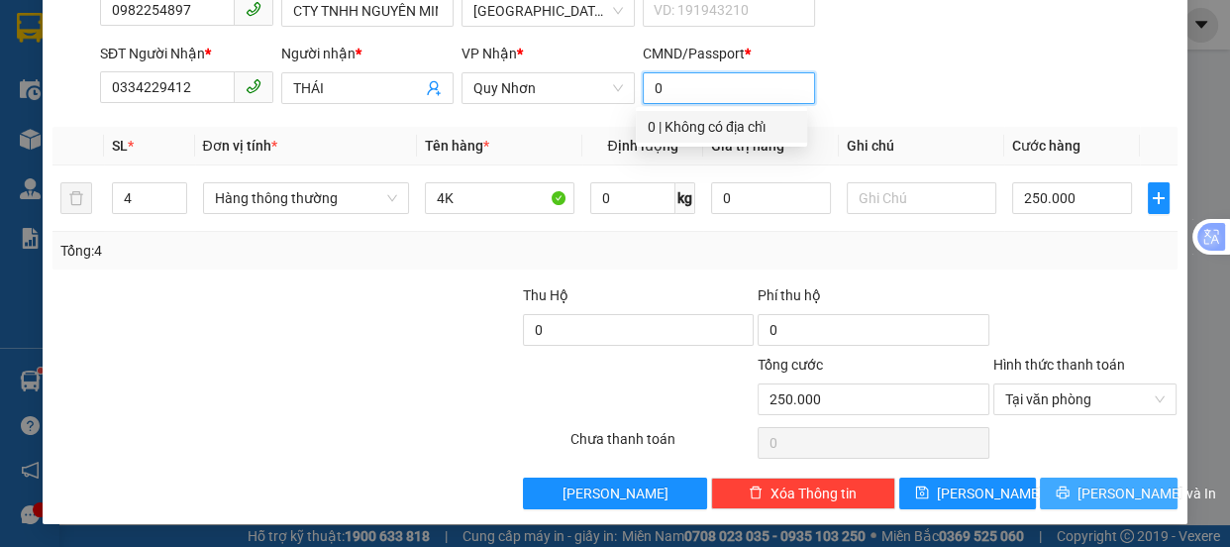
type input "0"
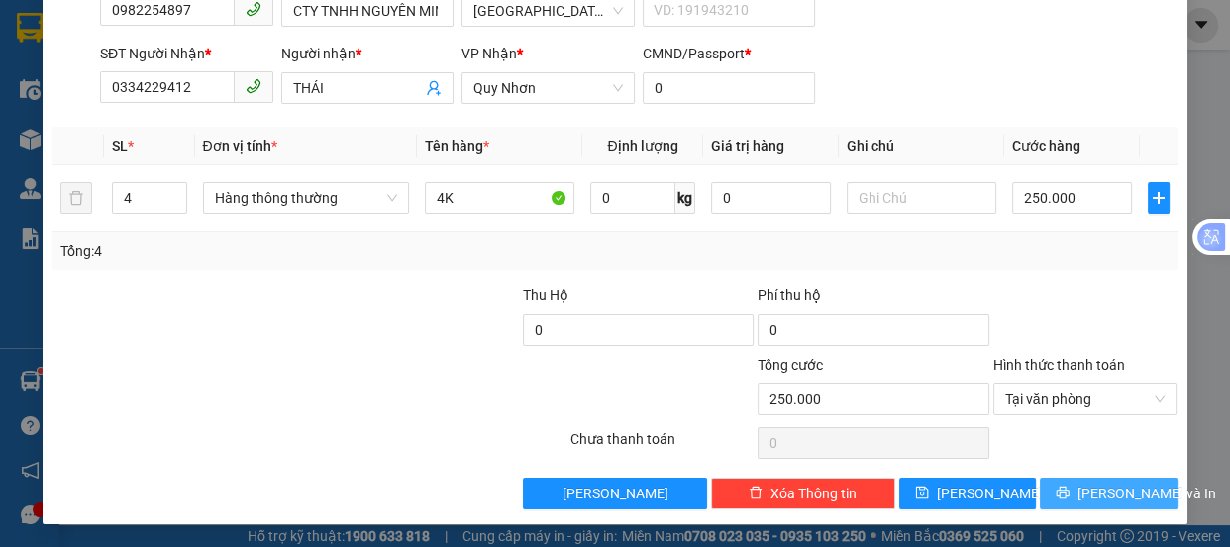
click at [1076, 492] on button "[PERSON_NAME] và In" at bounding box center [1108, 493] width 137 height 32
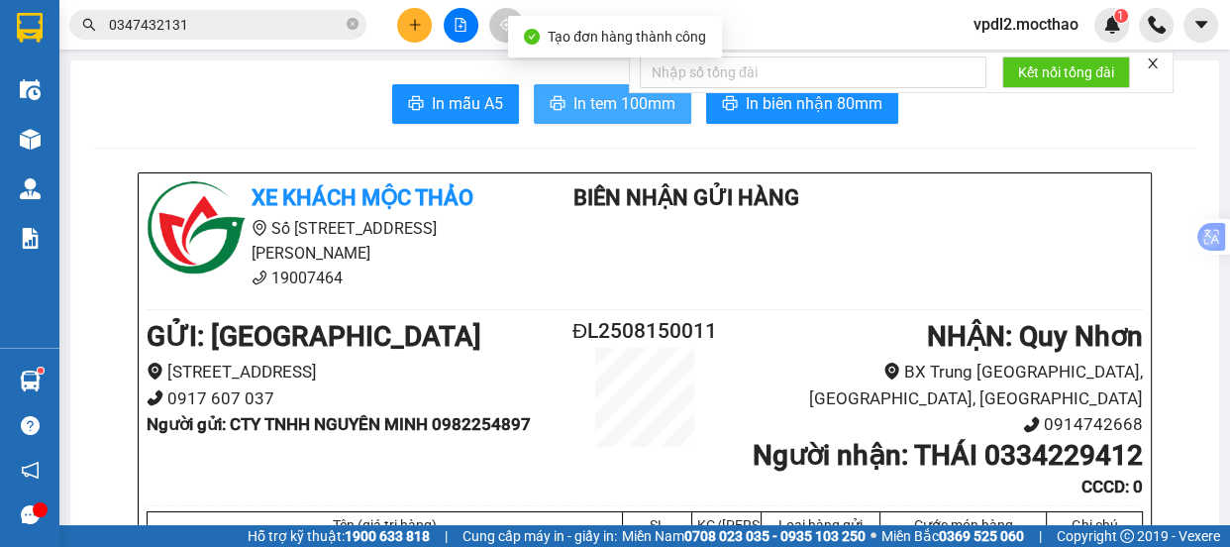
click at [618, 110] on span "In tem 100mm" at bounding box center [624, 103] width 102 height 25
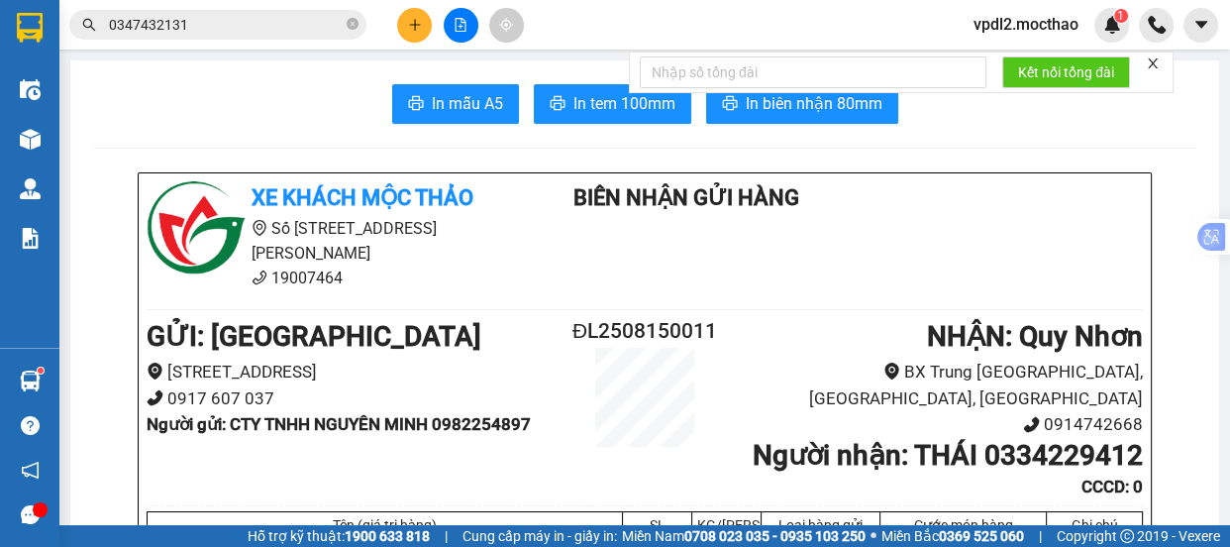
click at [417, 30] on icon "plus" at bounding box center [415, 25] width 14 height 14
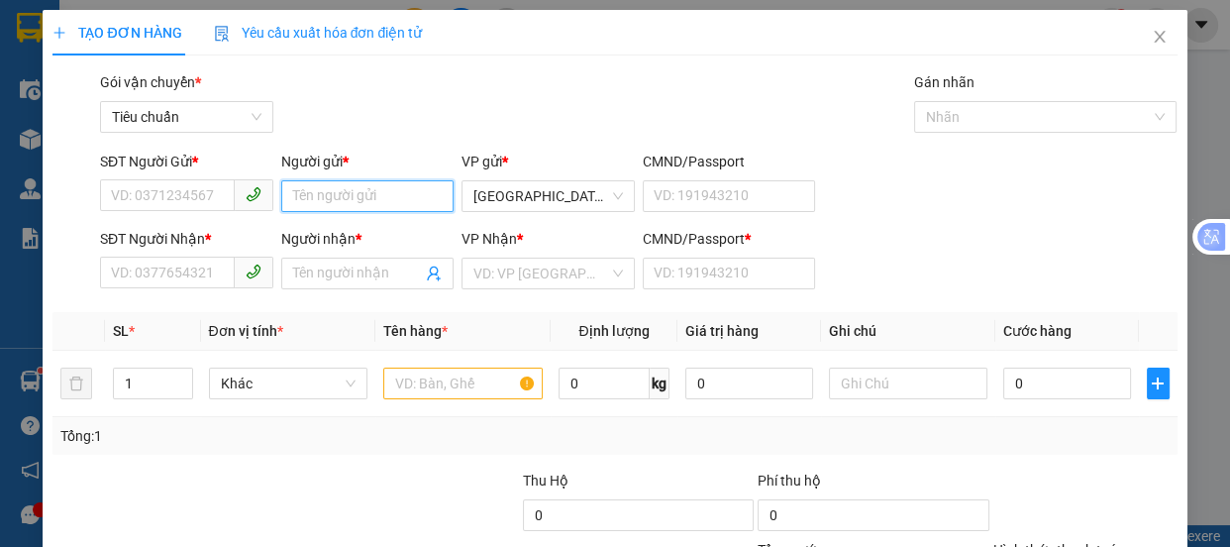
click at [304, 192] on input "Người gửi *" at bounding box center [367, 196] width 173 height 32
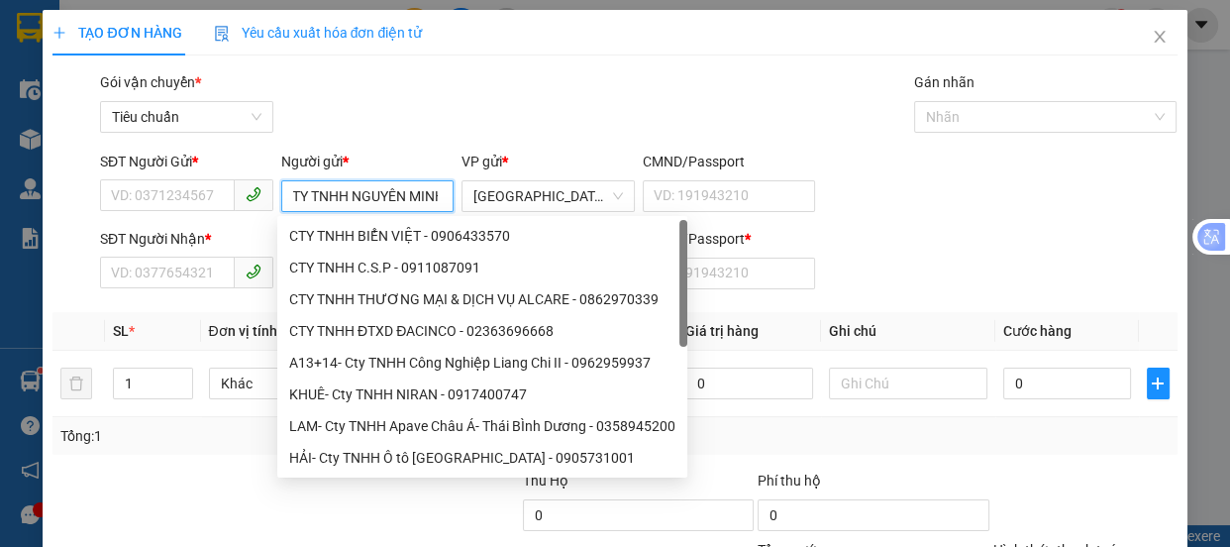
scroll to position [0, 20]
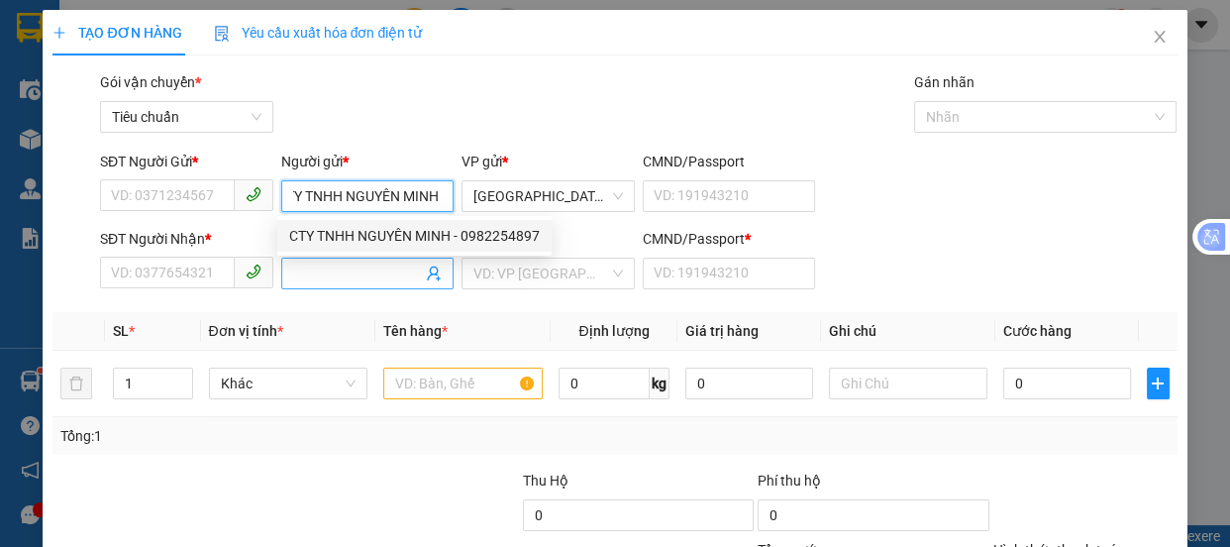
type input "CTY TNHH NGUYÊN MINH"
click at [326, 276] on input "Người nhận *" at bounding box center [358, 273] width 130 height 22
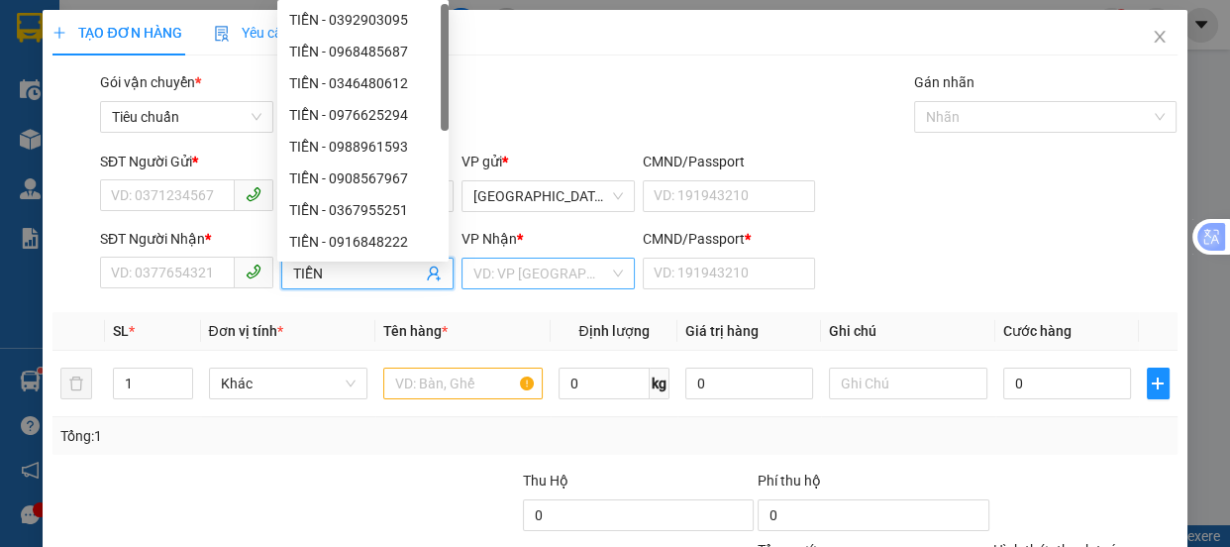
type input "TIỄN"
click at [532, 284] on input "search" at bounding box center [541, 273] width 136 height 30
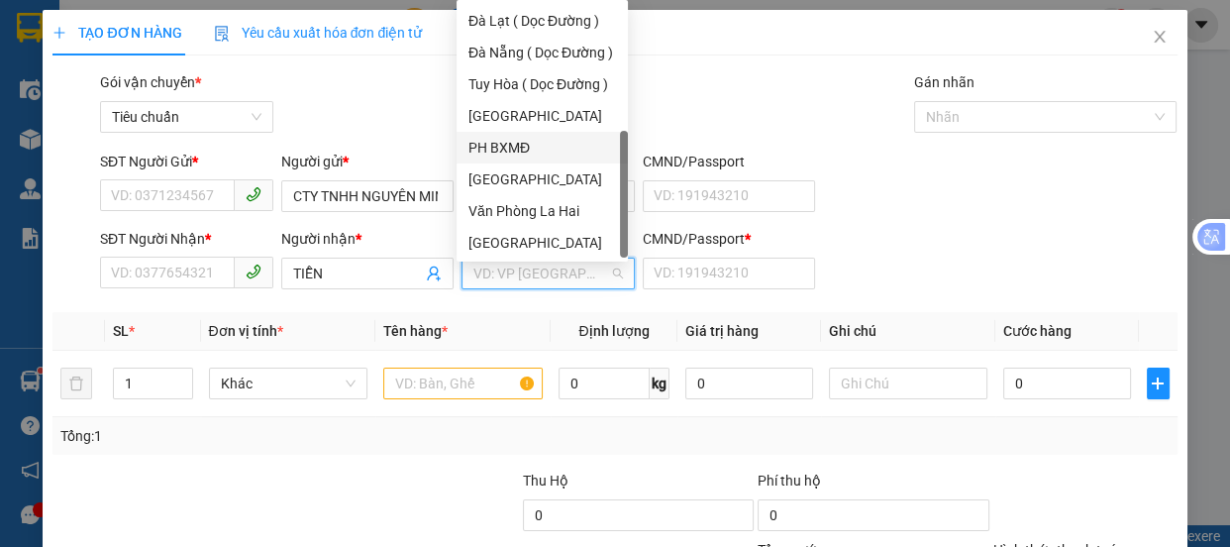
scroll to position [194, 0]
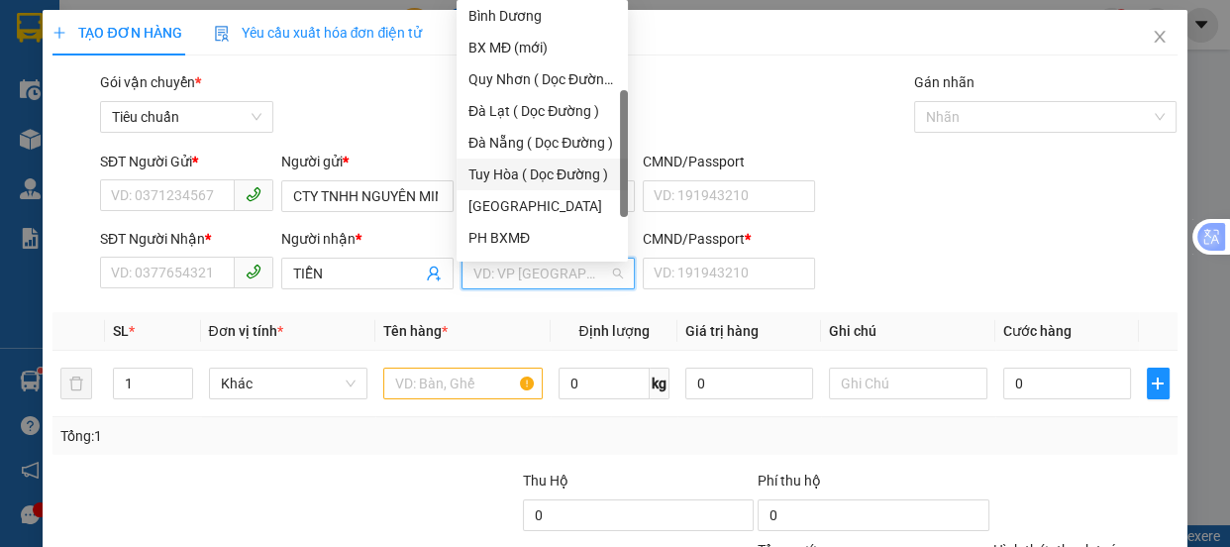
click at [542, 177] on div "Tuy Hòa ( Dọc Đường )" at bounding box center [542, 174] width 148 height 22
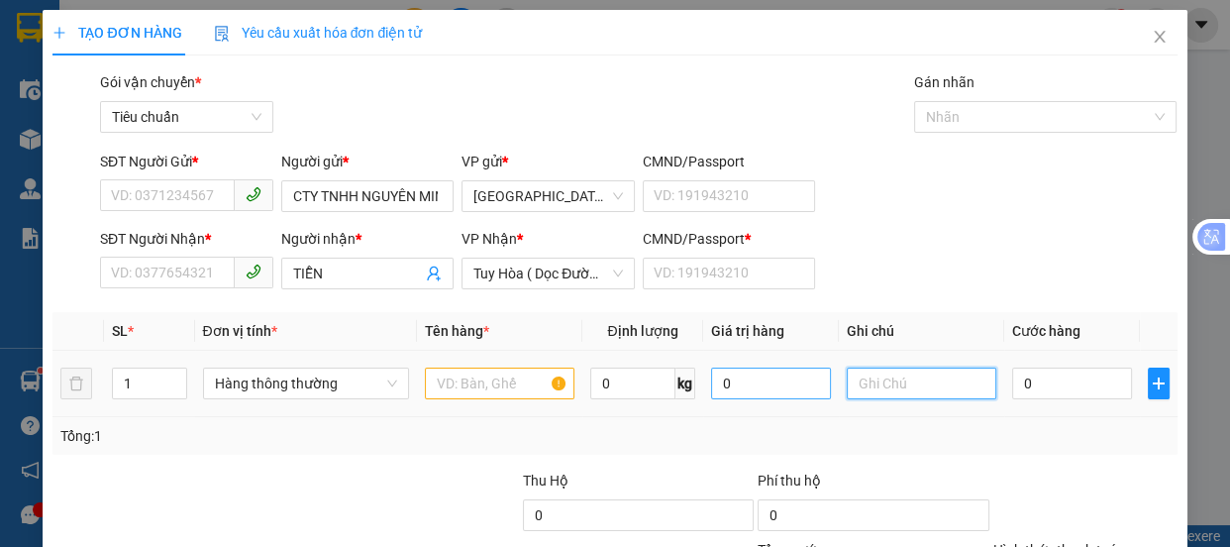
drag, startPoint x: 866, startPoint y: 385, endPoint x: 767, endPoint y: 370, distance: 100.1
click at [868, 383] on input "text" at bounding box center [922, 383] width 150 height 32
type input "HÒA [GEOGRAPHIC_DATA]"
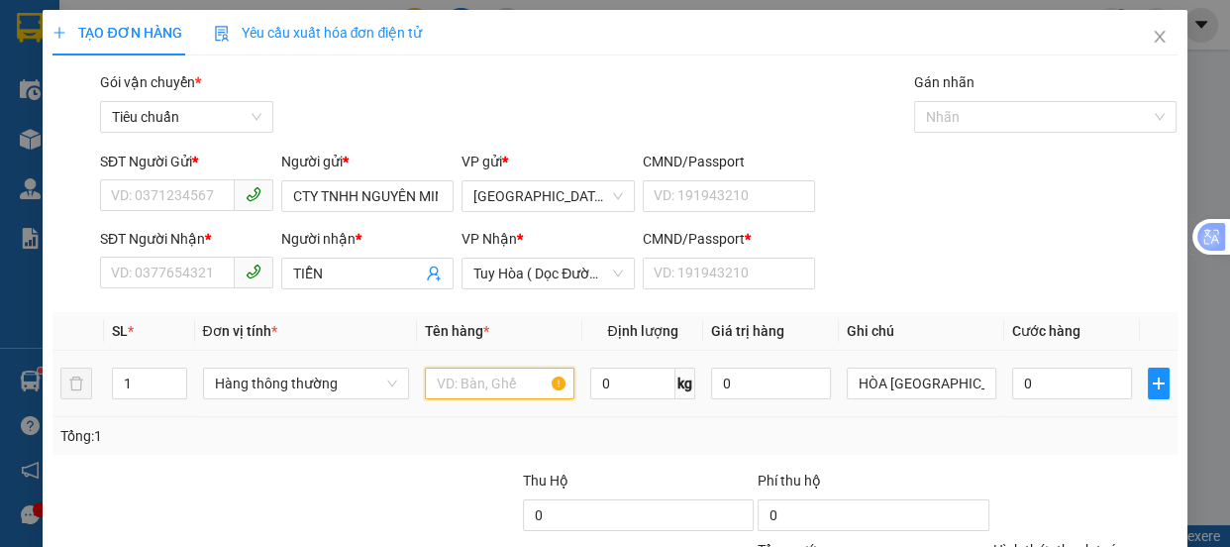
click at [451, 392] on input "text" at bounding box center [500, 383] width 150 height 32
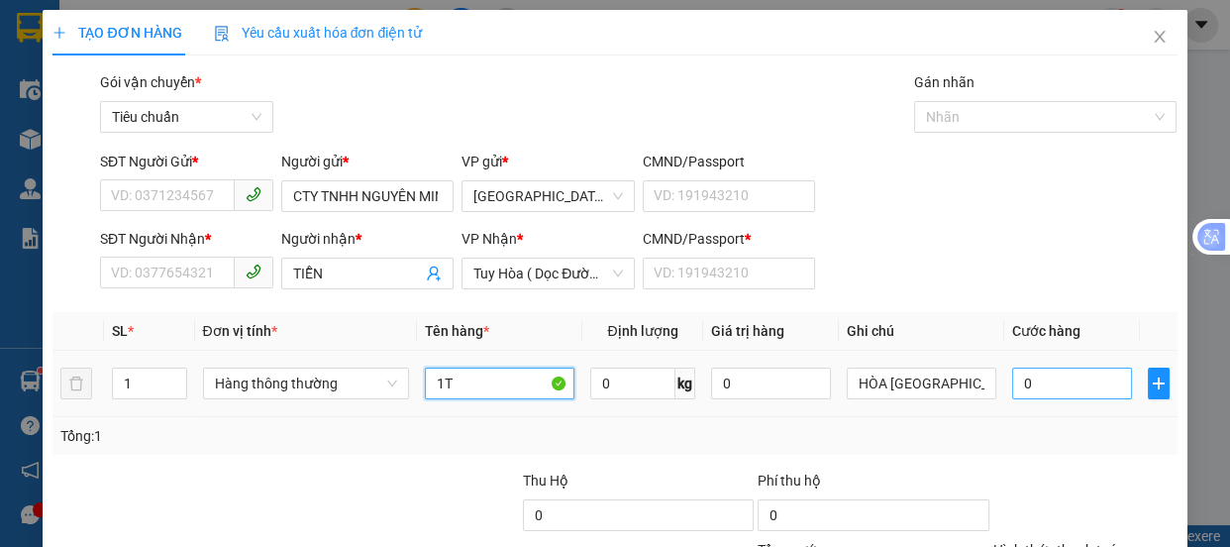
type input "1T"
drag, startPoint x: 1040, startPoint y: 381, endPoint x: 887, endPoint y: 393, distance: 153.0
click at [1041, 380] on input "0" at bounding box center [1072, 383] width 120 height 32
type input "5"
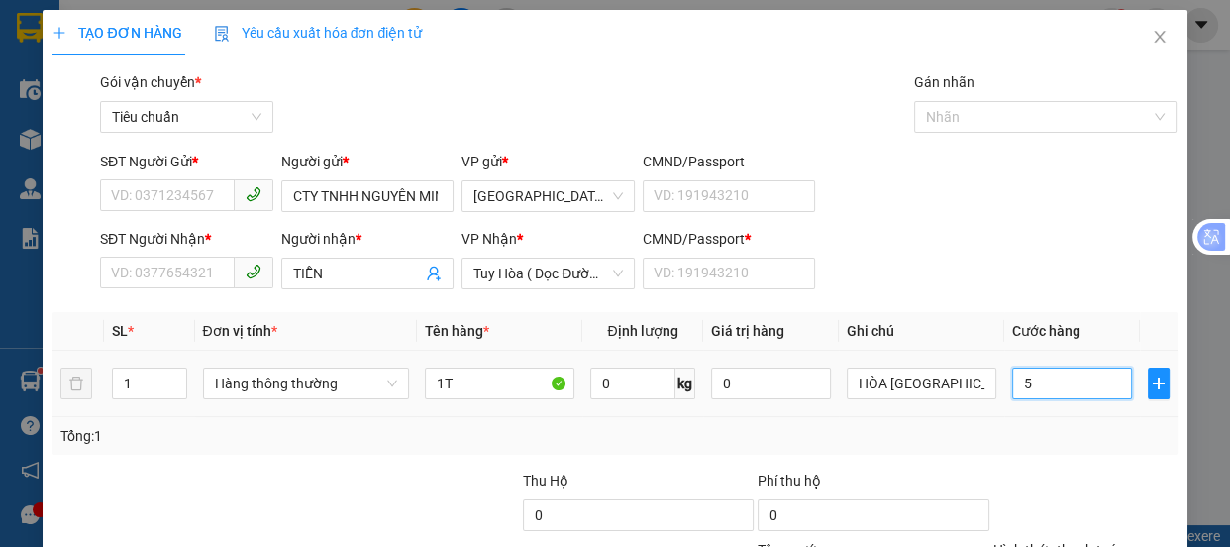
type input "5"
type input "50"
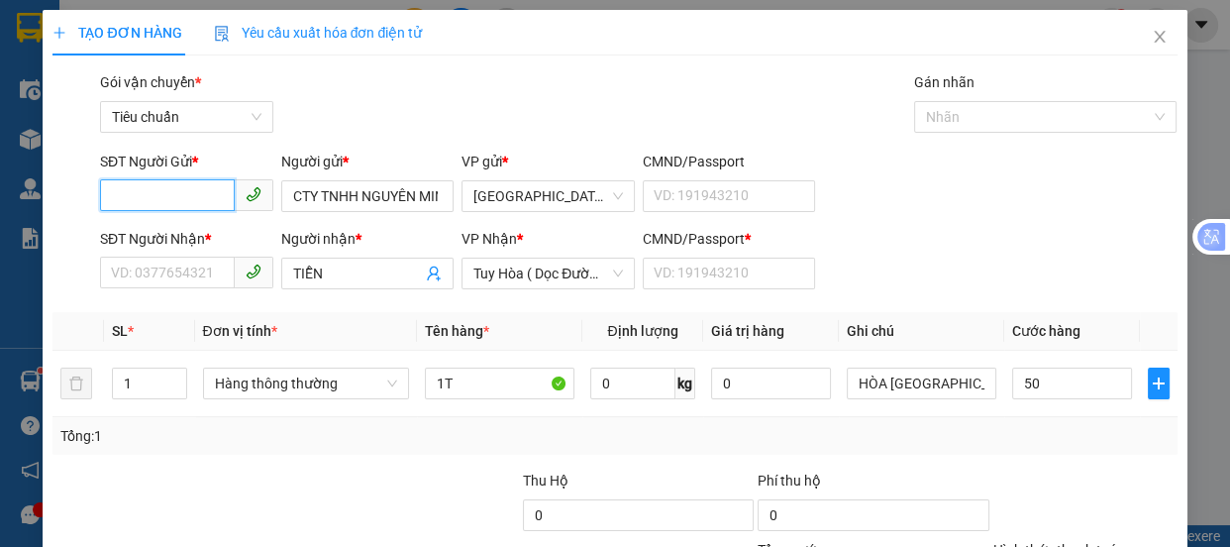
type input "50.000"
click at [180, 199] on input "SĐT Người Gửi *" at bounding box center [167, 195] width 135 height 32
click at [169, 191] on input "09822547897" at bounding box center [167, 195] width 135 height 32
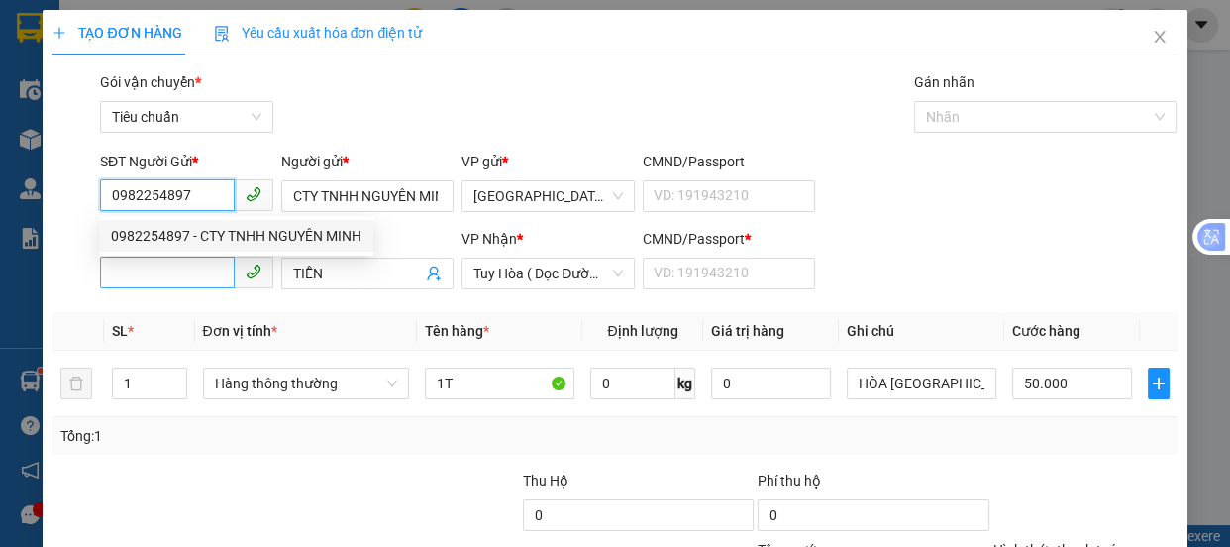
type input "0982254897"
click at [164, 276] on input "SĐT Người Nhận *" at bounding box center [167, 272] width 135 height 32
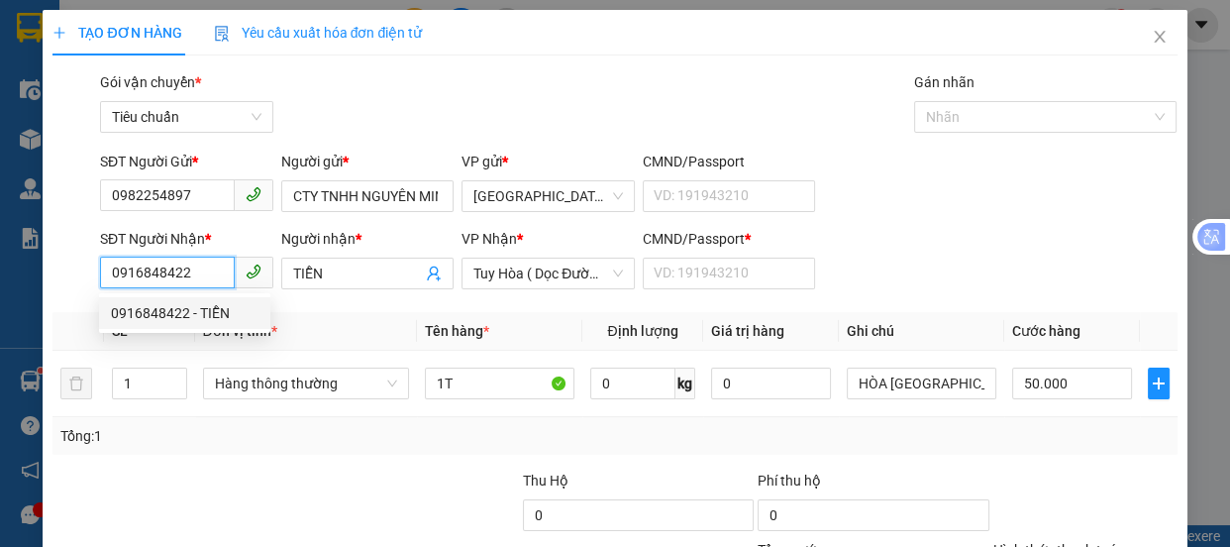
scroll to position [185, 0]
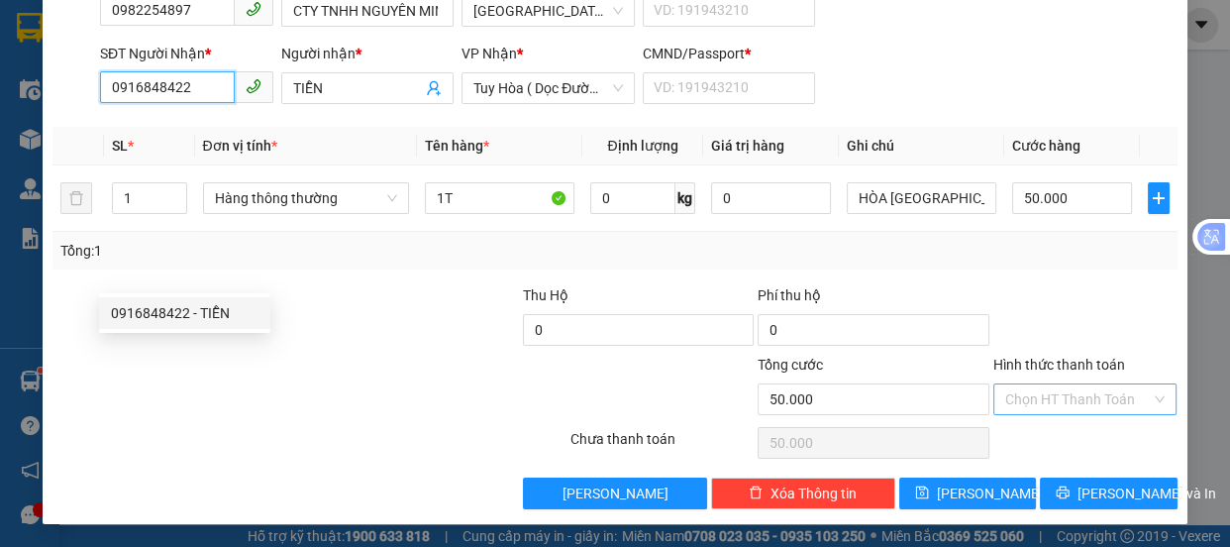
type input "0916848422"
drag, startPoint x: 1020, startPoint y: 399, endPoint x: 1021, endPoint y: 386, distance: 12.9
click at [1020, 398] on input "Hình thức thanh toán" at bounding box center [1078, 399] width 147 height 30
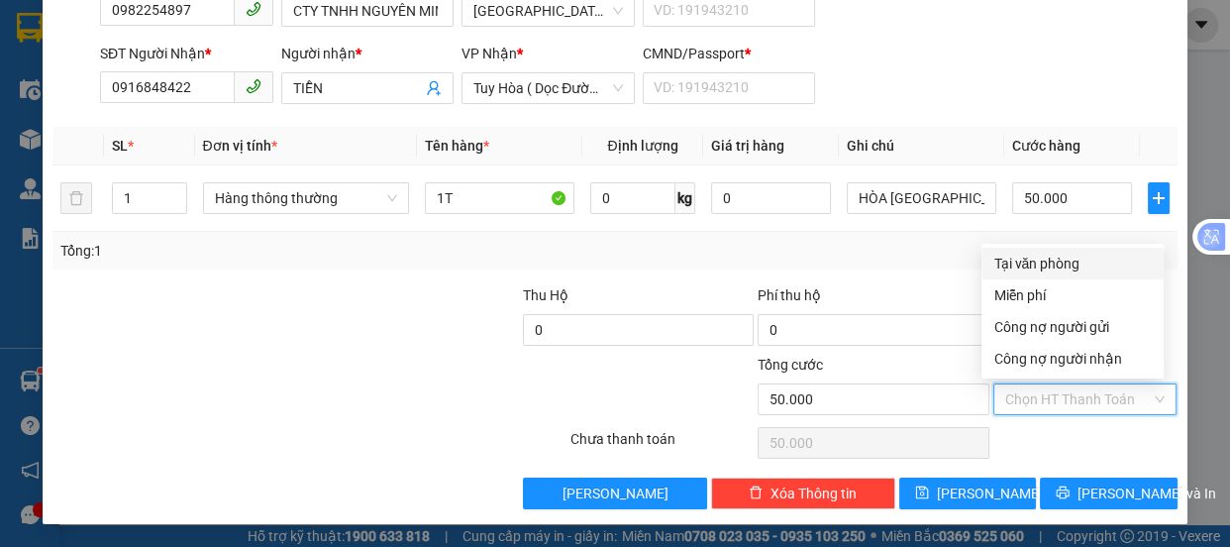
click at [1041, 260] on div "Tại văn phòng" at bounding box center [1072, 264] width 158 height 22
type input "0"
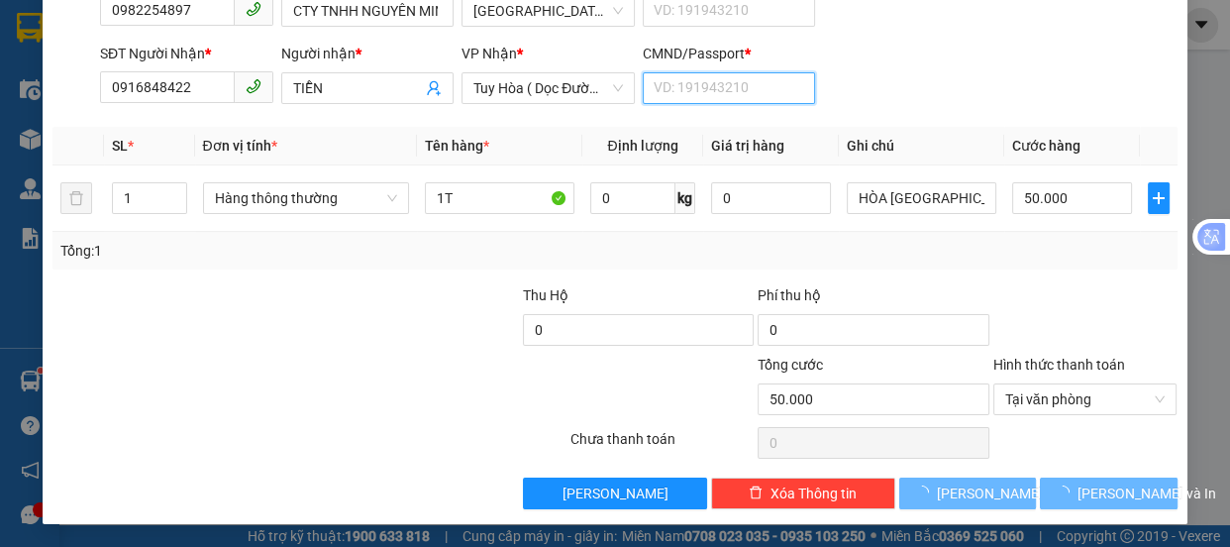
drag, startPoint x: 686, startPoint y: 89, endPoint x: 587, endPoint y: 117, distance: 102.8
click at [684, 89] on input "CMND/Passport *" at bounding box center [729, 88] width 173 height 32
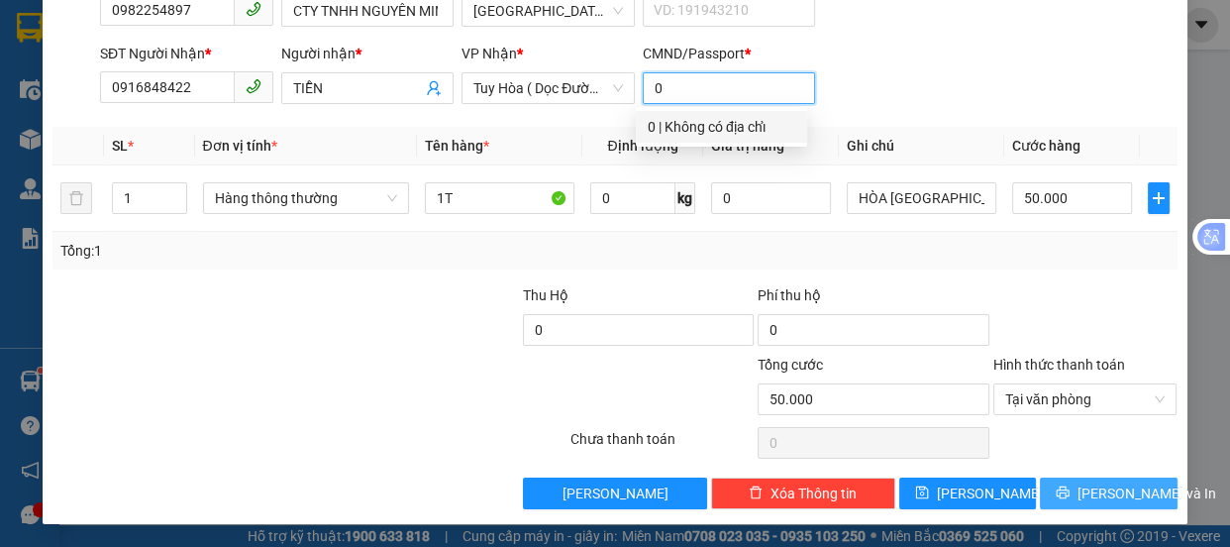
type input "0"
click at [1078, 491] on span "[PERSON_NAME] và In" at bounding box center [1146, 493] width 139 height 22
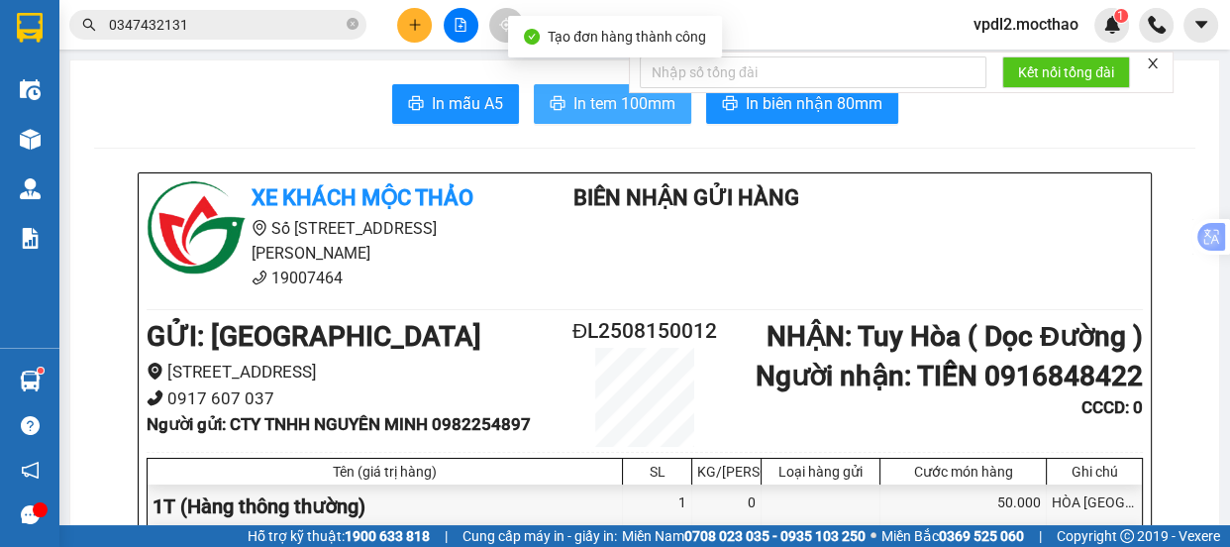
click at [602, 108] on span "In tem 100mm" at bounding box center [624, 103] width 102 height 25
